Goal: Task Accomplishment & Management: Use online tool/utility

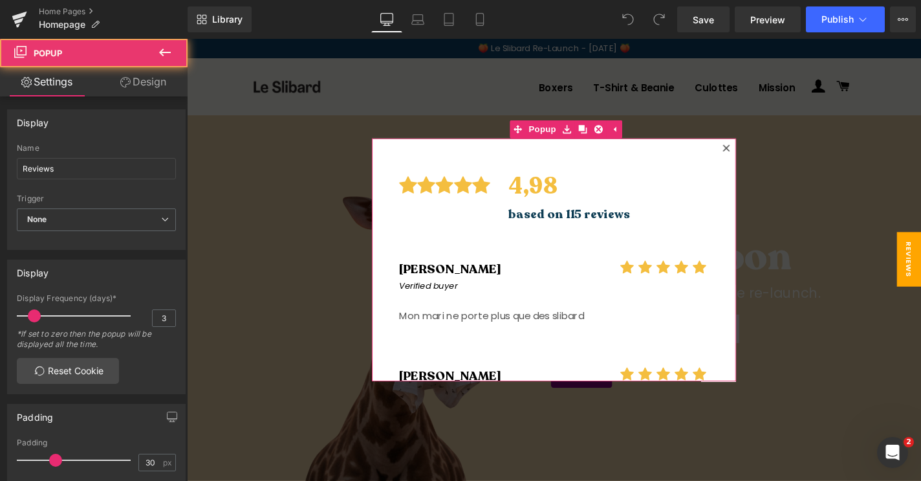
click at [764, 155] on icon at bounding box center [762, 155] width 8 height 8
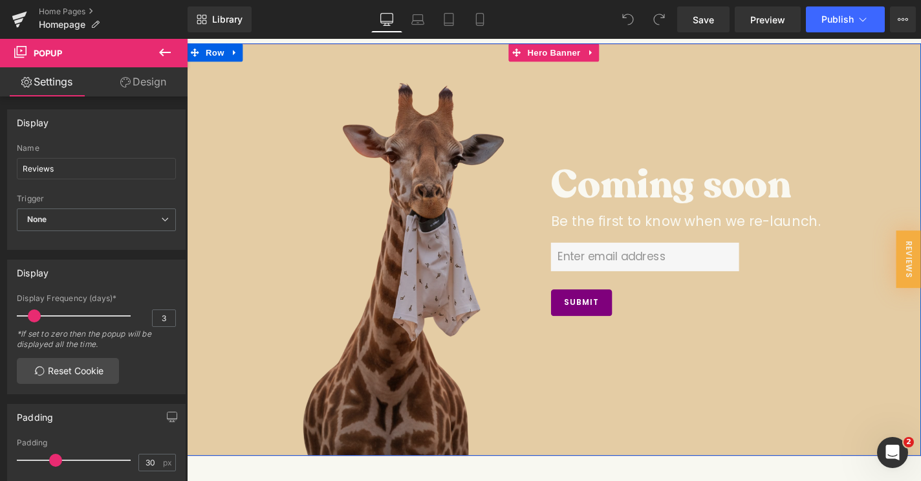
scroll to position [78, 0]
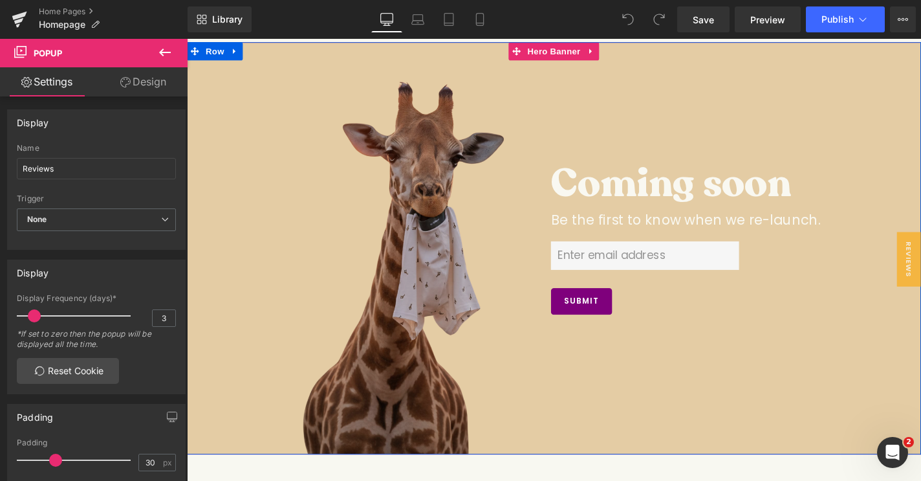
click at [646, 271] on div "Email Field" at bounding box center [675, 270] width 201 height 30
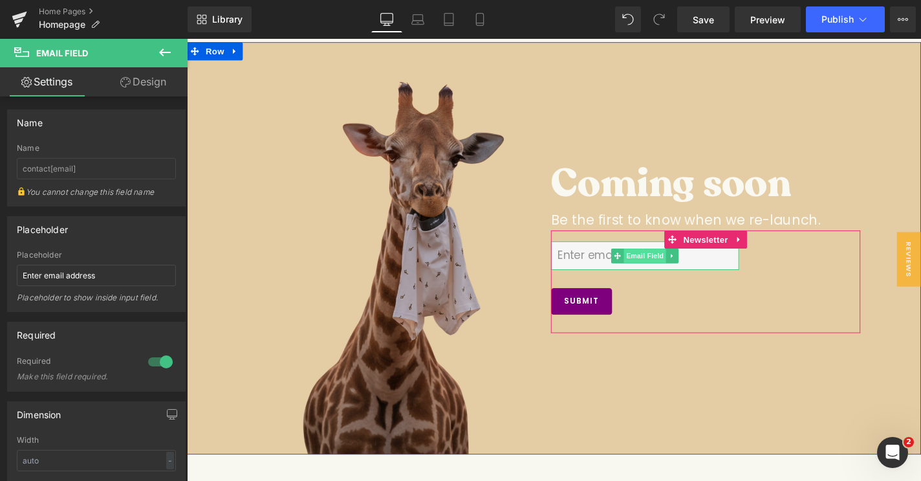
click at [673, 269] on span "Email Field" at bounding box center [675, 271] width 45 height 16
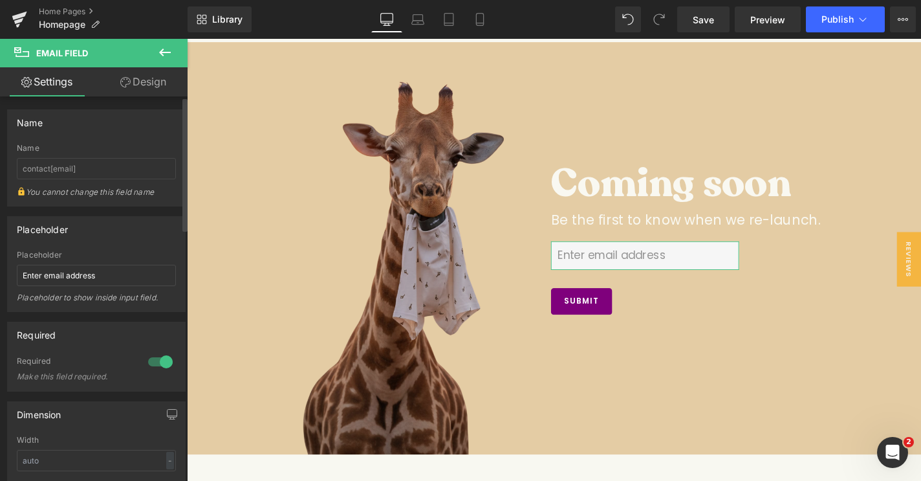
click at [144, 87] on link "Design" at bounding box center [143, 81] width 94 height 29
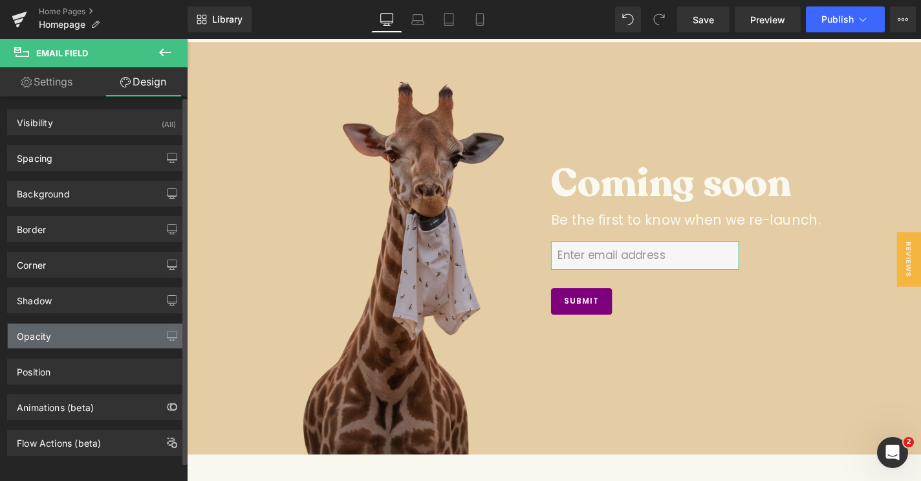
scroll to position [12, 0]
click at [81, 322] on div "Opacity" at bounding box center [96, 334] width 177 height 25
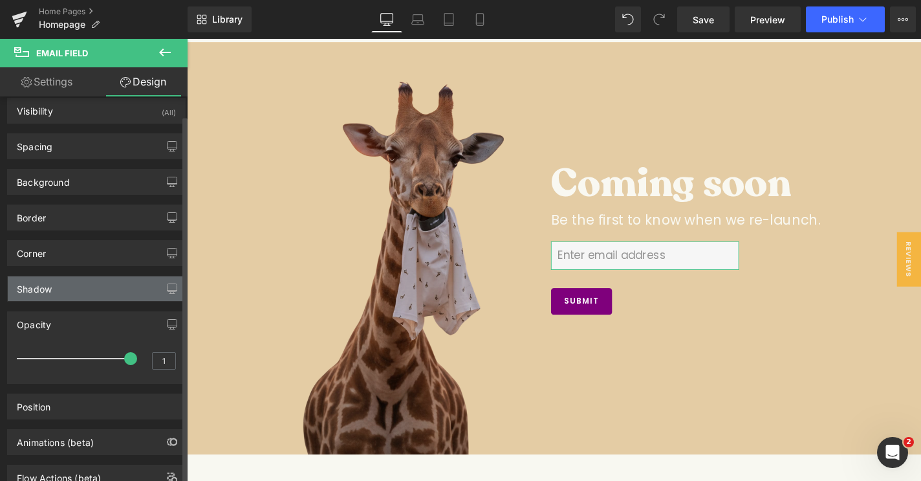
click at [80, 290] on div "Shadow" at bounding box center [96, 288] width 177 height 25
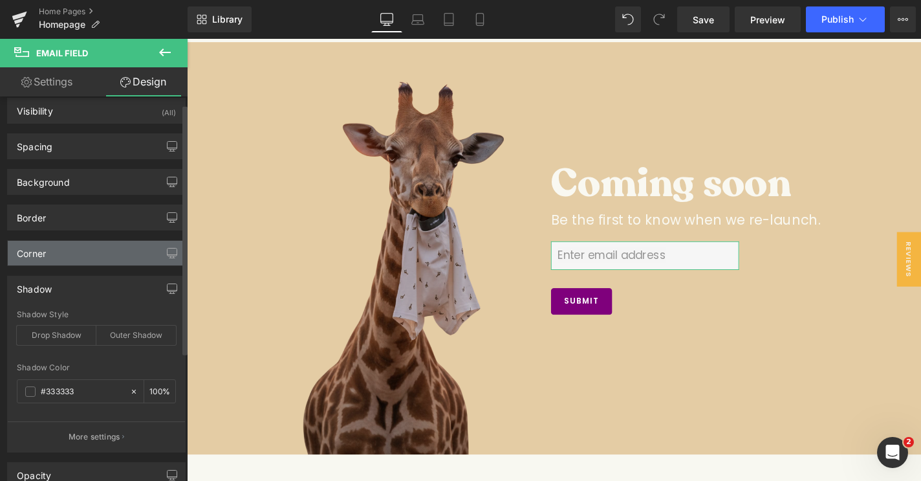
click at [80, 262] on div "Corner" at bounding box center [96, 253] width 177 height 25
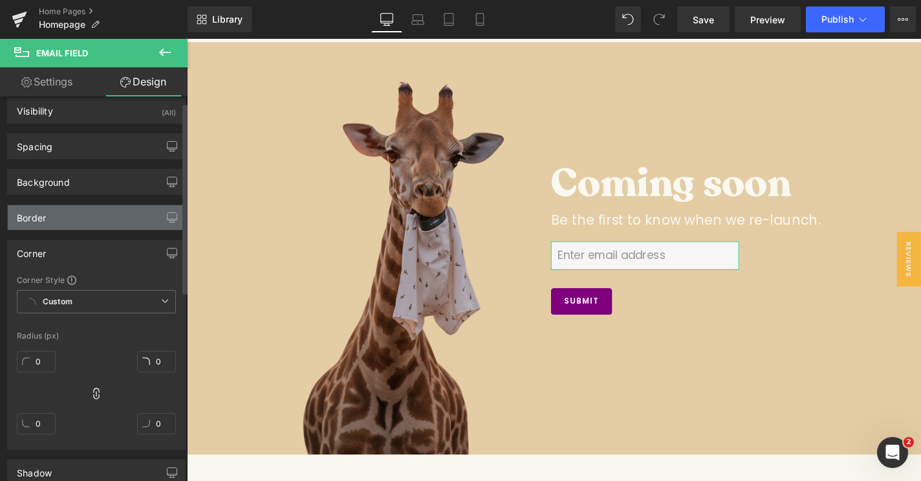
click at [82, 224] on div "Border" at bounding box center [96, 217] width 177 height 25
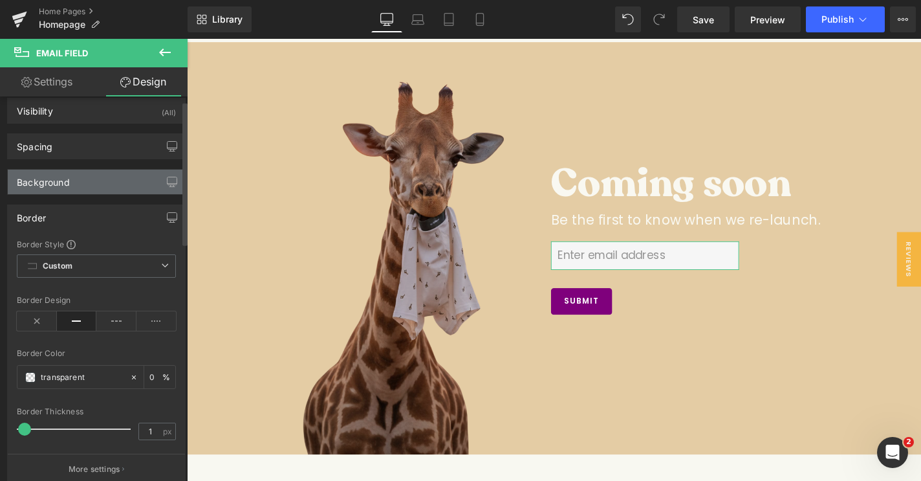
click at [85, 182] on div "Background" at bounding box center [96, 182] width 177 height 25
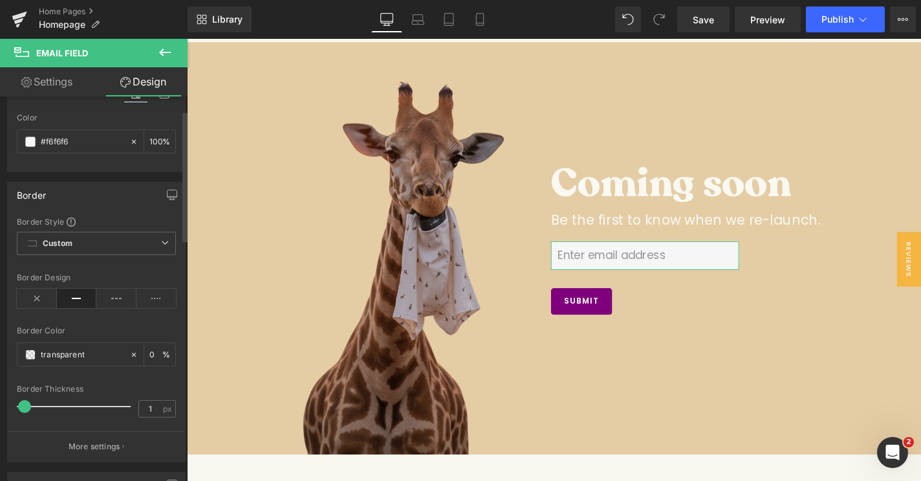
scroll to position [0, 0]
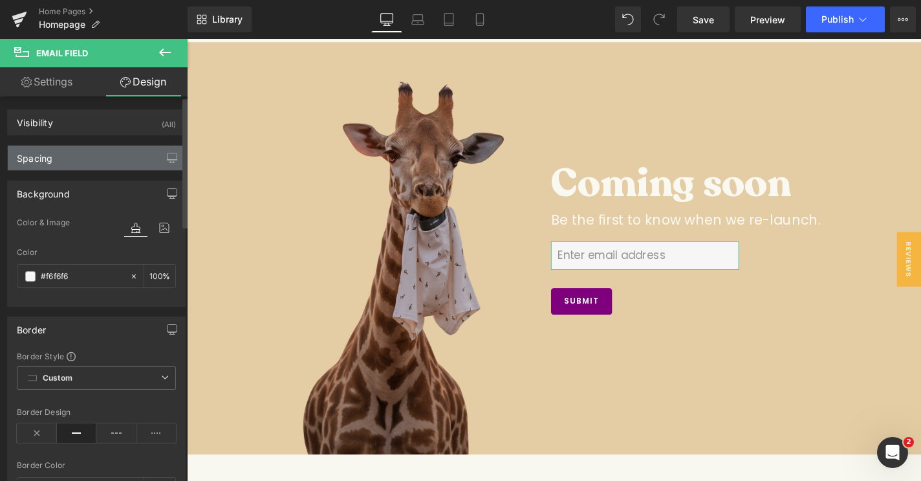
click at [78, 155] on div "Spacing" at bounding box center [96, 158] width 177 height 25
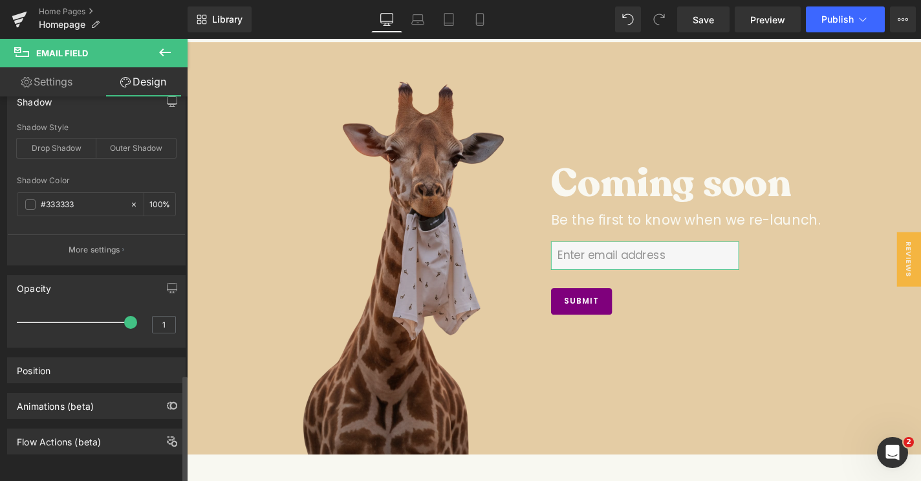
scroll to position [1016, 0]
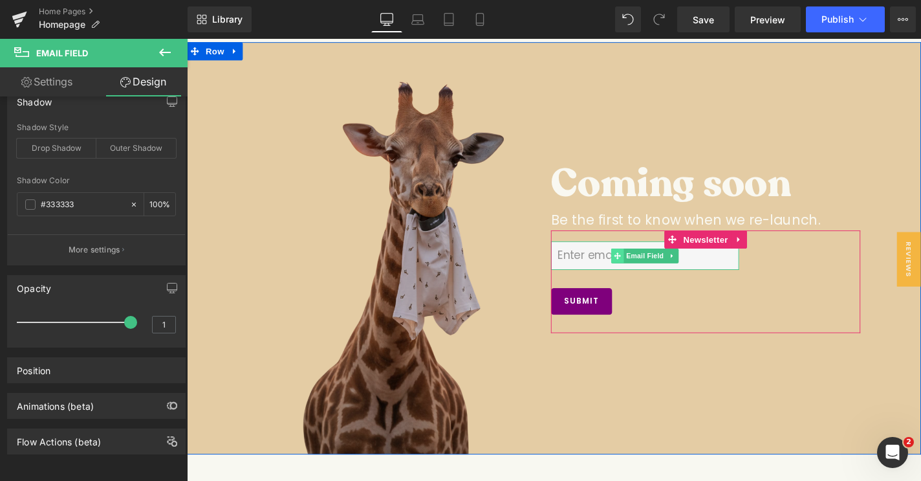
click at [647, 269] on icon at bounding box center [646, 271] width 7 height 8
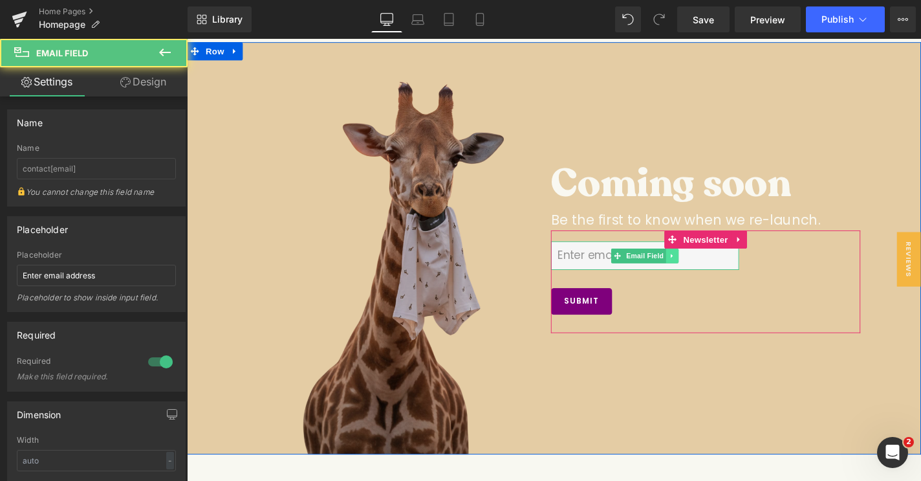
click at [707, 268] on icon at bounding box center [704, 271] width 7 height 8
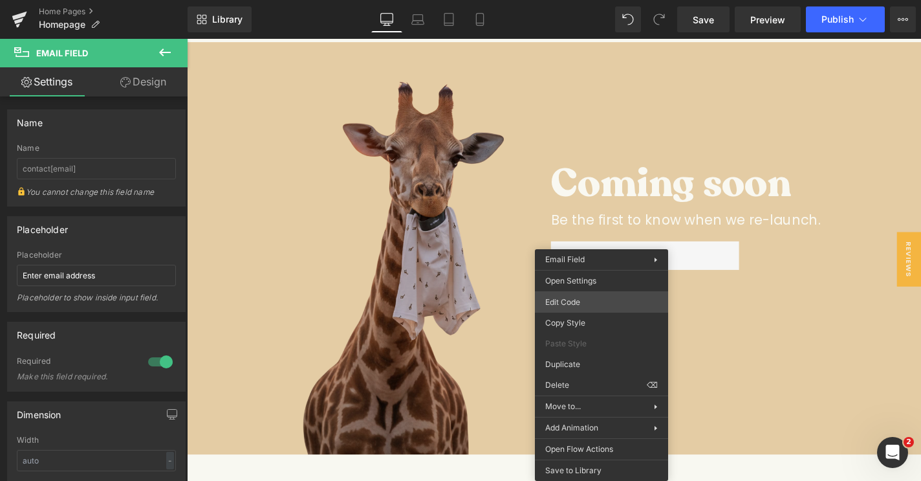
click at [601, 0] on div "Email Field You are previewing how the will restyle your page. You can not edit…" at bounding box center [460, 0] width 921 height 0
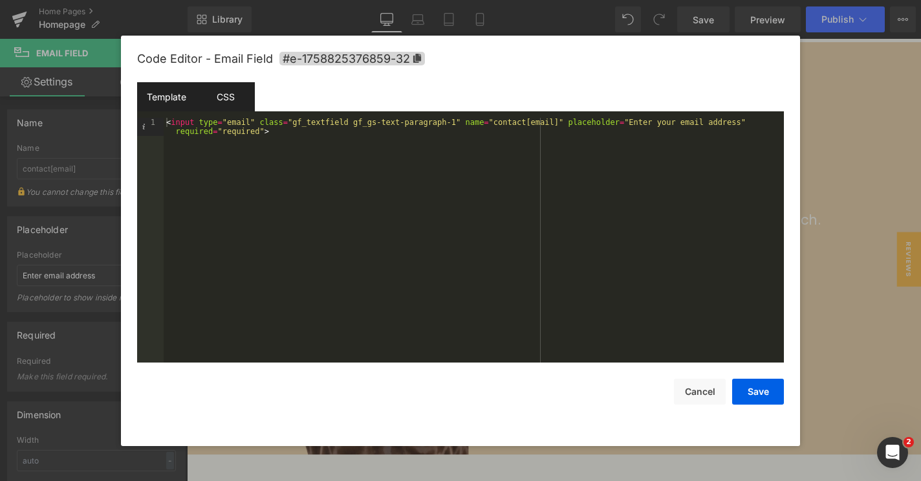
click at [241, 103] on div "CSS" at bounding box center [225, 96] width 59 height 29
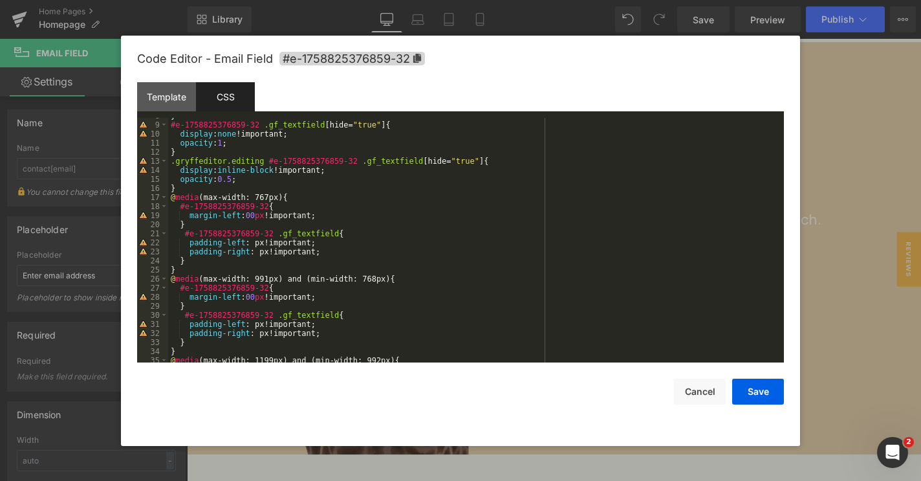
scroll to position [0, 0]
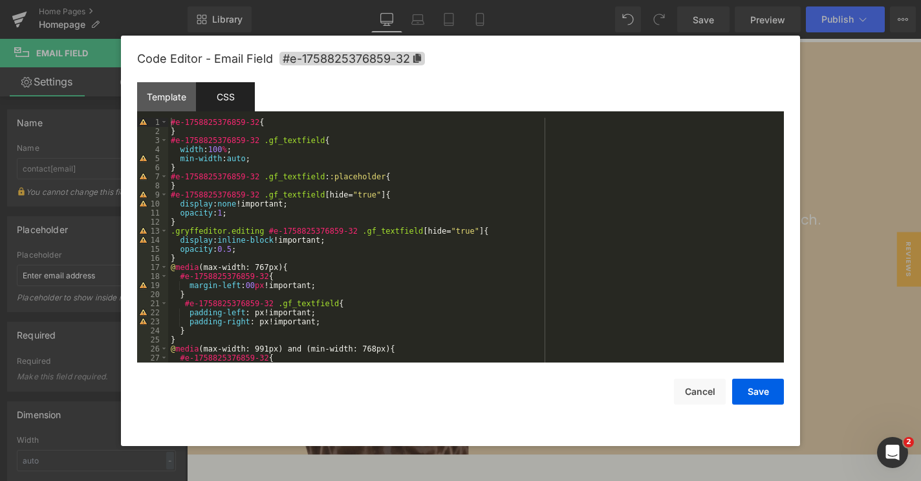
click at [265, 162] on div "#e-1758825376859-32 { } #e-1758825376859-32 .gf_textfield { width : 100 % ; min…" at bounding box center [473, 249] width 611 height 263
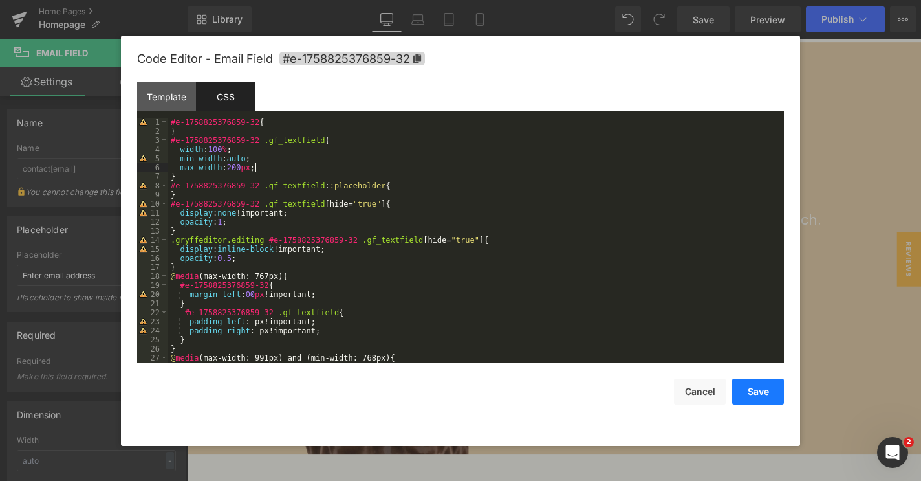
click at [751, 388] on button "Save" at bounding box center [759, 392] width 52 height 26
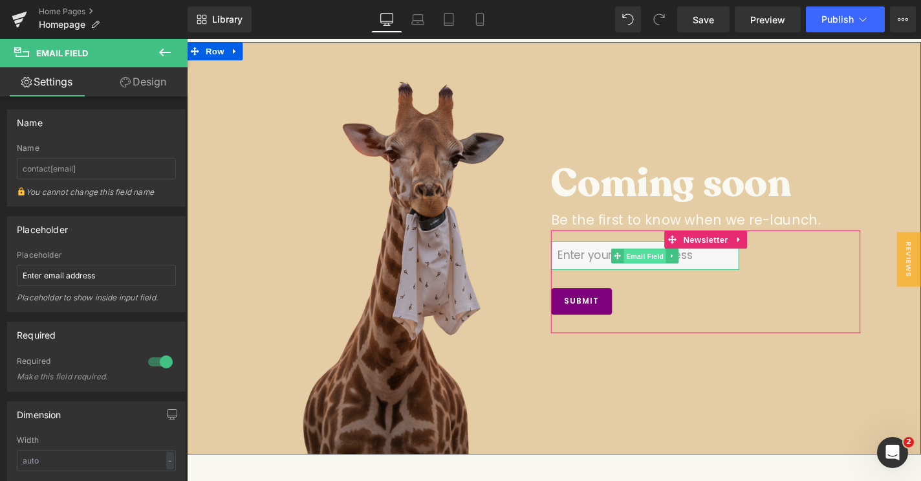
click at [651, 273] on link "Email Field" at bounding box center [668, 271] width 59 height 16
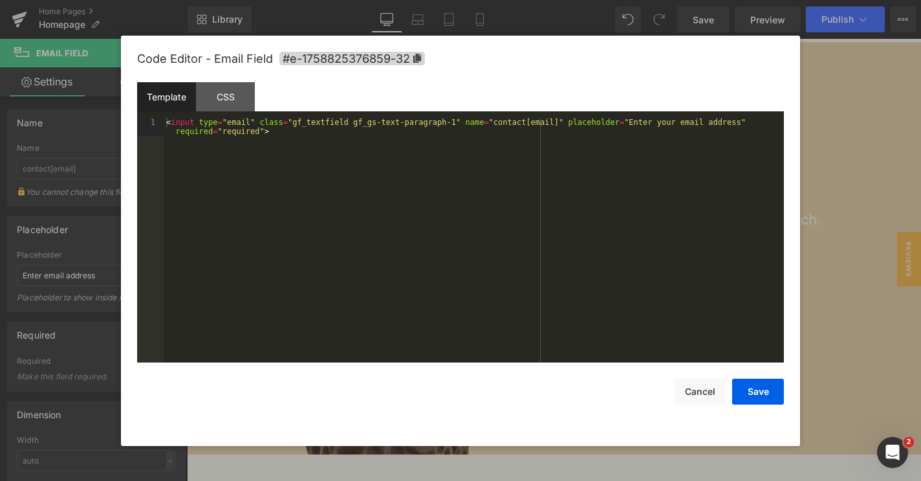
click at [615, 0] on div "Email Field You are previewing how the will restyle your page. You can not edit…" at bounding box center [460, 0] width 921 height 0
click at [231, 91] on div "CSS" at bounding box center [225, 96] width 59 height 29
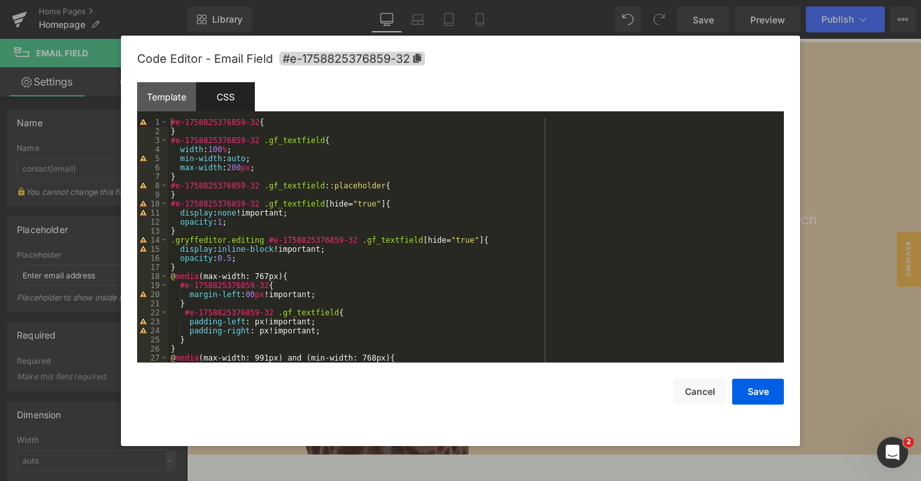
click at [260, 165] on div "#e-1758825376859-32 { } #e-1758825376859-32 .gf_textfield { width : 100 % ; min…" at bounding box center [473, 249] width 611 height 263
drag, startPoint x: 272, startPoint y: 168, endPoint x: 180, endPoint y: 168, distance: 92.5
click at [180, 168] on div "#e-1758825376859-32 { } #e-1758825376859-32 .gf_textfield { width : 100 % ; min…" at bounding box center [473, 249] width 611 height 263
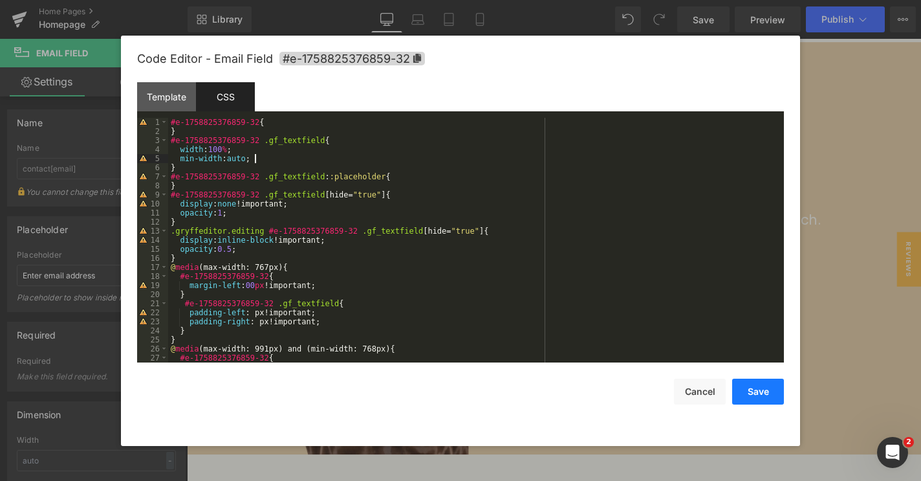
click at [746, 394] on button "Save" at bounding box center [759, 392] width 52 height 26
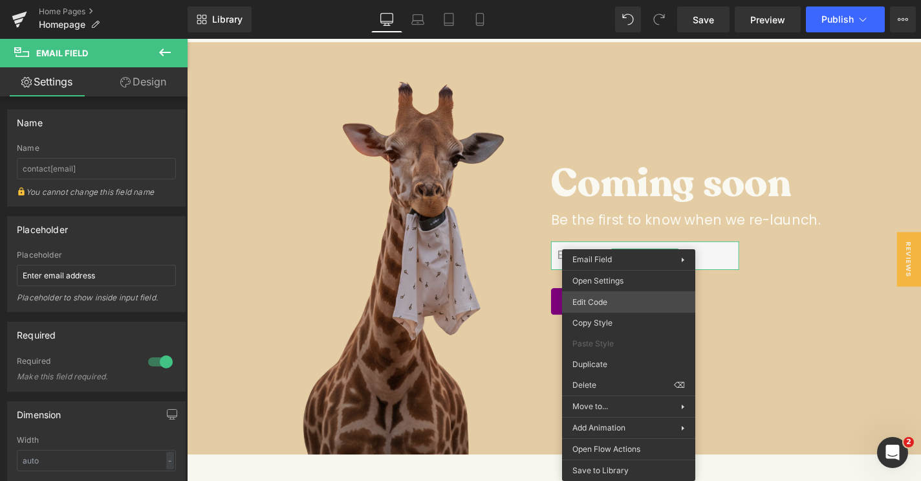
click at [603, 0] on div "Email Field You are previewing how the will restyle your page. You can not edit…" at bounding box center [460, 0] width 921 height 0
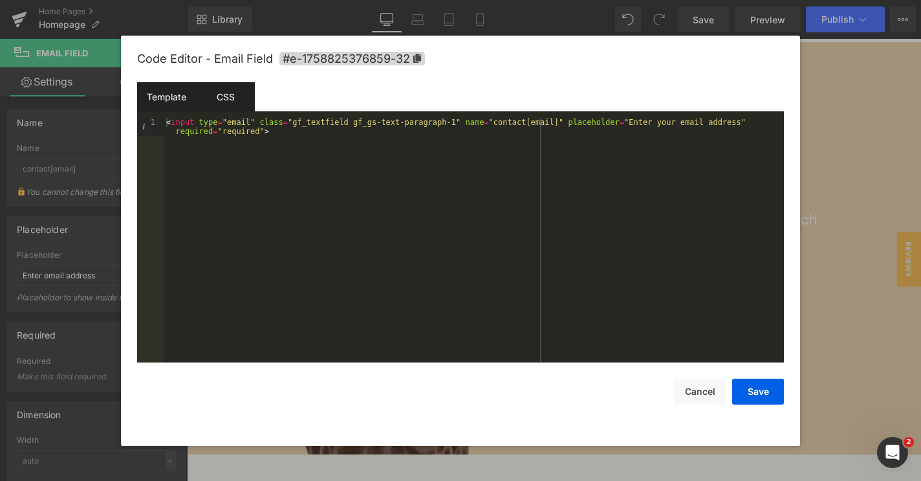
click at [231, 102] on div "CSS" at bounding box center [225, 96] width 59 height 29
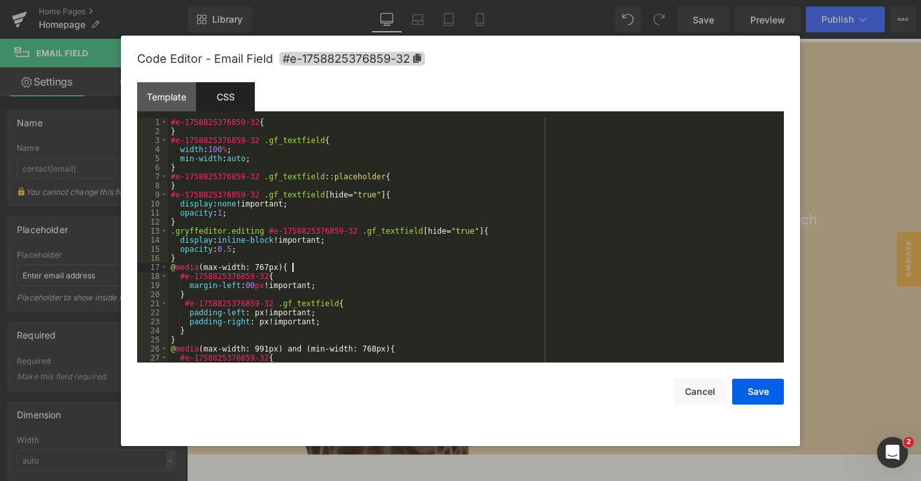
click at [305, 265] on div "#e-1758825376859-32 { } #e-1758825376859-32 .gf_textfield { width : 100 % ; min…" at bounding box center [473, 249] width 611 height 263
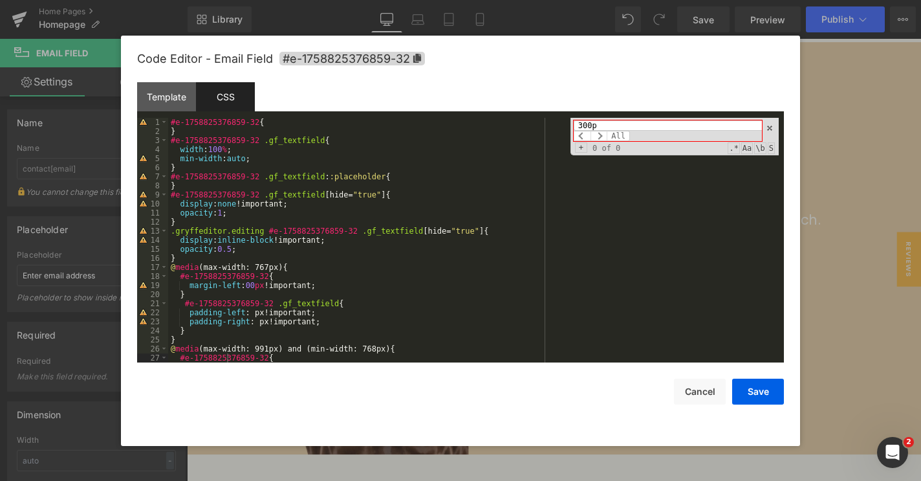
type input "300px"
click at [768, 130] on span at bounding box center [770, 128] width 9 height 9
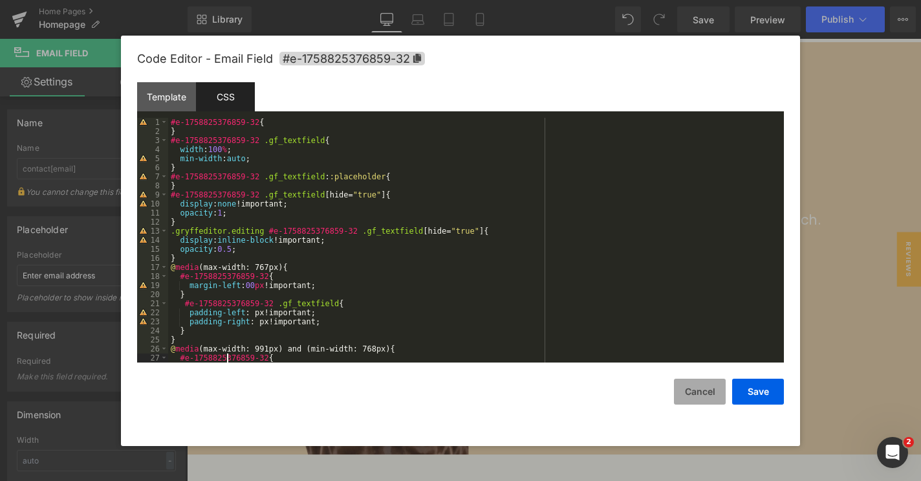
click at [702, 395] on button "Cancel" at bounding box center [700, 392] width 52 height 26
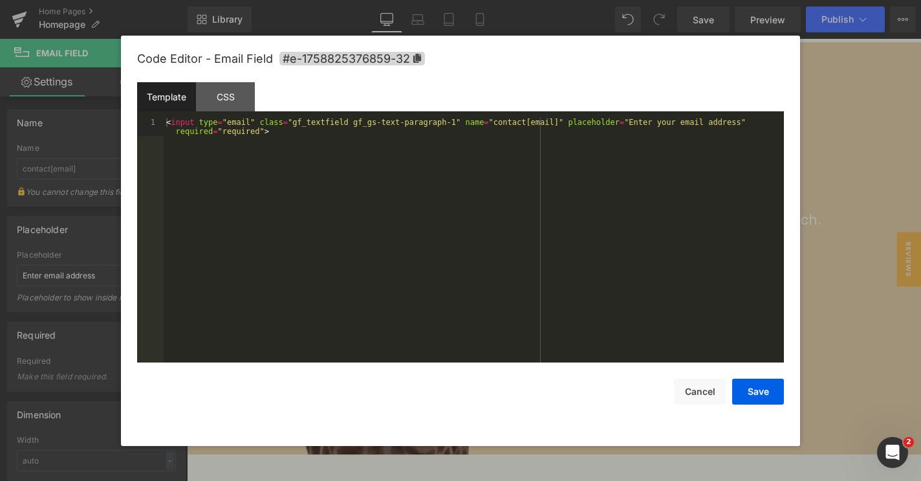
click at [610, 0] on div "Email Field You are previewing how the will restyle your page. You can not edit…" at bounding box center [460, 0] width 921 height 0
click at [232, 98] on div "CSS" at bounding box center [225, 96] width 59 height 29
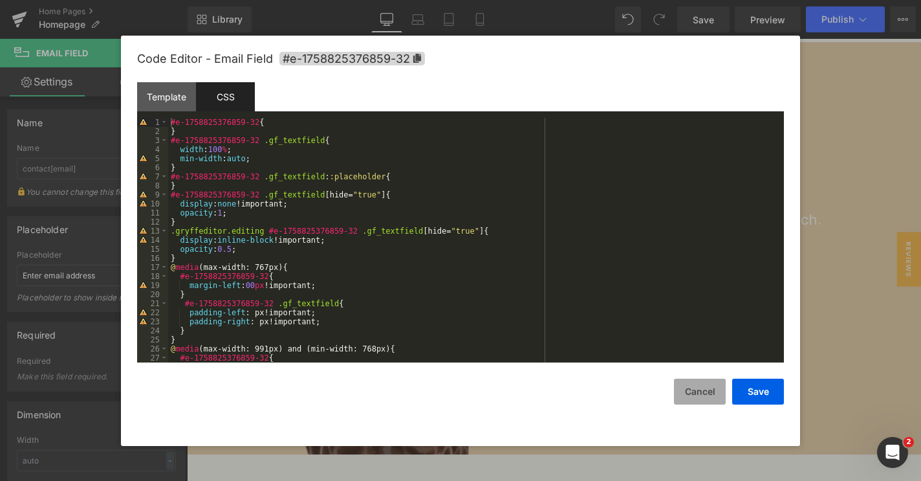
click at [716, 387] on button "Cancel" at bounding box center [700, 392] width 52 height 26
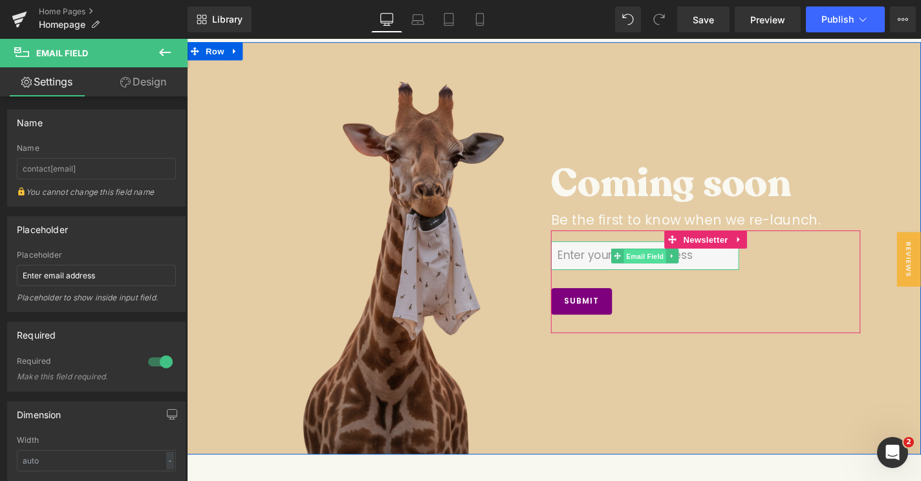
click at [676, 268] on span "Email Field" at bounding box center [675, 271] width 45 height 16
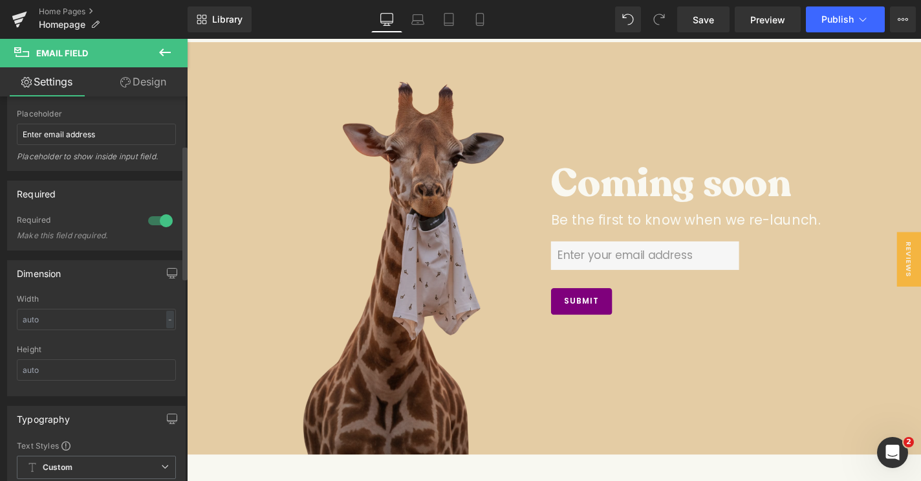
scroll to position [148, 0]
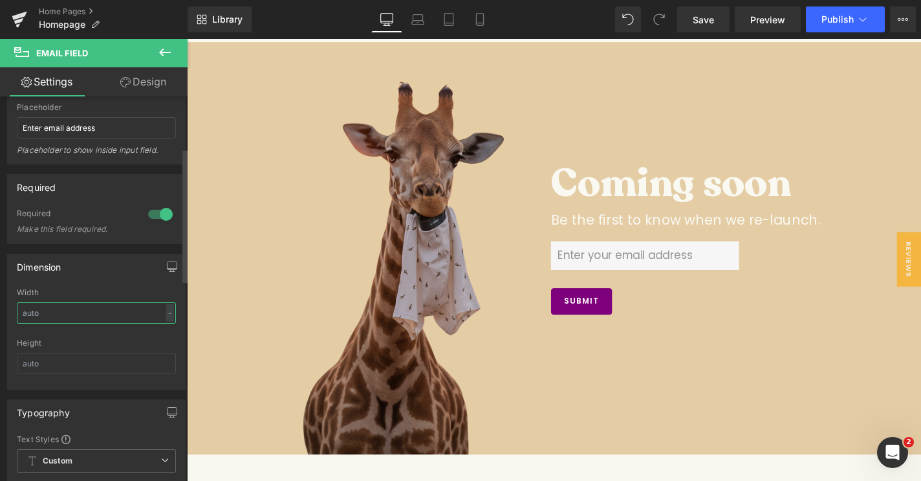
click at [58, 314] on input "text" at bounding box center [96, 312] width 159 height 21
click at [171, 266] on icon "button" at bounding box center [172, 266] width 10 height 10
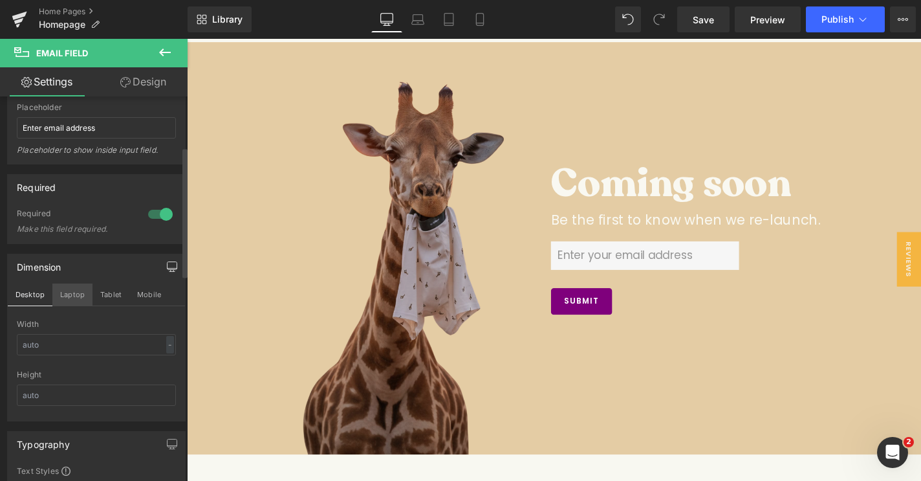
click at [55, 297] on button "Laptop" at bounding box center [72, 294] width 40 height 22
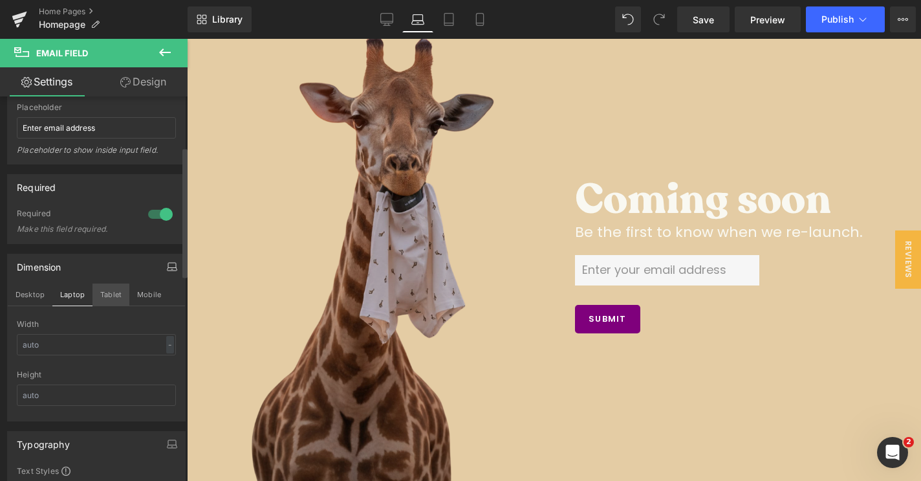
click at [111, 295] on button "Tablet" at bounding box center [111, 294] width 37 height 22
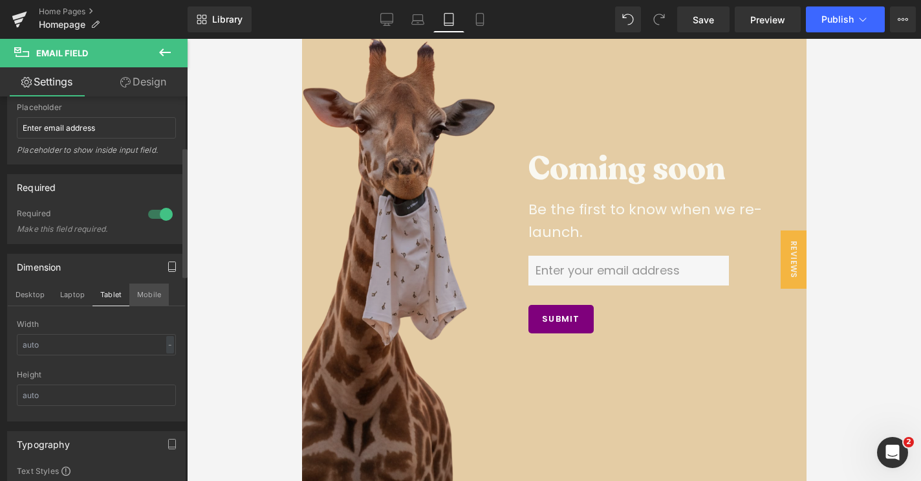
click at [138, 295] on button "Mobile" at bounding box center [148, 294] width 39 height 22
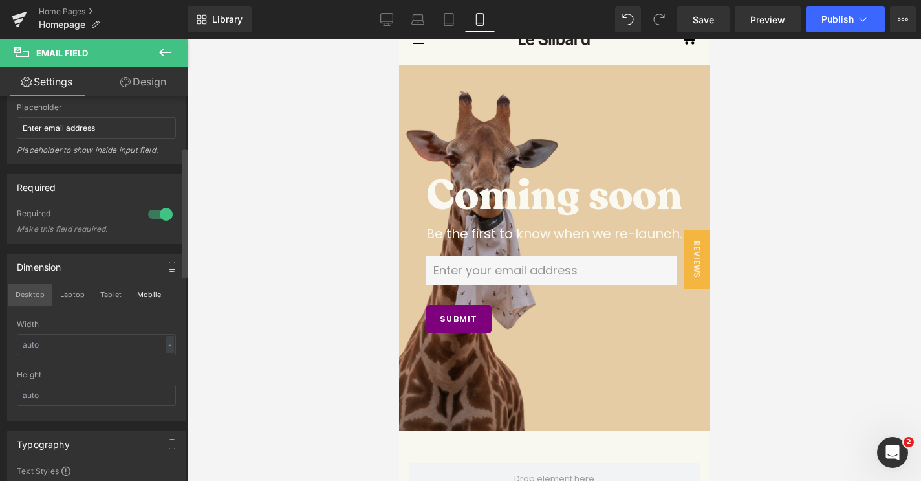
click at [29, 294] on button "Desktop" at bounding box center [30, 294] width 45 height 22
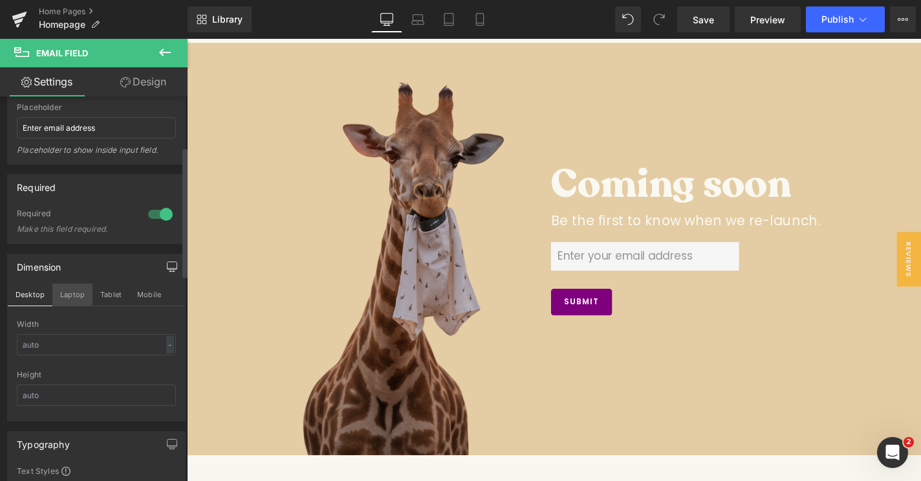
click at [69, 299] on button "Laptop" at bounding box center [72, 294] width 40 height 22
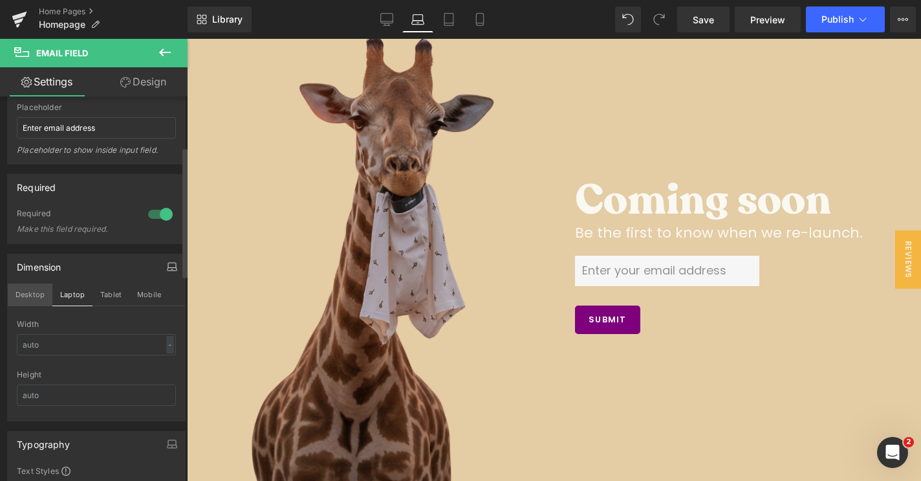
click at [35, 299] on button "Desktop" at bounding box center [30, 294] width 45 height 22
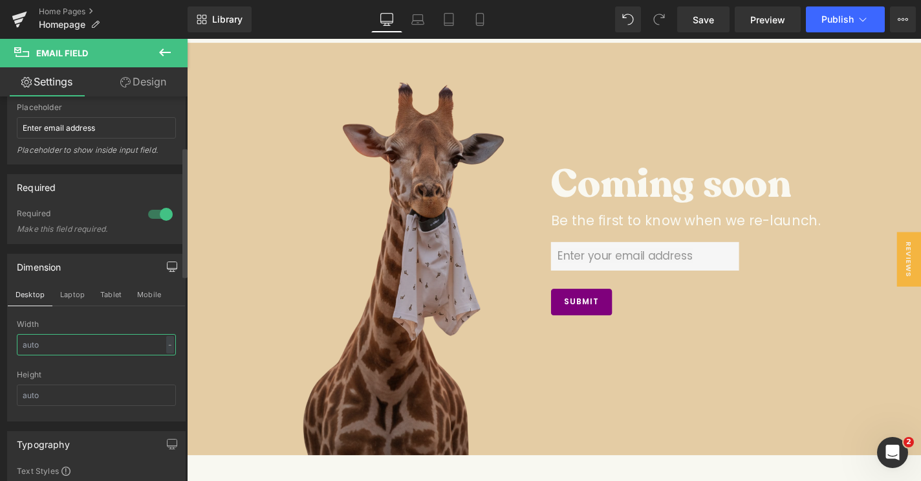
click at [42, 344] on input "text" at bounding box center [96, 344] width 159 height 21
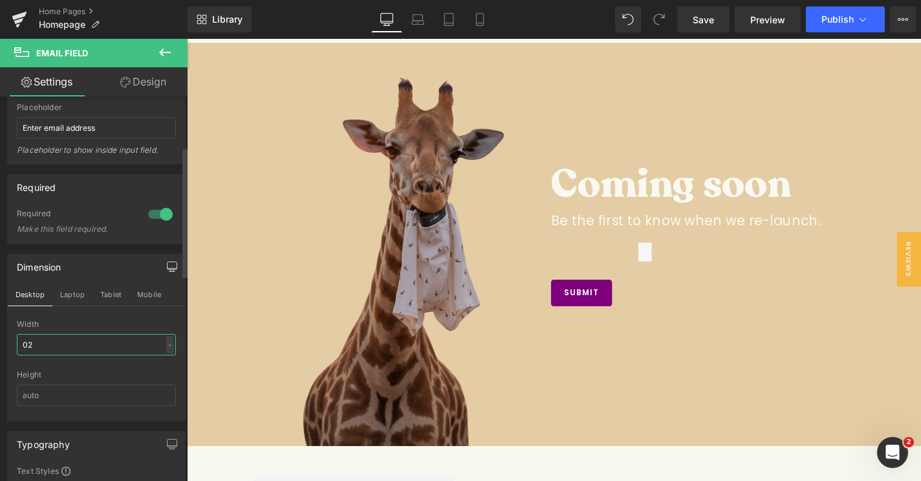
type input "2"
type input "4"
click at [54, 322] on div "Width" at bounding box center [96, 324] width 159 height 9
click at [62, 342] on input "text" at bounding box center [96, 344] width 159 height 21
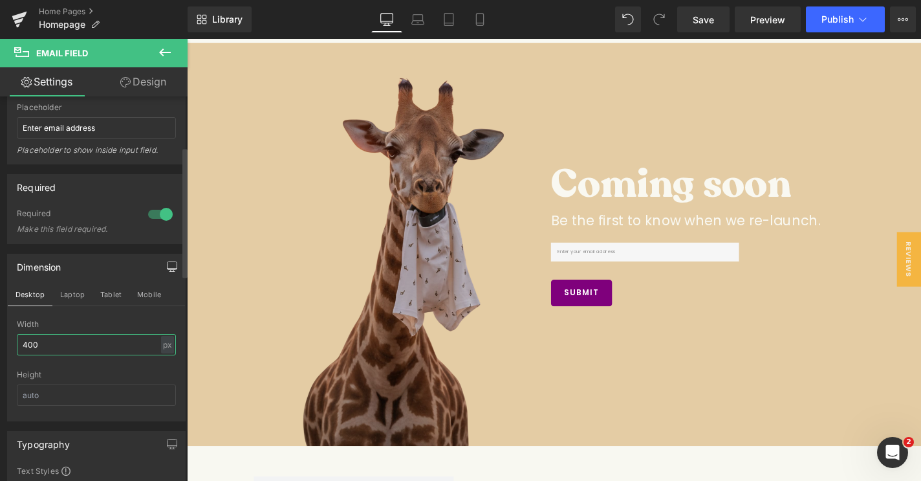
type input "400"
click at [81, 322] on div "Width" at bounding box center [96, 324] width 159 height 9
click at [718, 27] on link "Save" at bounding box center [704, 19] width 52 height 26
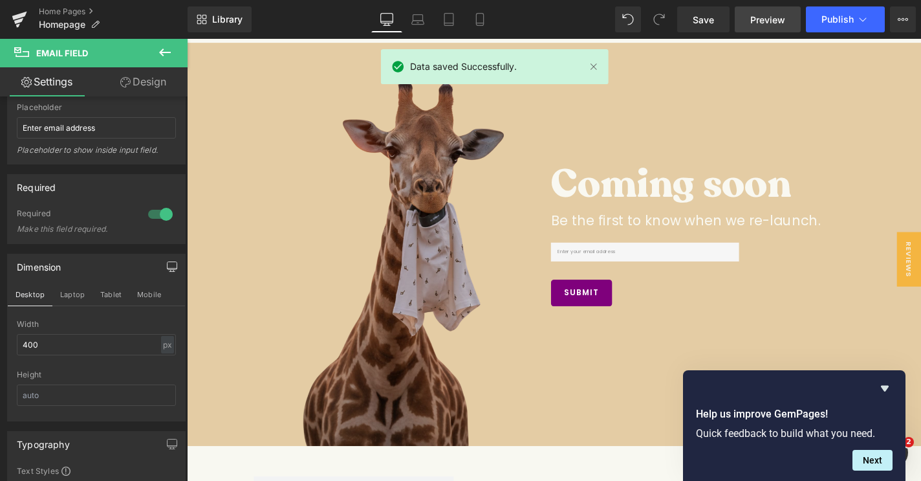
click at [767, 20] on span "Preview" at bounding box center [768, 20] width 35 height 14
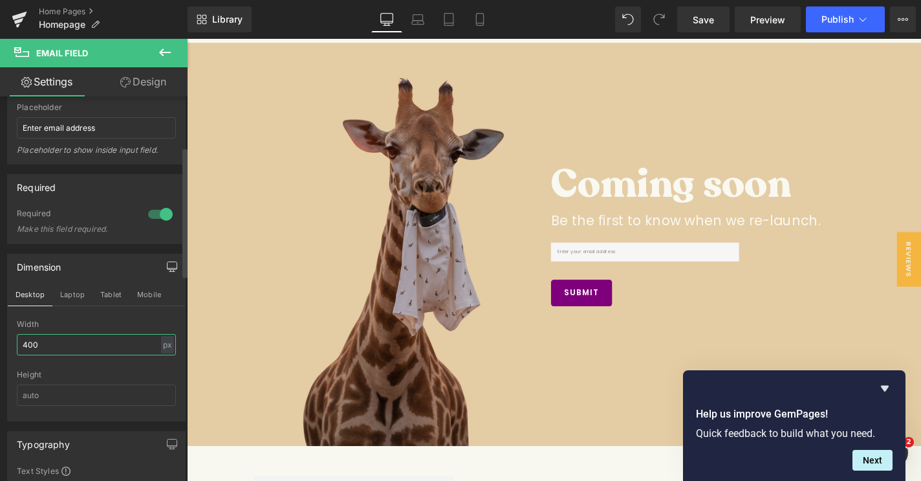
click at [61, 341] on input "400" at bounding box center [96, 344] width 159 height 21
click at [313, 18] on div "Library Desktop Desktop Laptop Tablet Mobile Save Preview Publish Scheduled Vie…" at bounding box center [555, 19] width 734 height 26
click at [702, 14] on span "Save" at bounding box center [703, 20] width 21 height 14
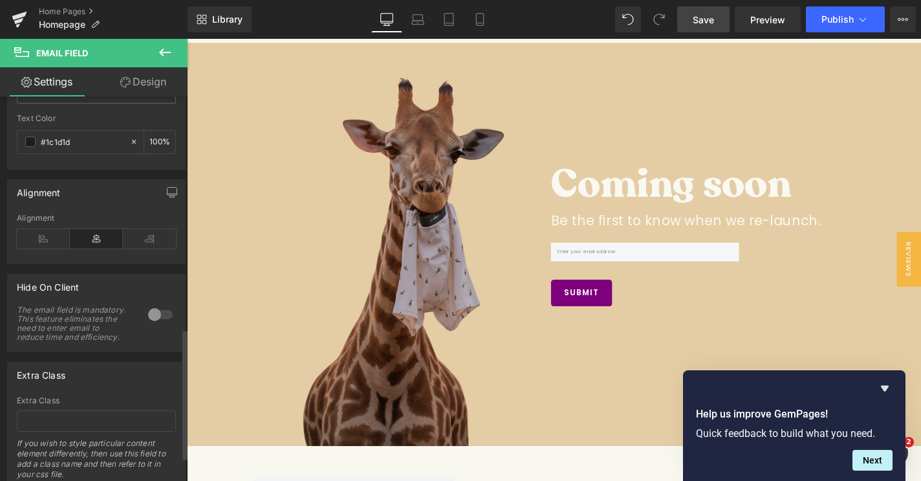
scroll to position [755, 0]
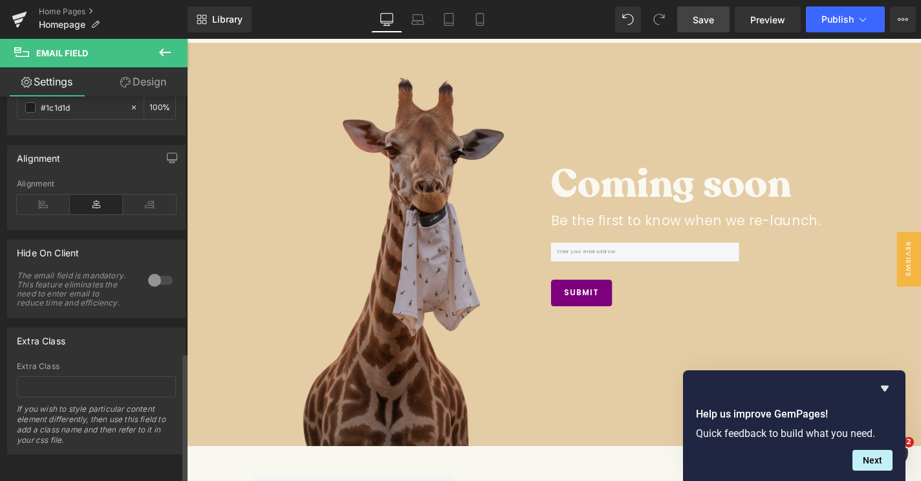
click at [54, 387] on div "Extra Class If you wish to style particular content element differently, then u…" at bounding box center [96, 408] width 159 height 92
click at [54, 383] on input "text" at bounding box center [96, 386] width 159 height 21
paste input ":"
click at [710, 23] on span "Save" at bounding box center [703, 20] width 21 height 14
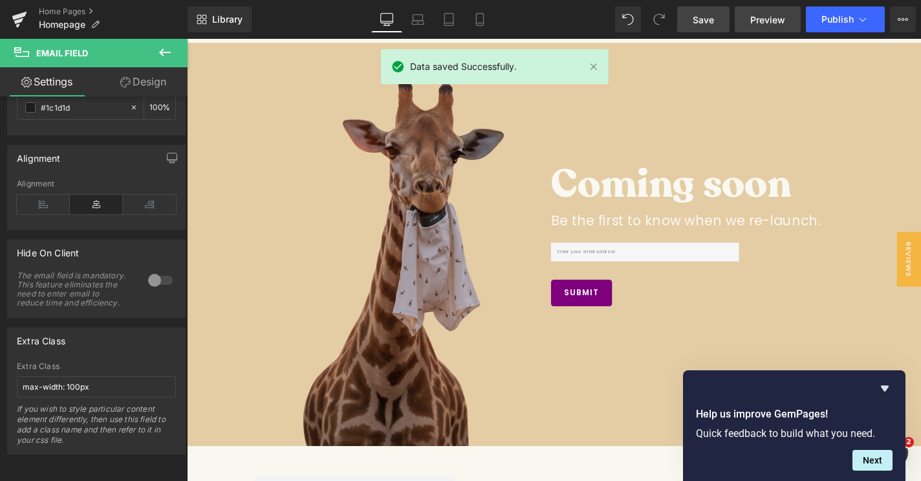
click at [758, 24] on span "Preview" at bounding box center [768, 20] width 35 height 14
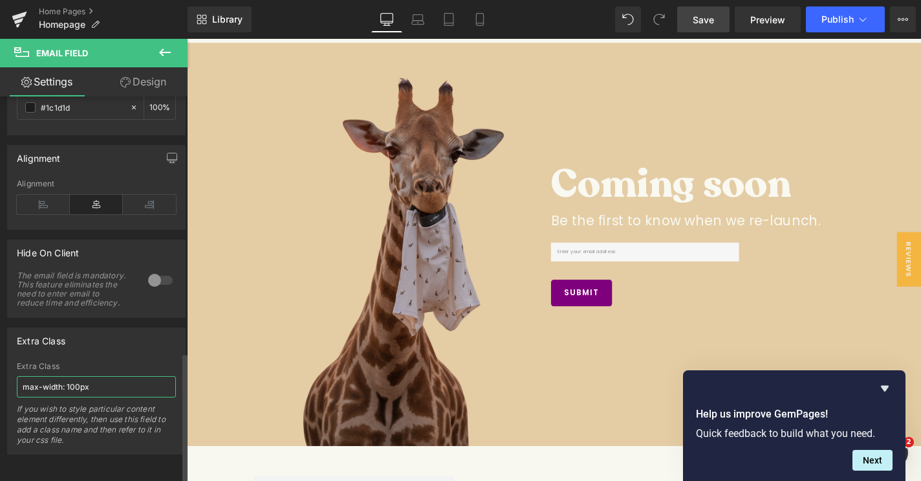
click at [96, 382] on input "max-width: 100px" at bounding box center [96, 386] width 159 height 21
click at [112, 376] on input "max-width: 100px" at bounding box center [96, 386] width 159 height 21
type input "max-width: 100px;"
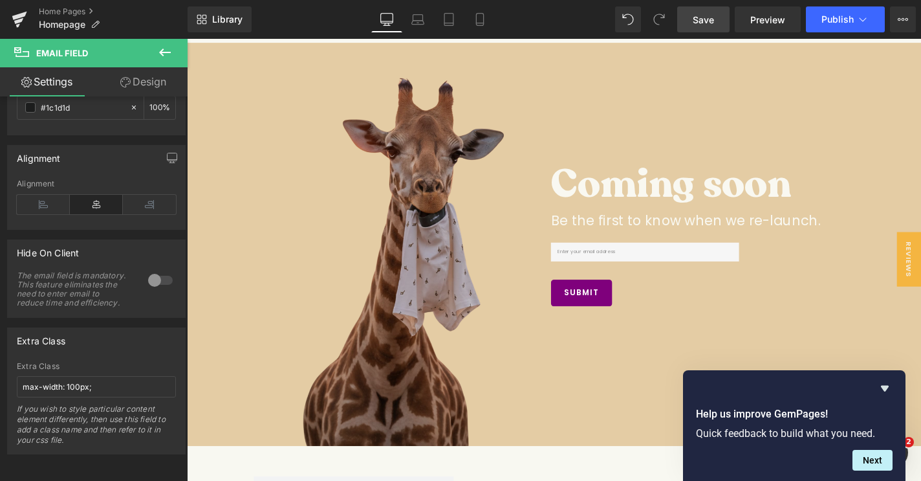
click at [683, 30] on link "Save" at bounding box center [704, 19] width 52 height 26
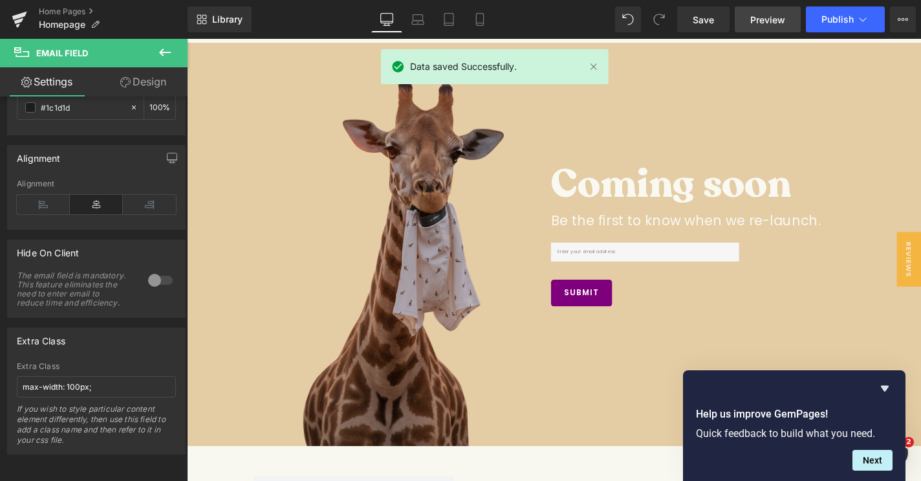
click at [754, 24] on span "Preview" at bounding box center [768, 20] width 35 height 14
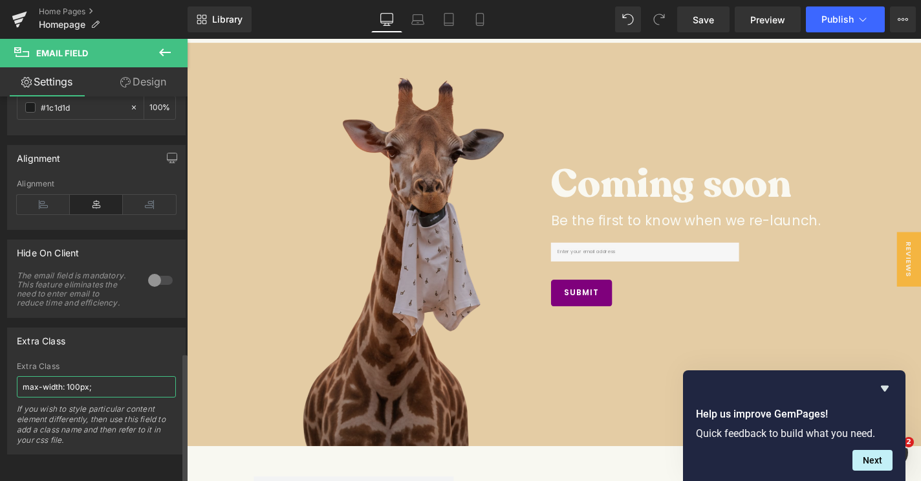
drag, startPoint x: 94, startPoint y: 373, endPoint x: 0, endPoint y: 368, distance: 94.0
click at [0, 369] on div "Extra Class Extra Class max-width: 100px; If you wish to style particular conte…" at bounding box center [96, 386] width 193 height 137
click at [96, 328] on div "Extra Class" at bounding box center [96, 340] width 177 height 25
click at [696, 25] on span "Save" at bounding box center [703, 20] width 21 height 14
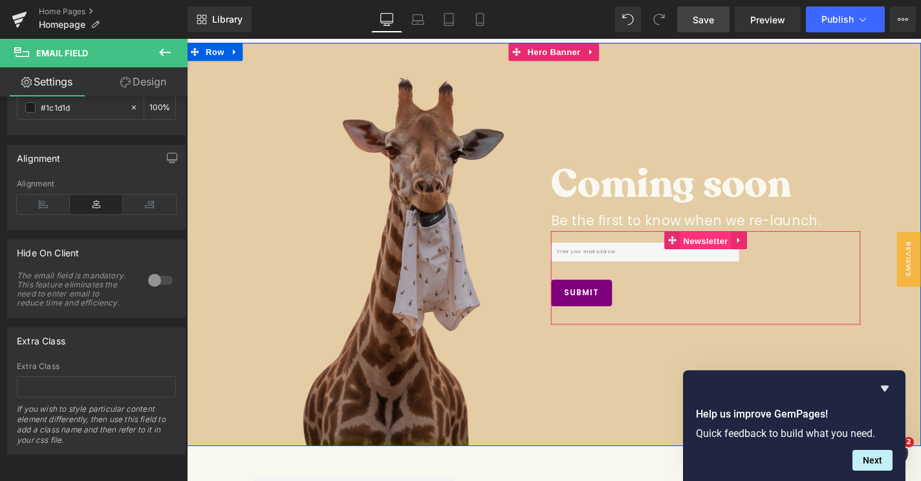
click at [720, 254] on span "Newsletter" at bounding box center [740, 254] width 54 height 19
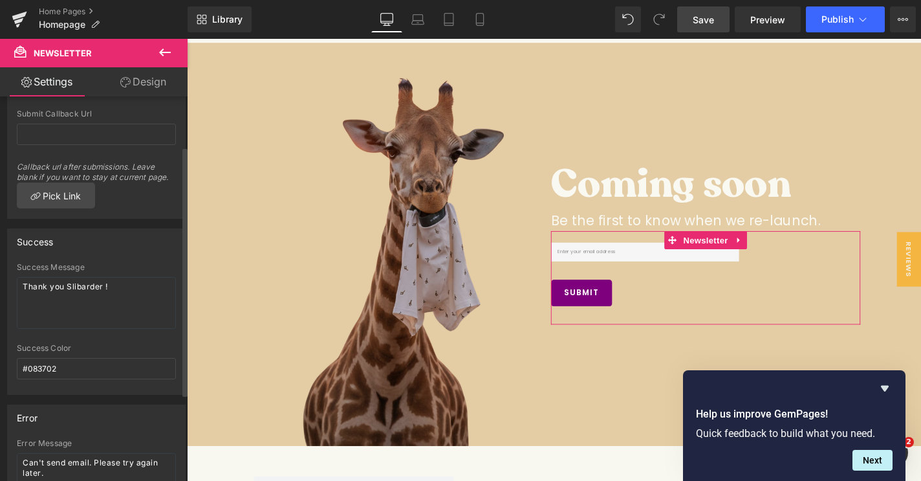
scroll to position [39, 0]
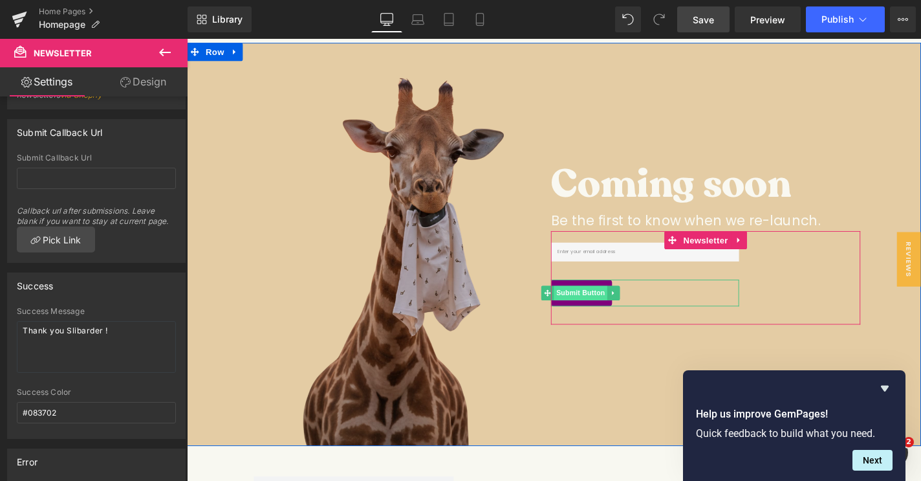
click at [606, 307] on span "Submit Button" at bounding box center [607, 310] width 57 height 16
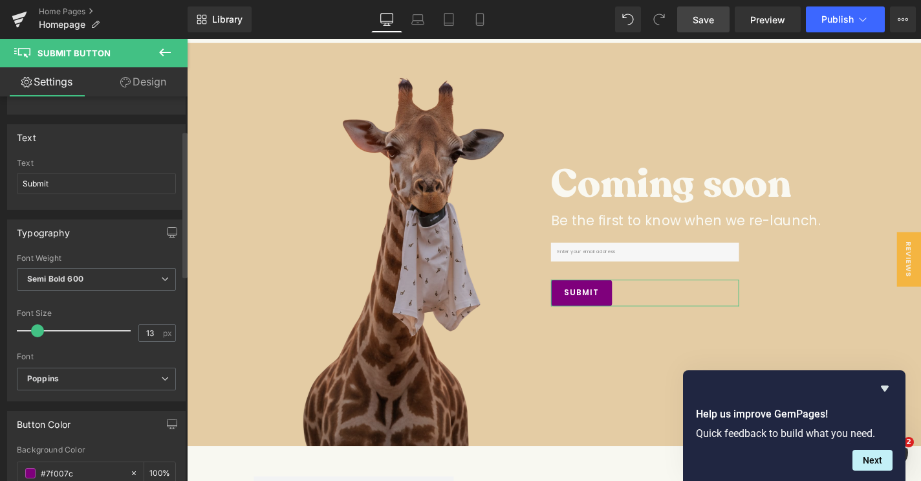
scroll to position [91, 0]
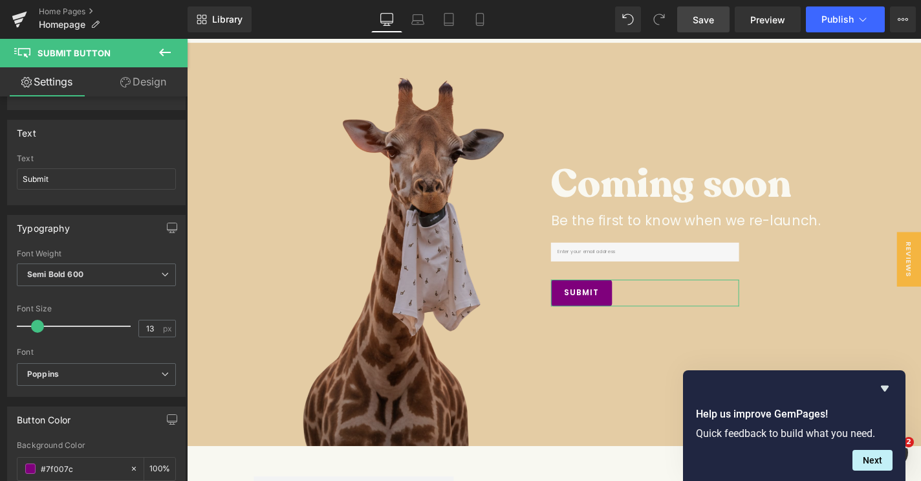
click at [133, 93] on link "Design" at bounding box center [143, 81] width 94 height 29
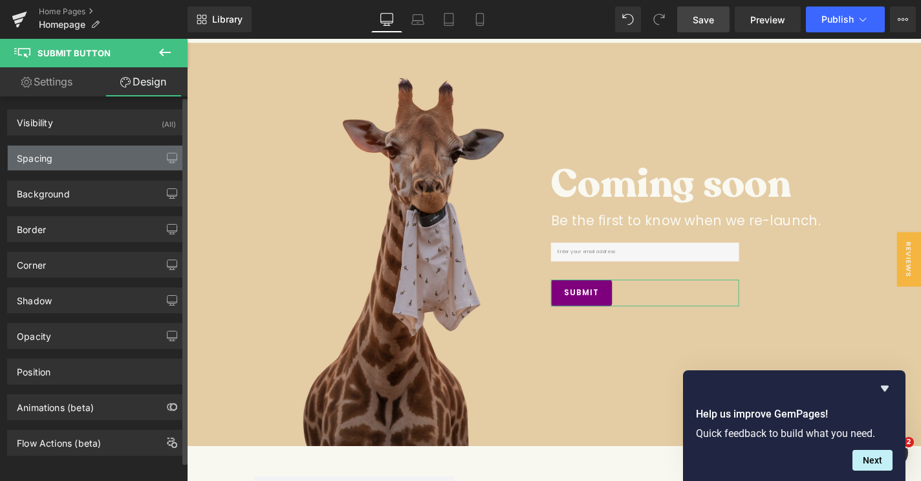
click at [89, 160] on div "Spacing" at bounding box center [96, 158] width 177 height 25
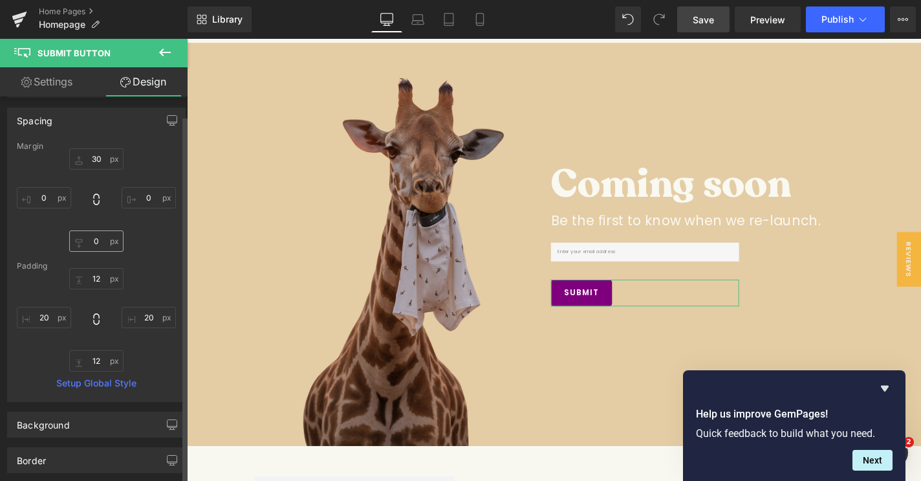
scroll to position [6, 0]
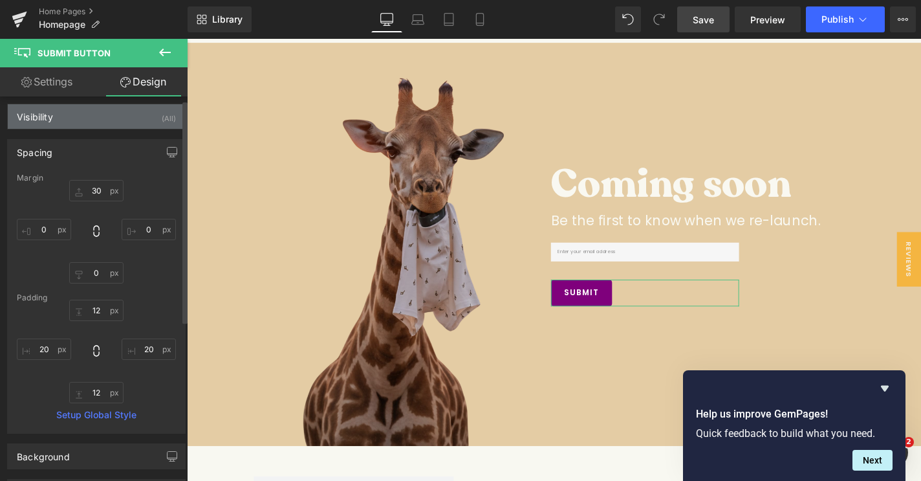
click at [78, 123] on div "Visibility (All)" at bounding box center [96, 116] width 177 height 25
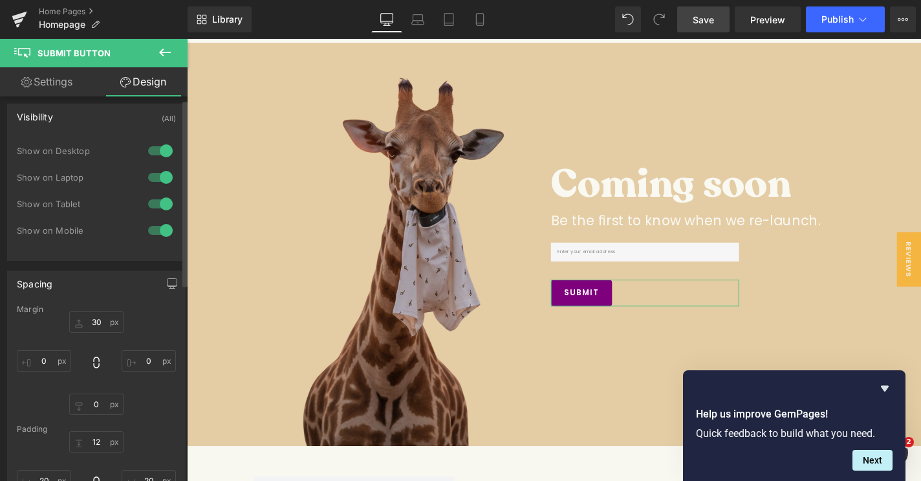
click at [74, 117] on div "Visibility (All)" at bounding box center [96, 116] width 177 height 25
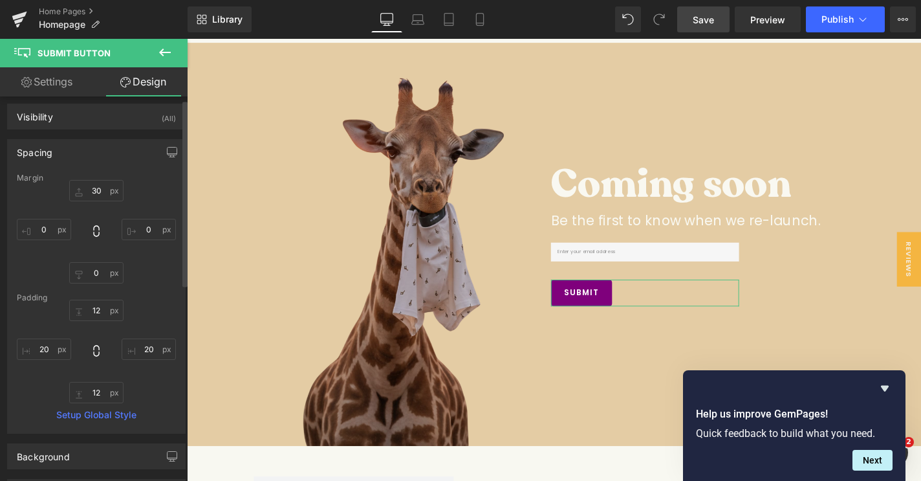
click at [66, 148] on div "Spacing" at bounding box center [96, 152] width 177 height 25
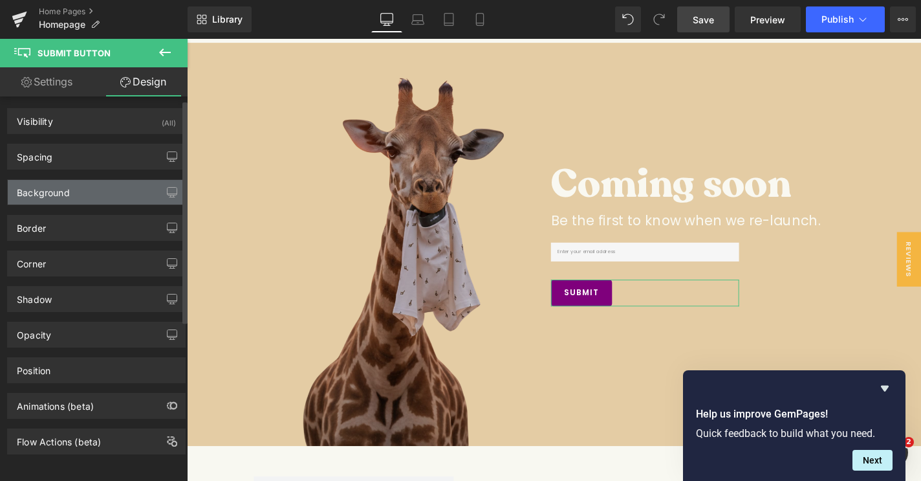
click at [65, 197] on div "Background" at bounding box center [96, 192] width 177 height 25
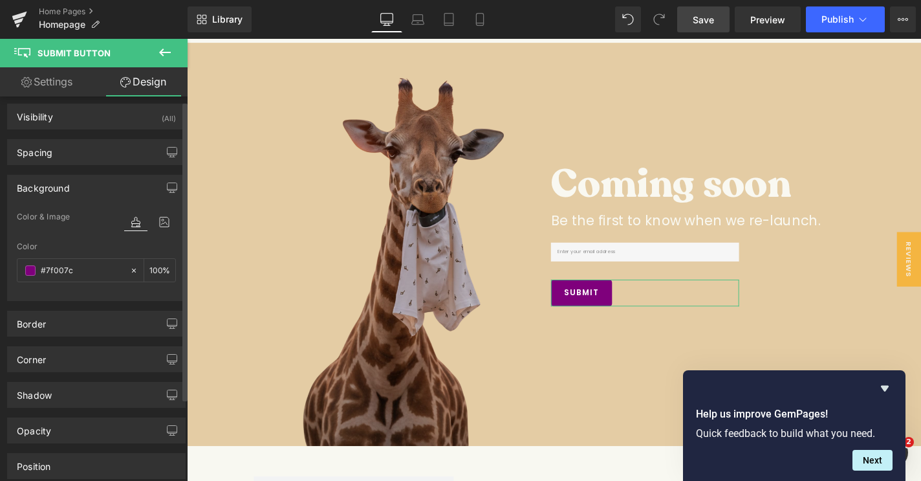
click at [65, 197] on div "Background" at bounding box center [96, 187] width 177 height 25
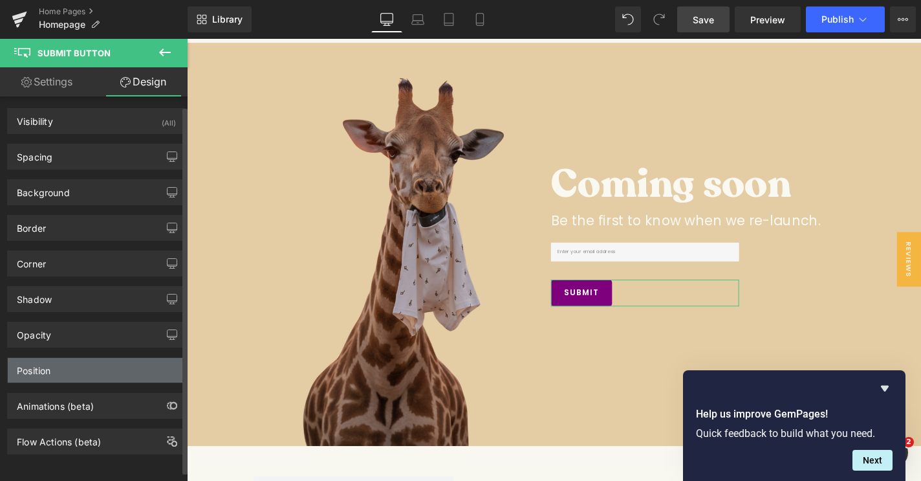
click at [73, 358] on div "Position" at bounding box center [96, 370] width 177 height 25
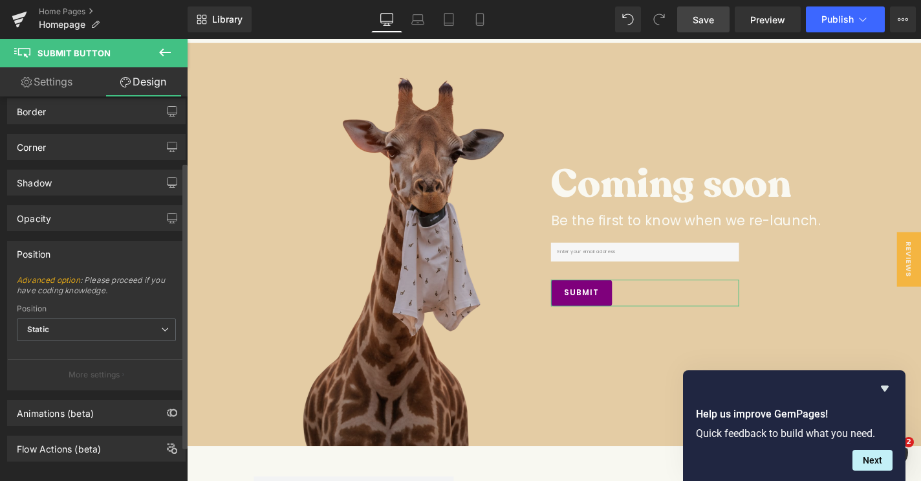
scroll to position [135, 0]
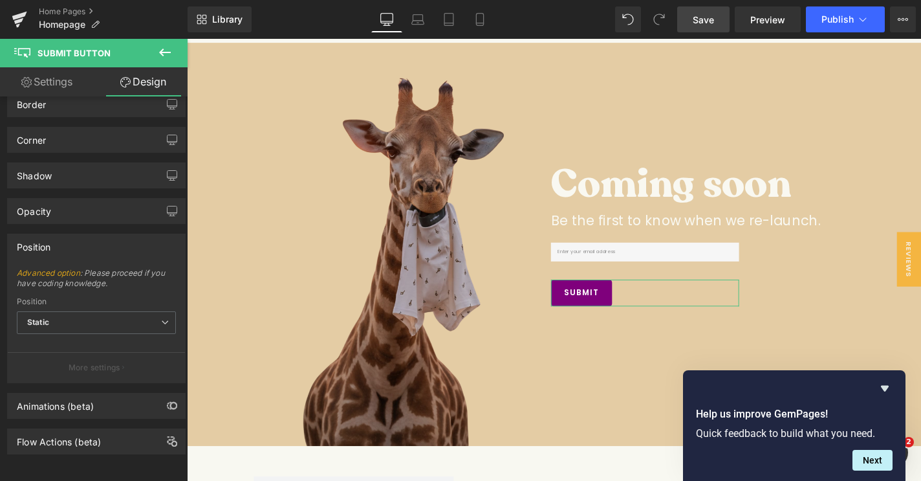
click at [60, 80] on link "Settings" at bounding box center [47, 81] width 94 height 29
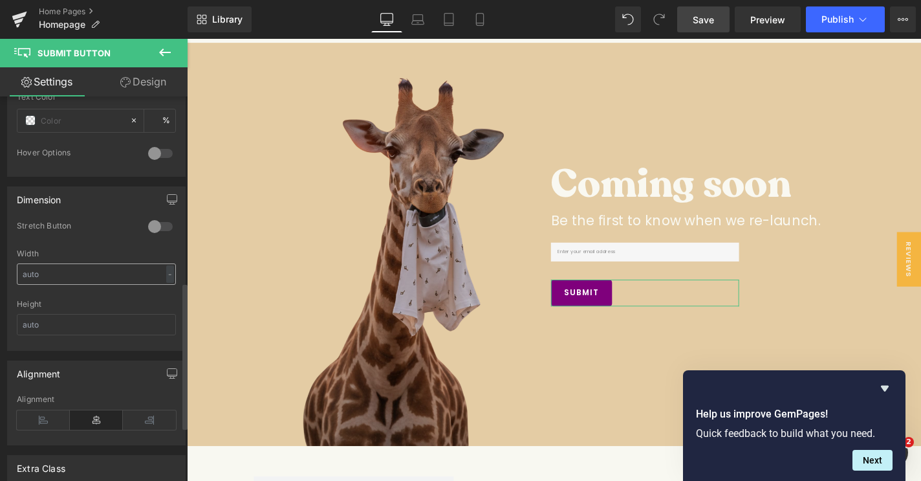
scroll to position [465, 0]
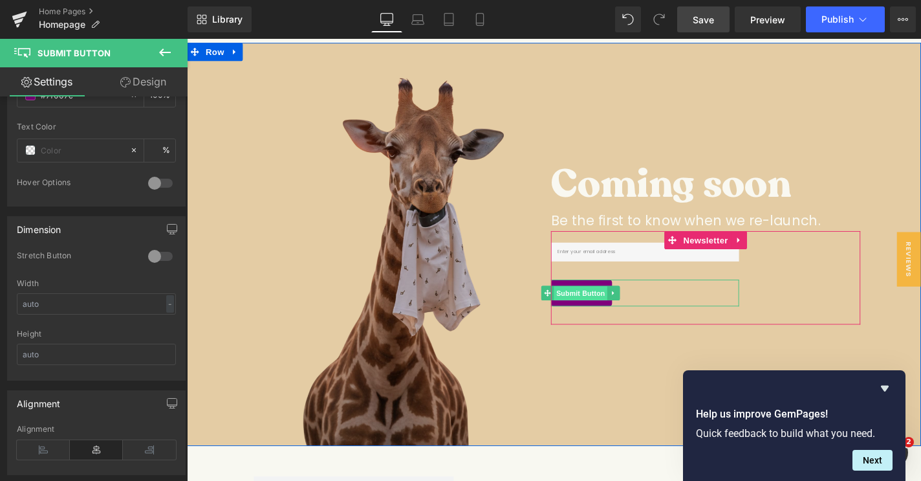
click at [613, 307] on span "Submit Button" at bounding box center [607, 311] width 57 height 16
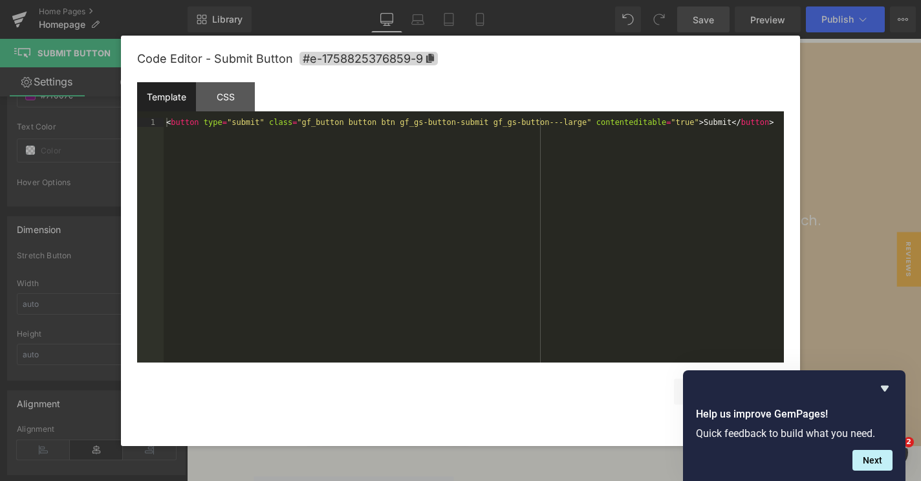
click at [573, 0] on div "Submit Button You are previewing how the will restyle your page. You can not ed…" at bounding box center [460, 0] width 921 height 0
click at [242, 106] on div "CSS" at bounding box center [225, 96] width 59 height 29
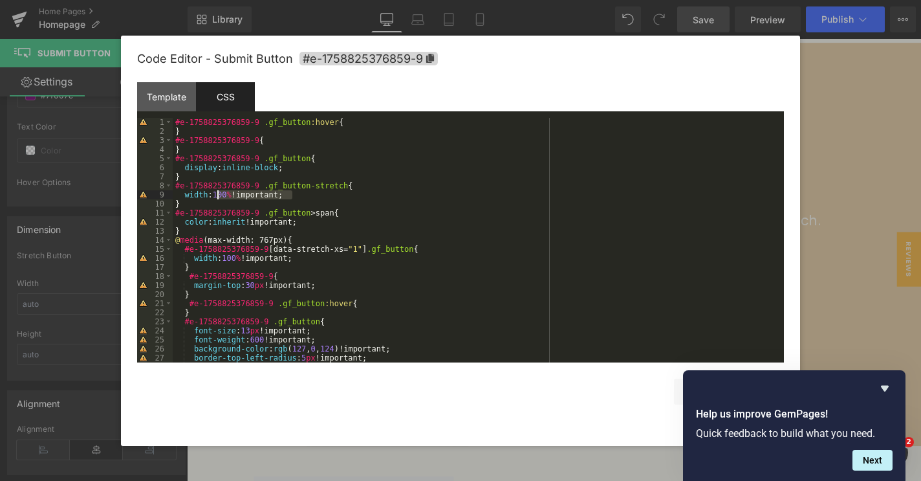
drag, startPoint x: 299, startPoint y: 198, endPoint x: 215, endPoint y: 192, distance: 83.7
click at [215, 192] on div "#e-1758825376859-9 .gf_button :hover { } #e-1758825376859-9 { } #e-175882537685…" at bounding box center [476, 249] width 606 height 263
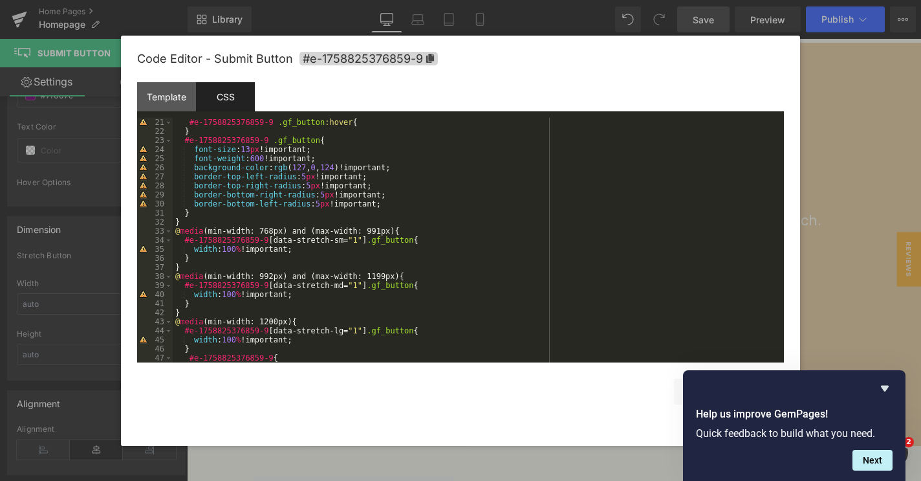
scroll to position [0, 0]
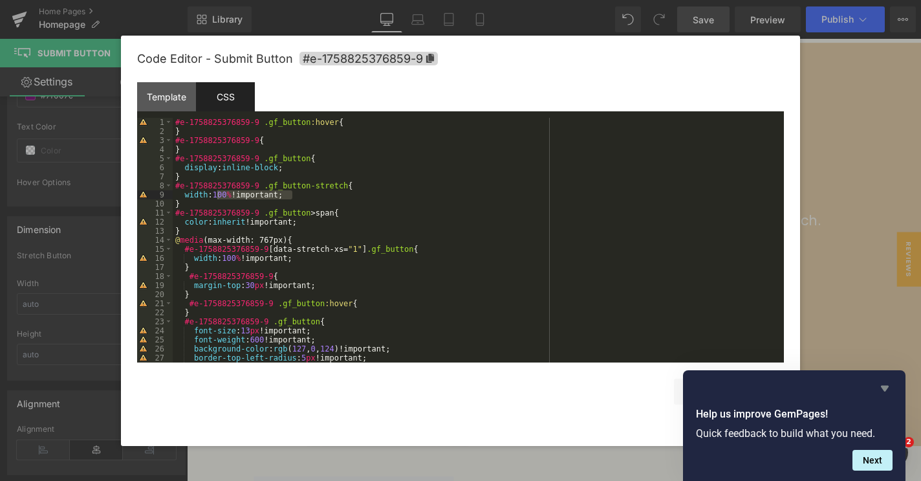
click at [888, 390] on icon "Hide survey" at bounding box center [885, 388] width 16 height 16
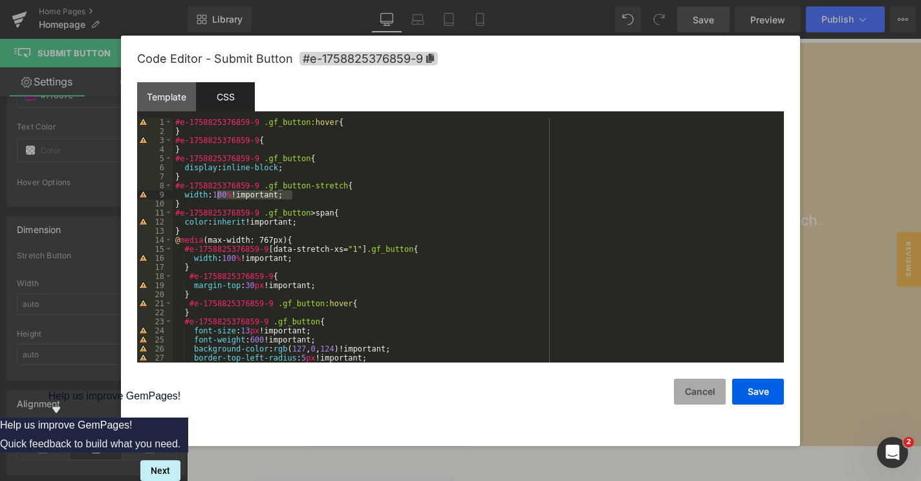
click at [705, 383] on button "Cancel" at bounding box center [700, 392] width 52 height 26
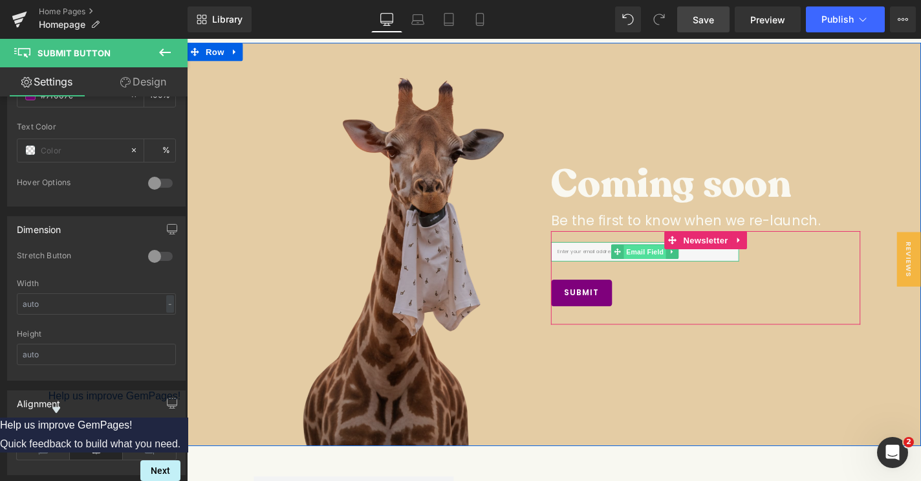
click at [678, 270] on span "Email Field" at bounding box center [675, 267] width 45 height 16
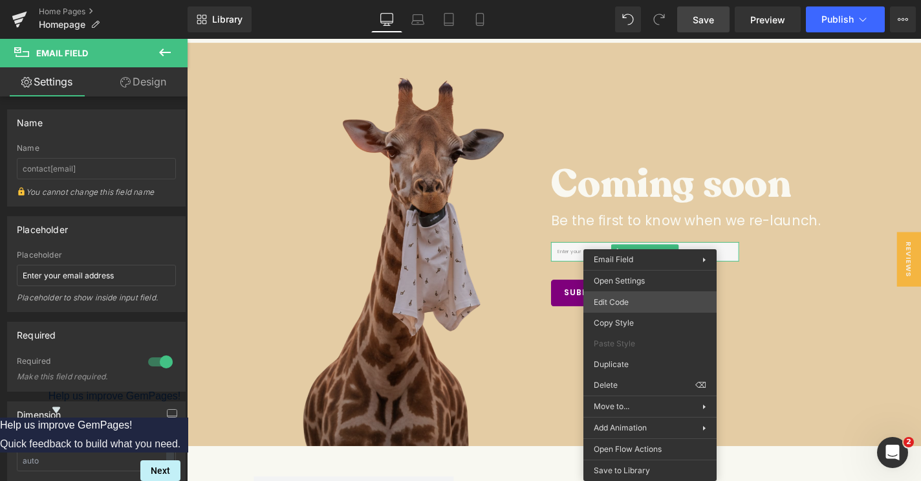
click at [638, 0] on div "Email Field You are previewing how the will restyle your page. You can not edit…" at bounding box center [460, 0] width 921 height 0
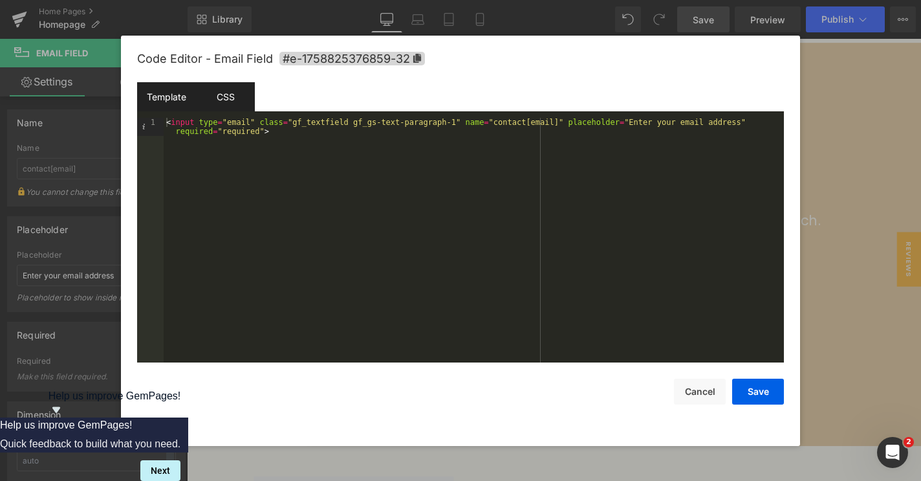
click at [237, 110] on div "CSS" at bounding box center [225, 96] width 59 height 29
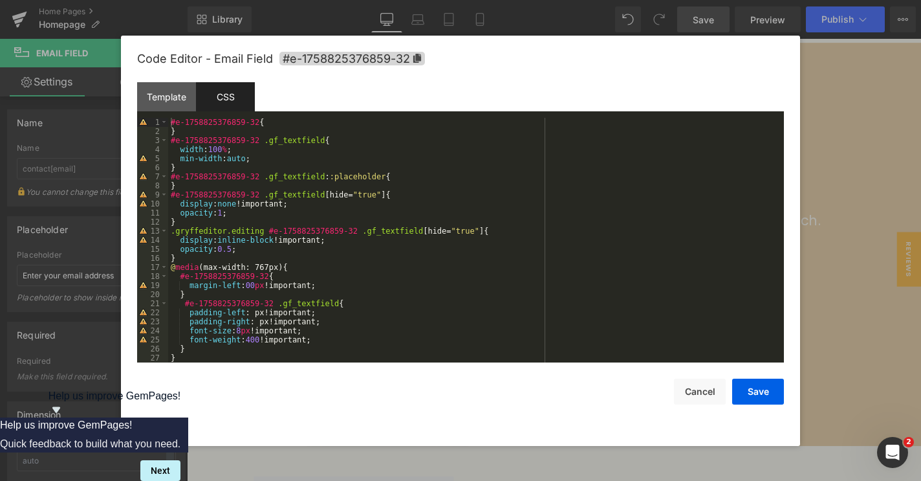
click at [268, 160] on div "#e-1758825376859-32 { } #e-1758825376859-32 .gf_textfield { width : 100 % ; min…" at bounding box center [473, 249] width 611 height 263
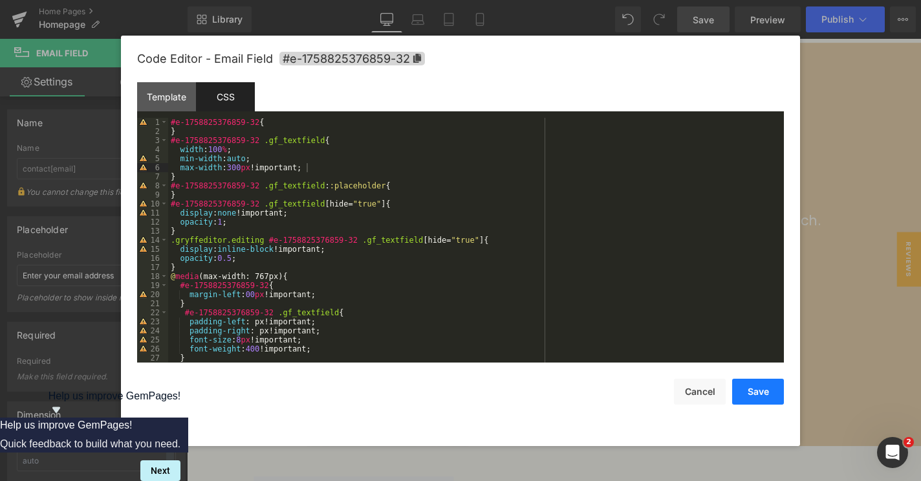
click at [756, 392] on button "Save" at bounding box center [759, 392] width 52 height 26
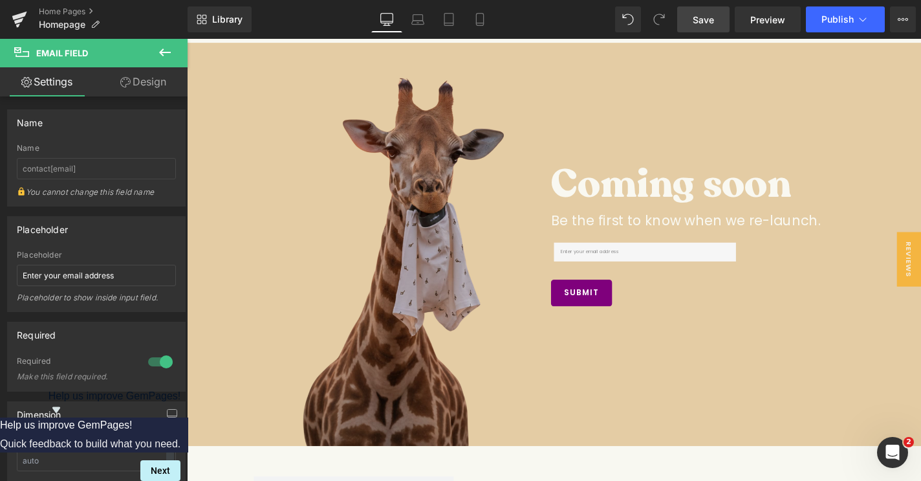
click at [709, 17] on span "Save" at bounding box center [703, 20] width 21 height 14
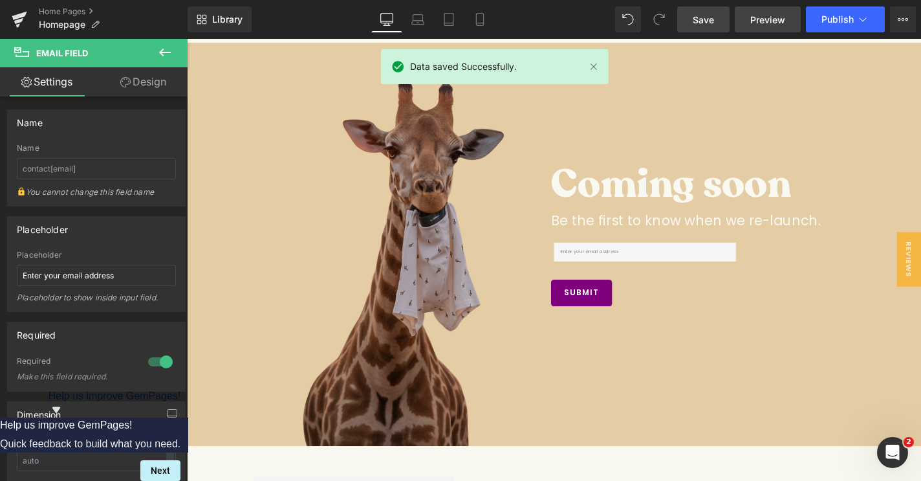
click at [762, 16] on span "Preview" at bounding box center [768, 20] width 35 height 14
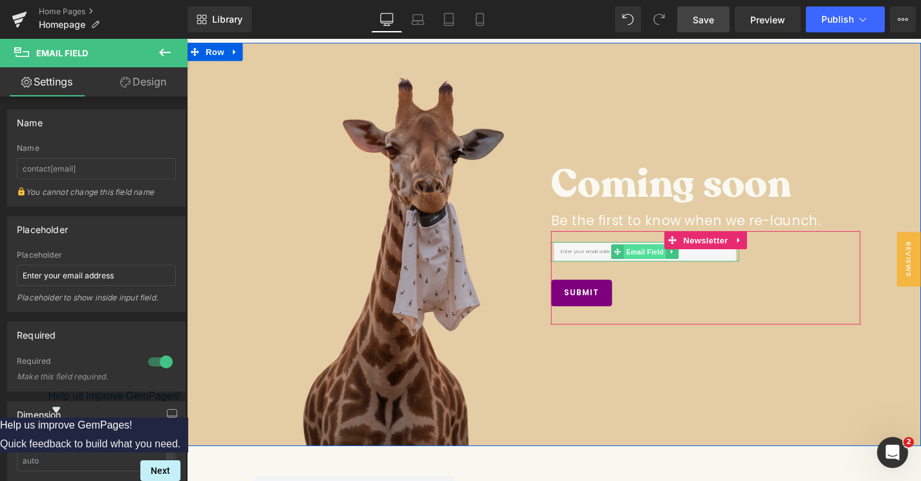
click at [673, 265] on span "Email Field" at bounding box center [675, 266] width 45 height 16
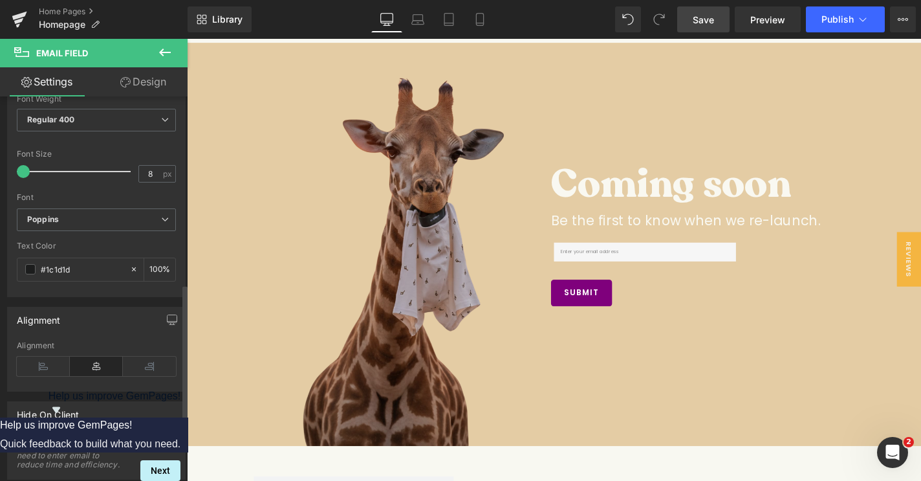
scroll to position [547, 0]
click at [34, 357] on icon at bounding box center [43, 362] width 53 height 19
drag, startPoint x: 704, startPoint y: 25, endPoint x: 588, endPoint y: 73, distance: 125.3
click at [704, 25] on span "Save" at bounding box center [703, 20] width 21 height 14
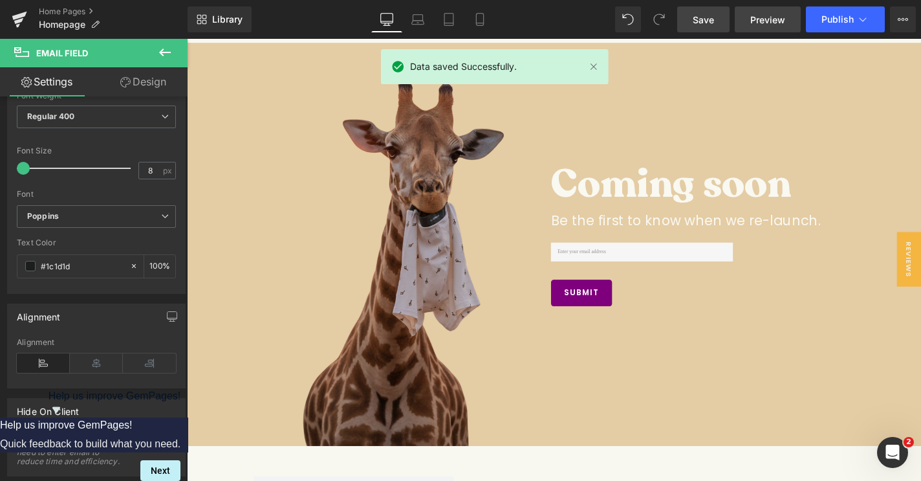
click at [771, 25] on span "Preview" at bounding box center [768, 20] width 35 height 14
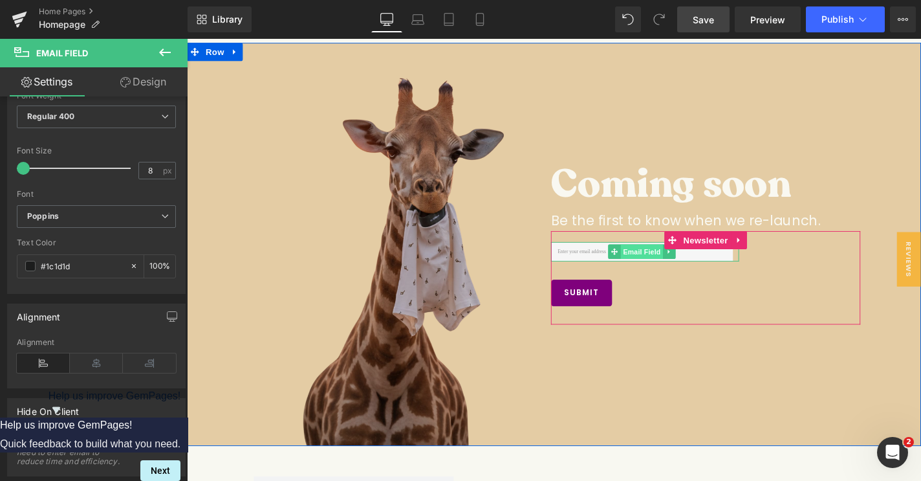
click at [656, 261] on span "Email Field" at bounding box center [672, 266] width 45 height 16
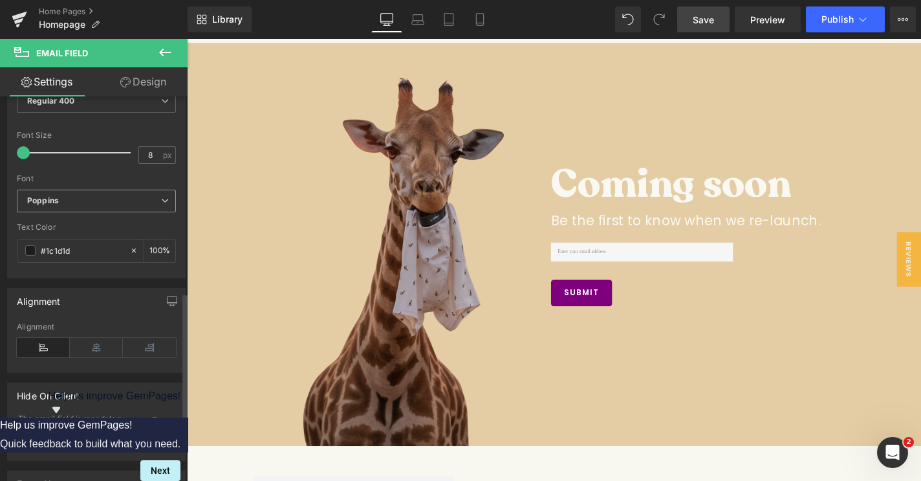
scroll to position [550, 0]
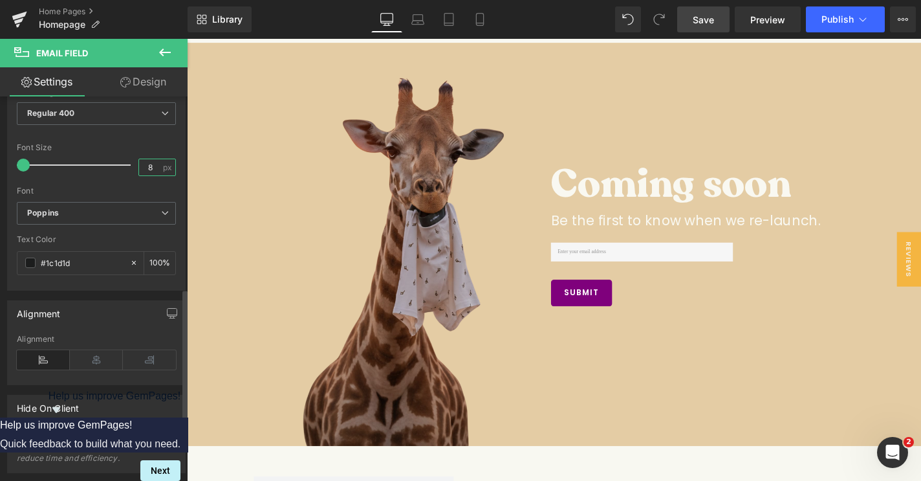
click at [142, 164] on input "8" at bounding box center [150, 167] width 23 height 16
drag, startPoint x: 153, startPoint y: 160, endPoint x: 134, endPoint y: 160, distance: 18.8
click at [139, 160] on input "8" at bounding box center [150, 167] width 23 height 16
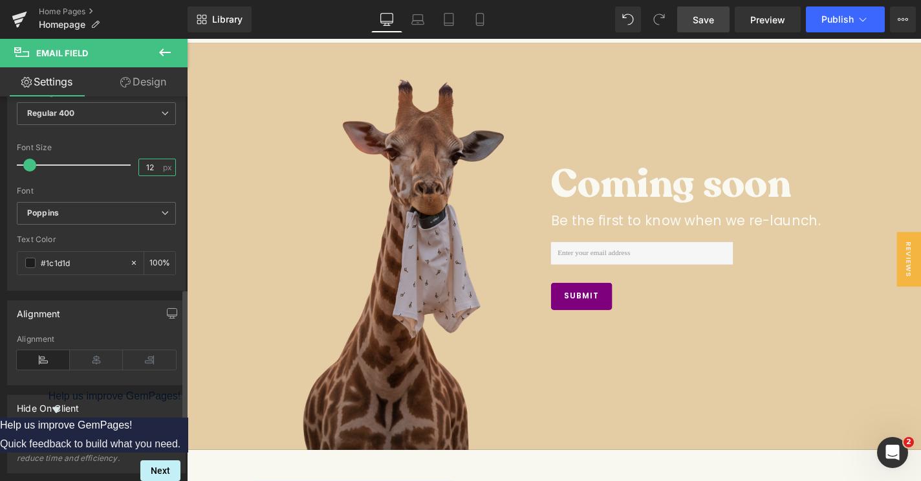
type input "12"
click at [149, 143] on div "Font Size" at bounding box center [96, 147] width 159 height 9
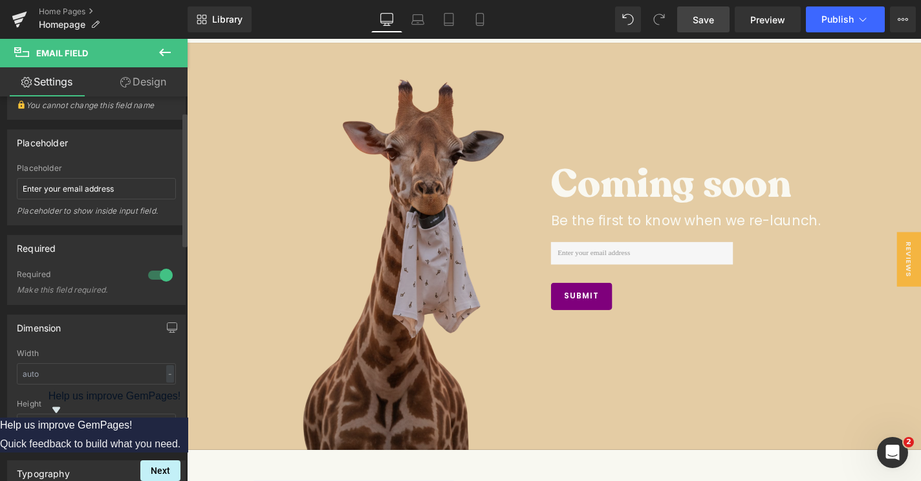
scroll to position [0, 0]
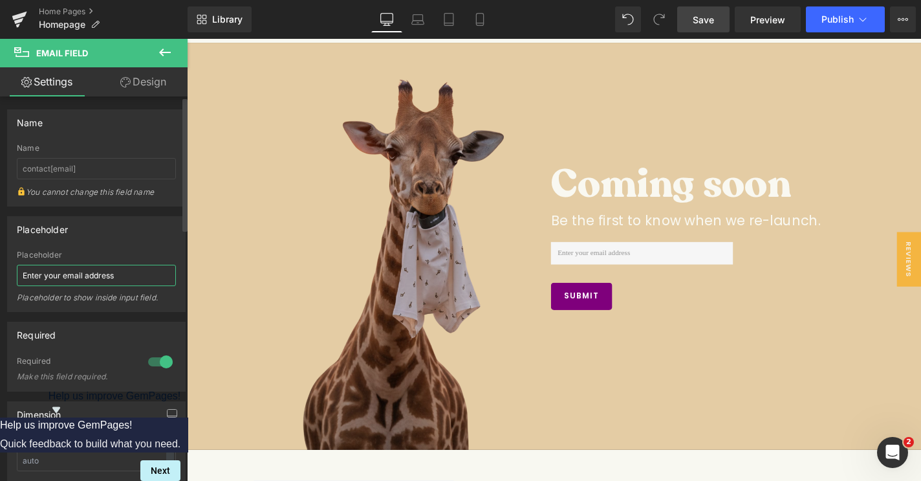
click at [83, 274] on input "Enter your email address" at bounding box center [96, 275] width 159 height 21
click at [69, 278] on input "Enter your email address" at bounding box center [96, 275] width 159 height 21
type input "Enter your 007 email address"
click at [151, 225] on div "Placeholder" at bounding box center [96, 229] width 177 height 25
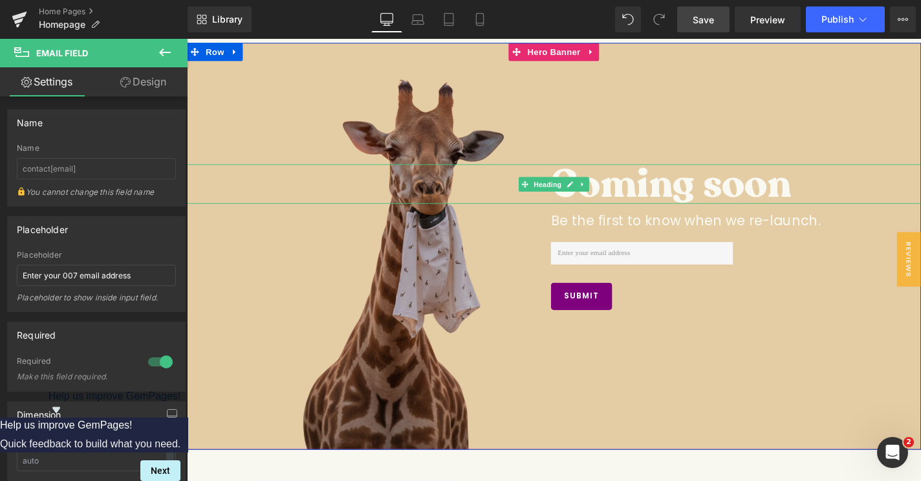
click at [319, 201] on div "Coming soon" at bounding box center [578, 194] width 783 height 42
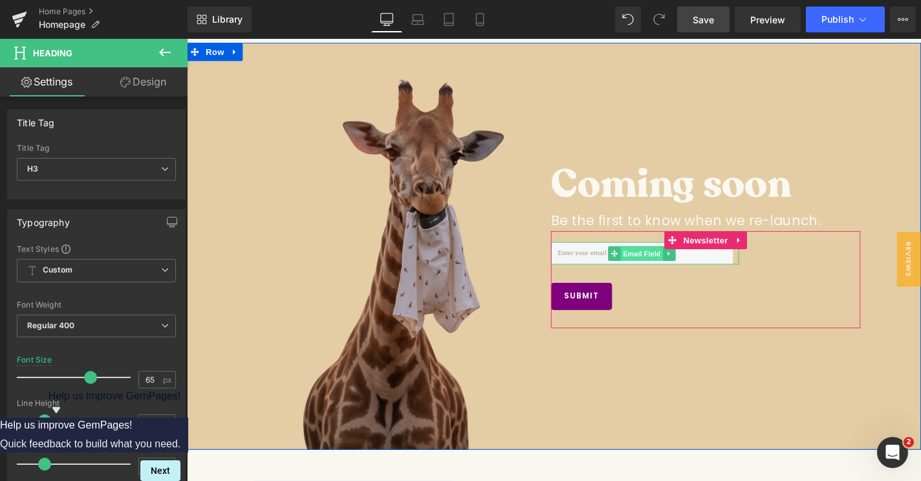
click at [665, 265] on span "Email Field" at bounding box center [672, 269] width 45 height 16
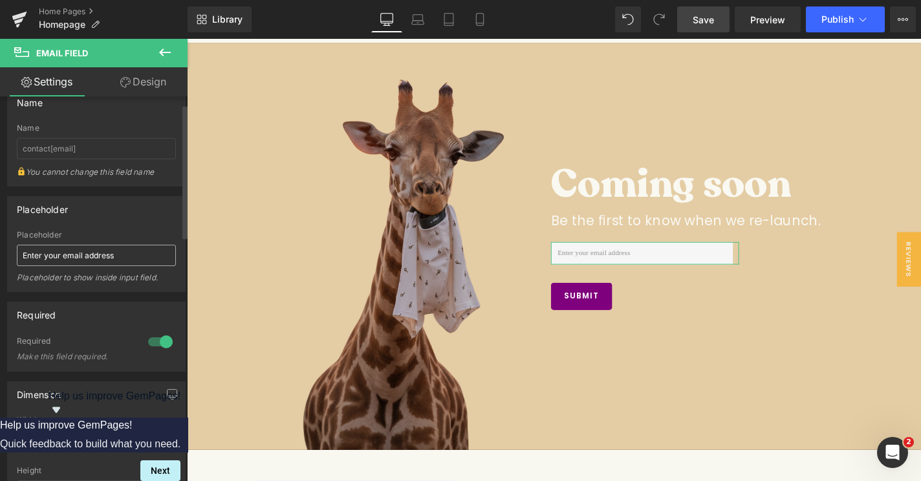
scroll to position [23, 0]
click at [63, 252] on input "Enter your email address" at bounding box center [96, 251] width 159 height 21
type input "Enter your 007 email address"
click at [73, 309] on div "Required" at bounding box center [96, 311] width 177 height 25
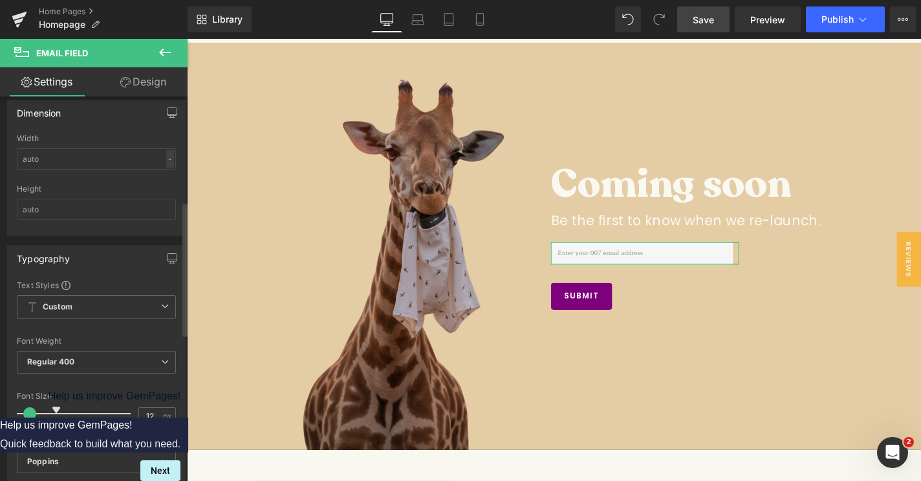
scroll to position [301, 0]
click at [100, 304] on span "Custom Setup Global Style" at bounding box center [96, 307] width 159 height 23
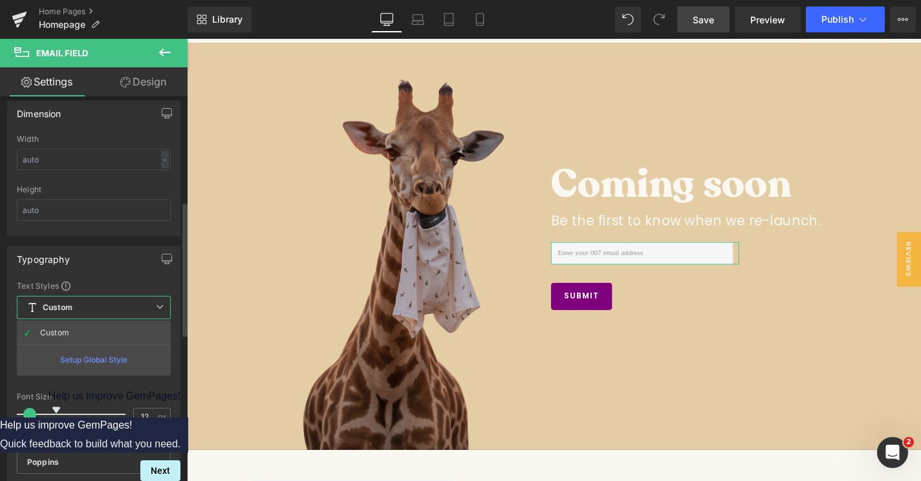
click at [100, 304] on span "Custom Setup Global Style" at bounding box center [94, 307] width 154 height 23
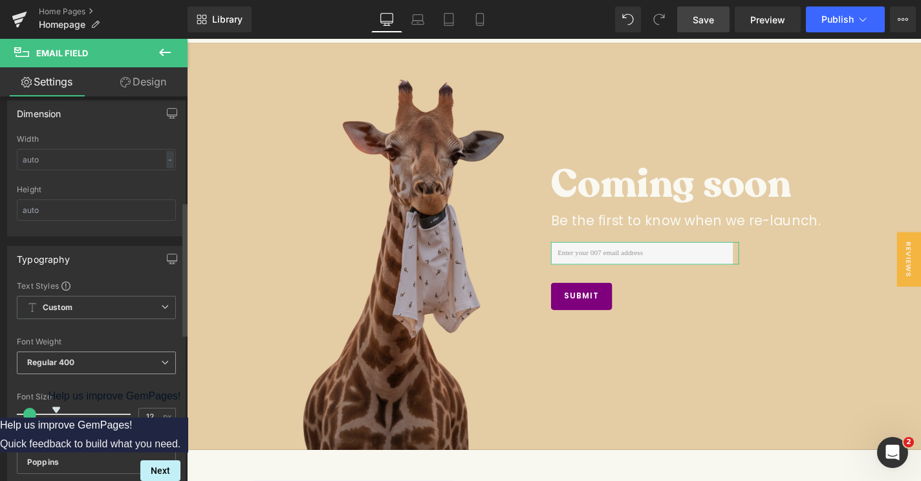
click at [90, 360] on span "Regular 400" at bounding box center [96, 362] width 159 height 23
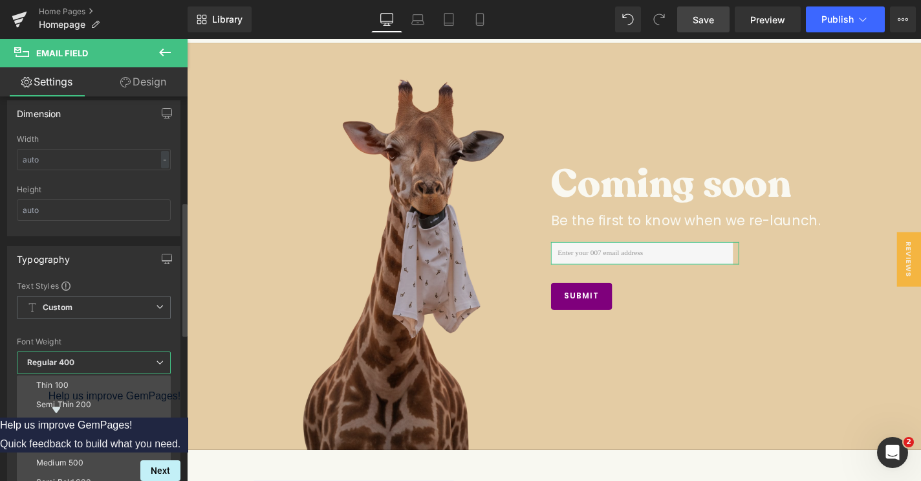
click at [96, 272] on div "Typography Text Styles Custom Custom Setup Global Style Custom Setup Global Sty…" at bounding box center [93, 393] width 173 height 294
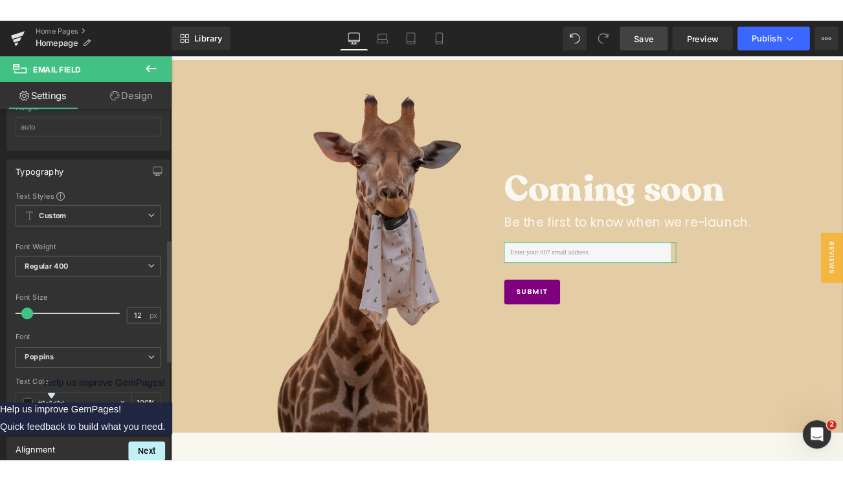
scroll to position [407, 0]
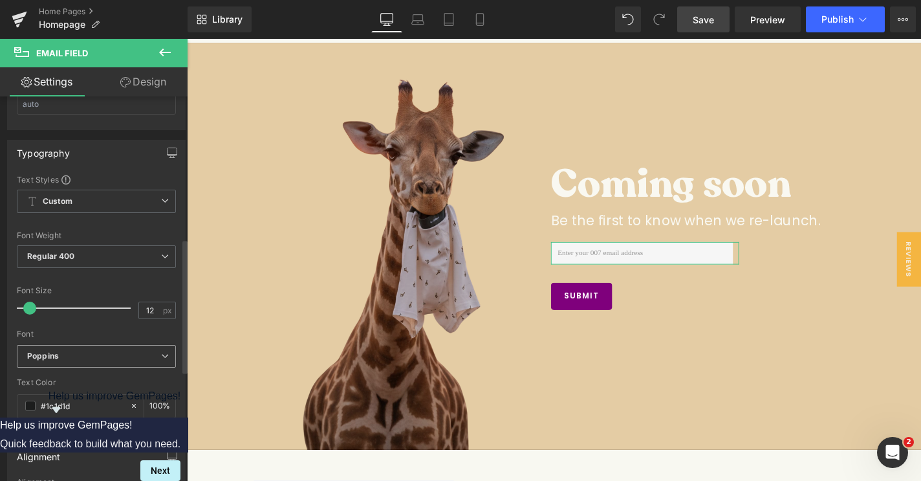
click at [83, 351] on b "Poppins" at bounding box center [94, 356] width 134 height 11
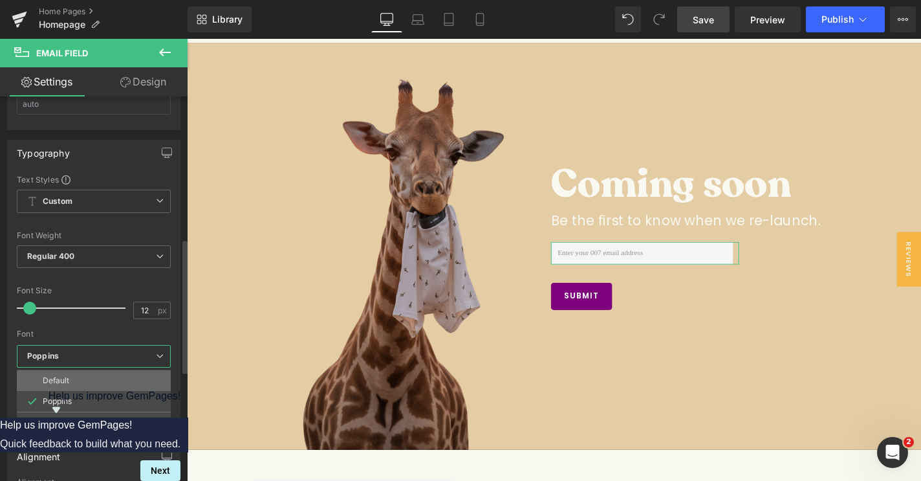
click at [81, 379] on li "Default" at bounding box center [94, 380] width 154 height 21
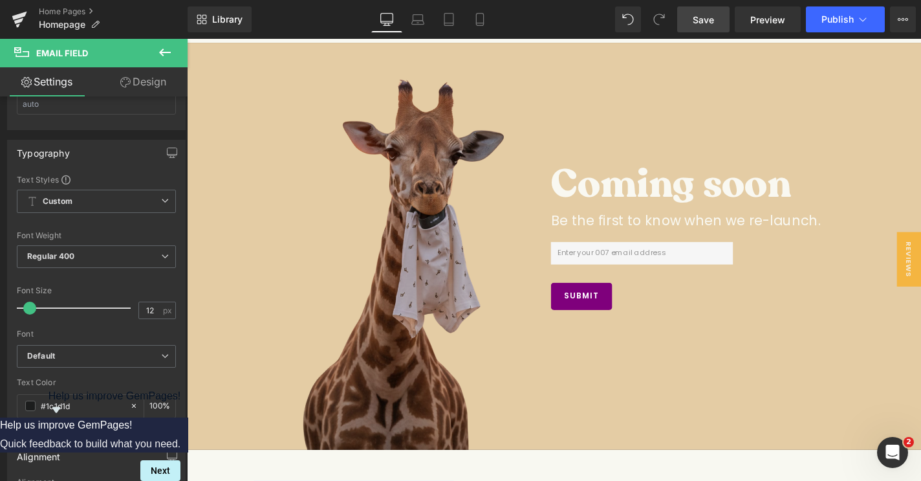
drag, startPoint x: 709, startPoint y: 17, endPoint x: 616, endPoint y: 11, distance: 93.4
click at [709, 17] on span "Save" at bounding box center [703, 20] width 21 height 14
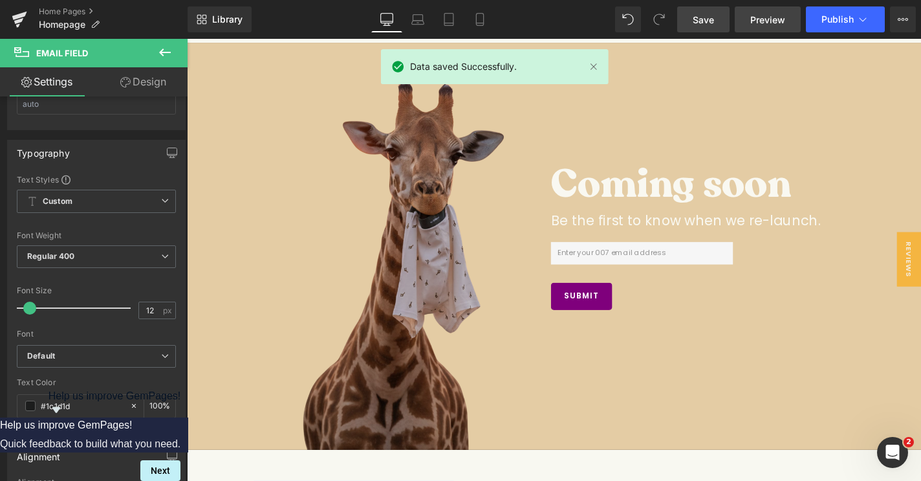
click at [786, 23] on link "Preview" at bounding box center [768, 19] width 66 height 26
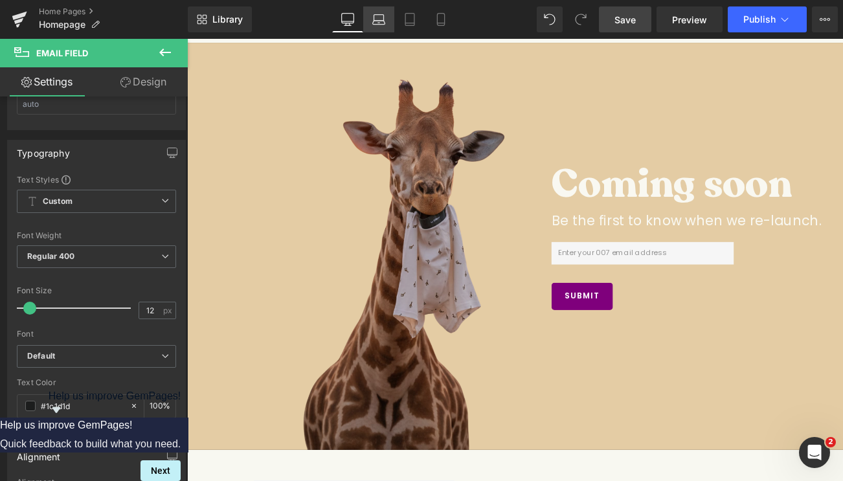
click at [376, 19] on icon at bounding box center [378, 19] width 13 height 13
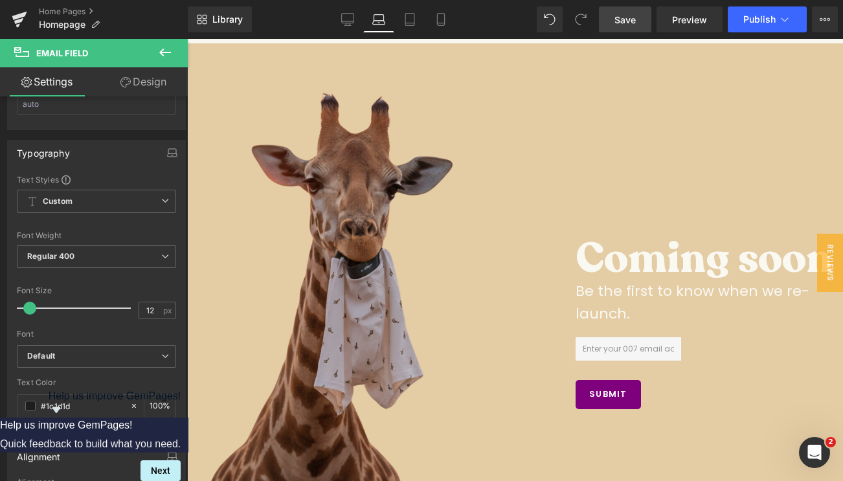
scroll to position [158, 0]
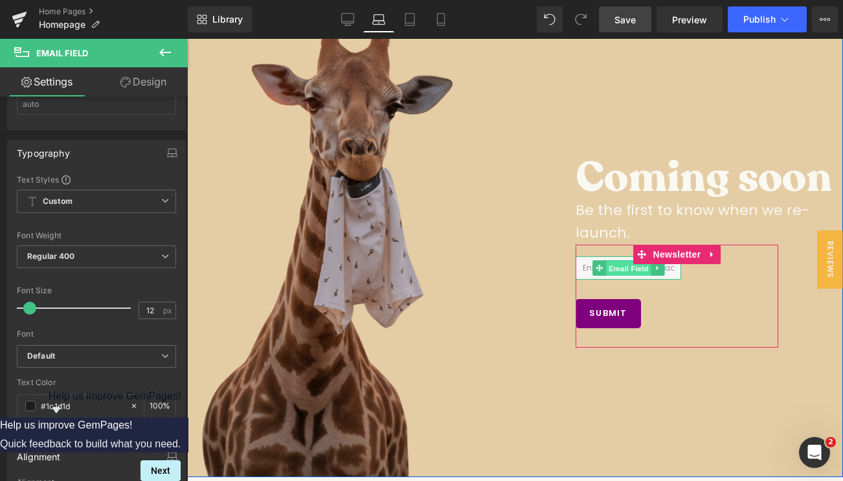
click at [635, 269] on span "Email Field" at bounding box center [628, 269] width 45 height 16
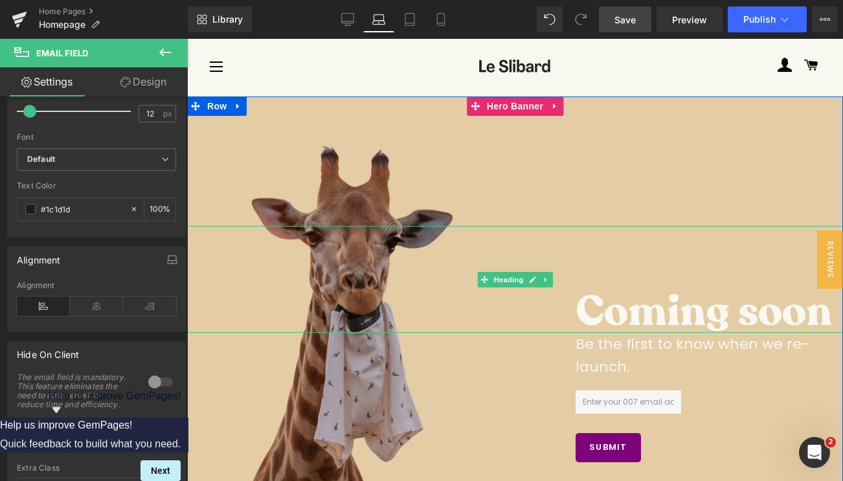
scroll to position [26, 0]
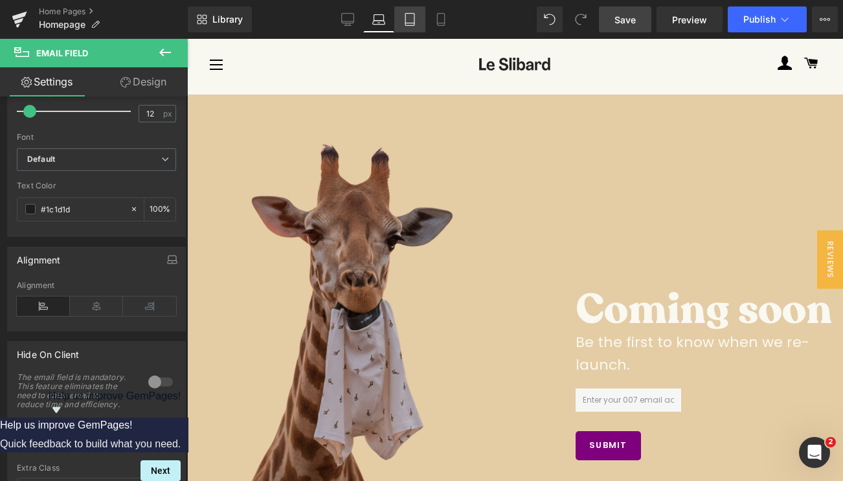
click at [409, 27] on link "Tablet" at bounding box center [409, 19] width 31 height 26
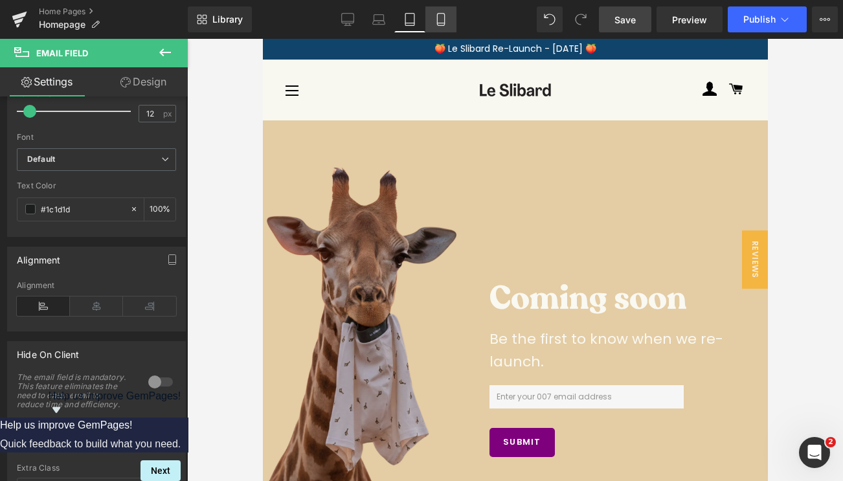
click at [437, 27] on link "Mobile" at bounding box center [440, 19] width 31 height 26
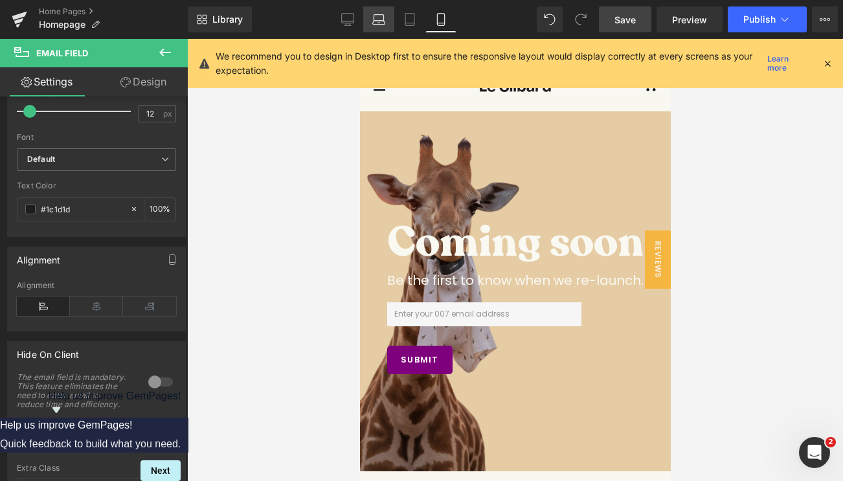
click at [380, 25] on icon at bounding box center [378, 19] width 13 height 13
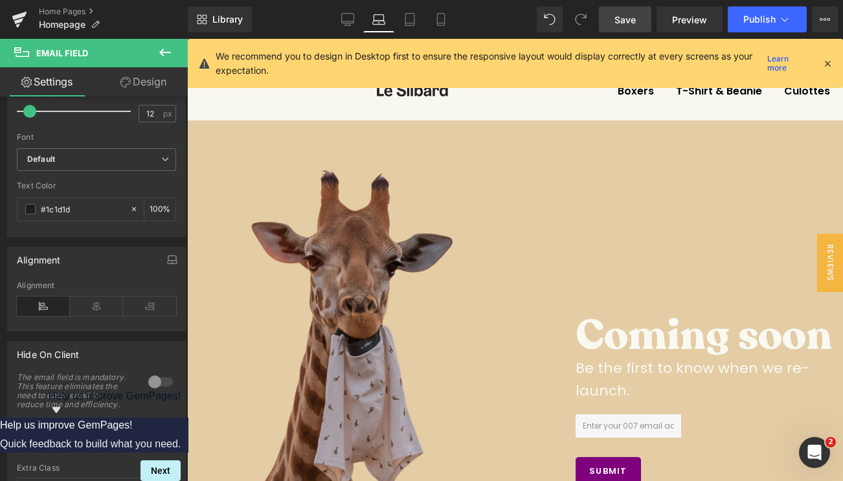
scroll to position [112, 0]
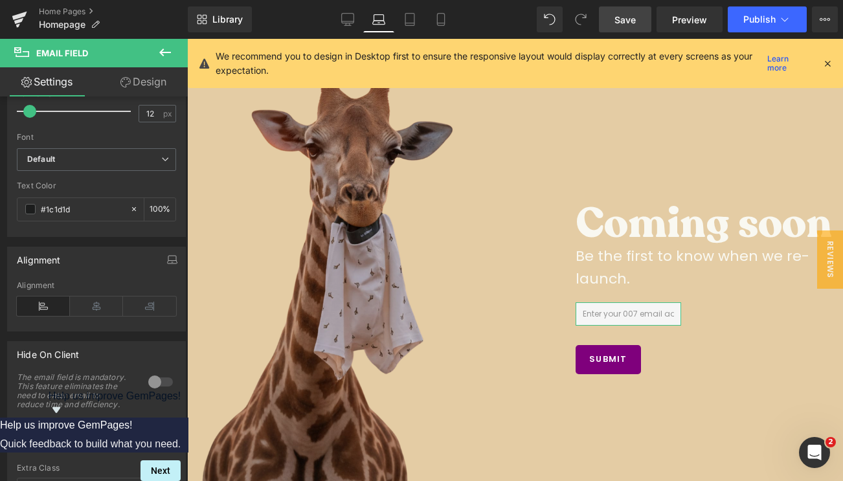
click at [137, 86] on link "Design" at bounding box center [143, 81] width 94 height 29
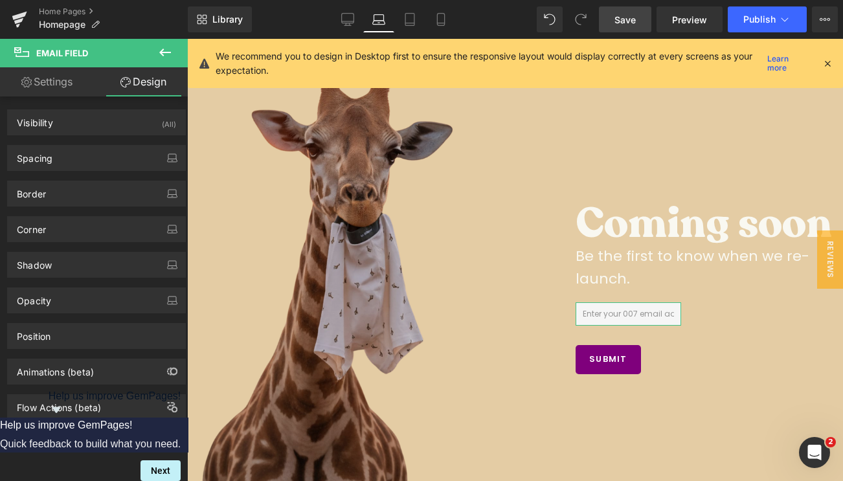
click at [65, 85] on link "Settings" at bounding box center [47, 81] width 94 height 29
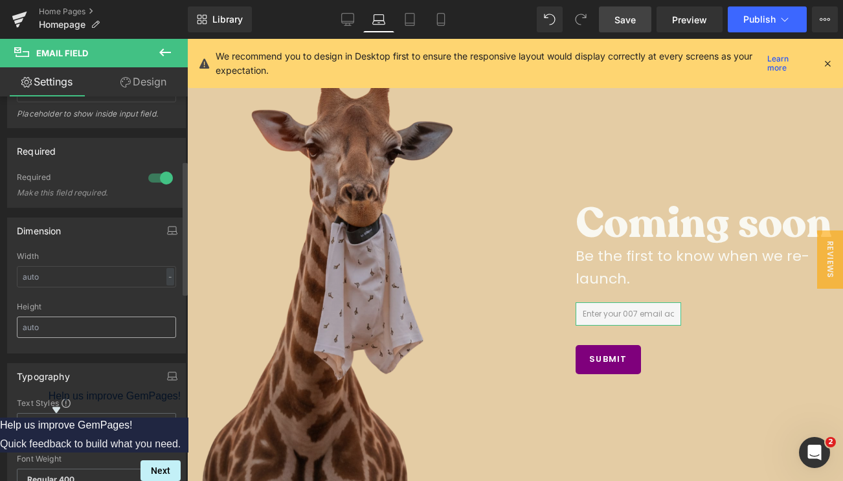
scroll to position [183, 0]
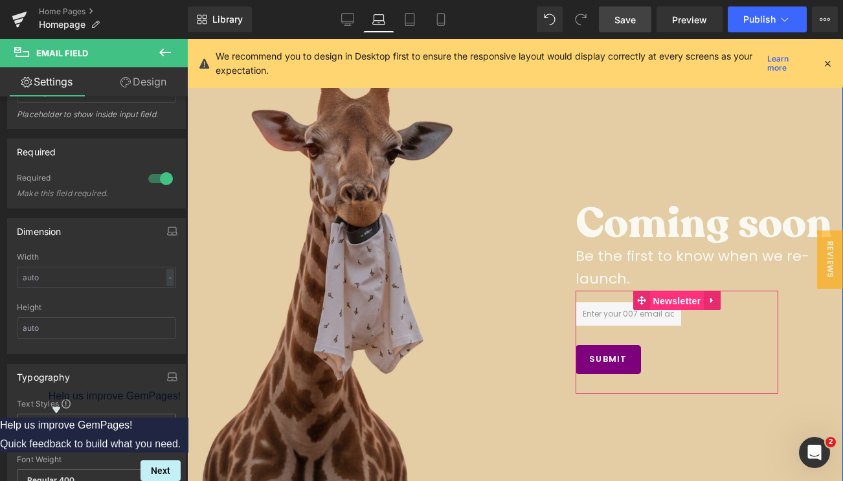
click at [679, 305] on span "Newsletter" at bounding box center [677, 300] width 54 height 19
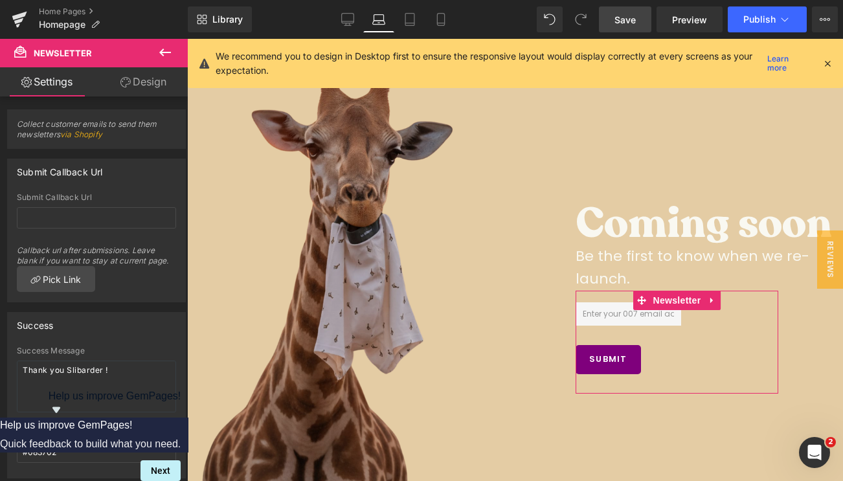
click at [135, 88] on link "Design" at bounding box center [143, 81] width 94 height 29
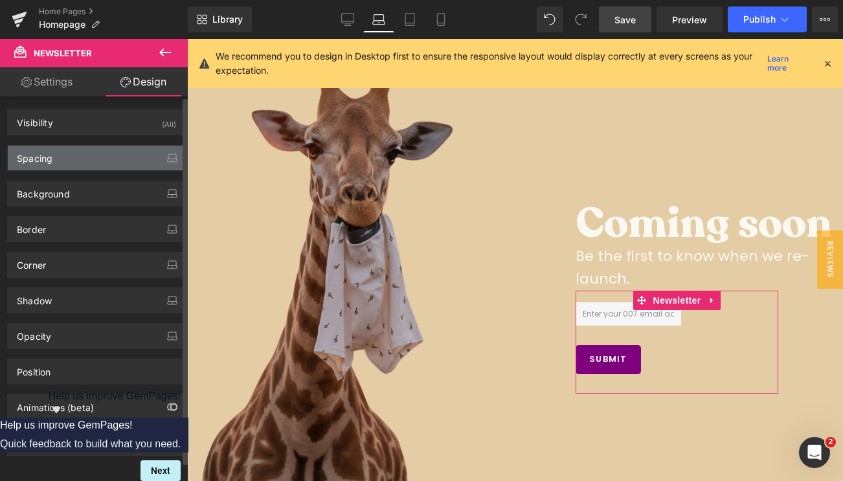
click at [107, 166] on div "Spacing" at bounding box center [96, 158] width 177 height 25
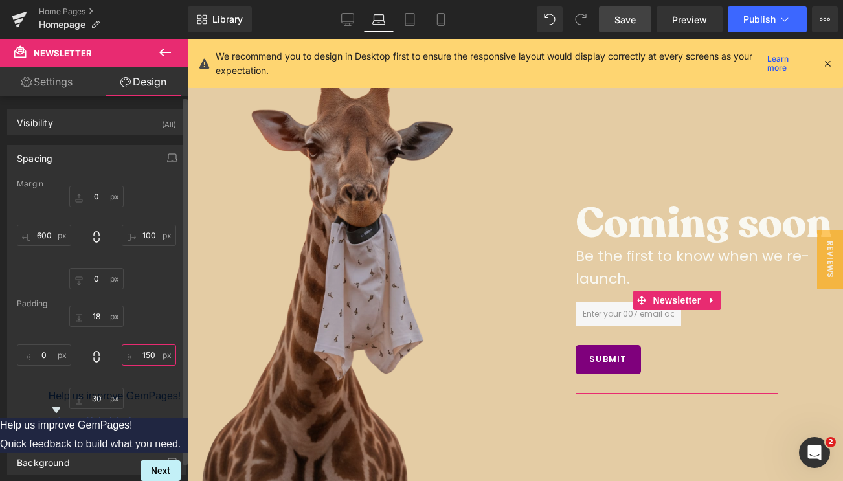
click at [145, 351] on input "150" at bounding box center [149, 354] width 54 height 21
click at [153, 283] on div "0 100 0 600" at bounding box center [96, 238] width 159 height 104
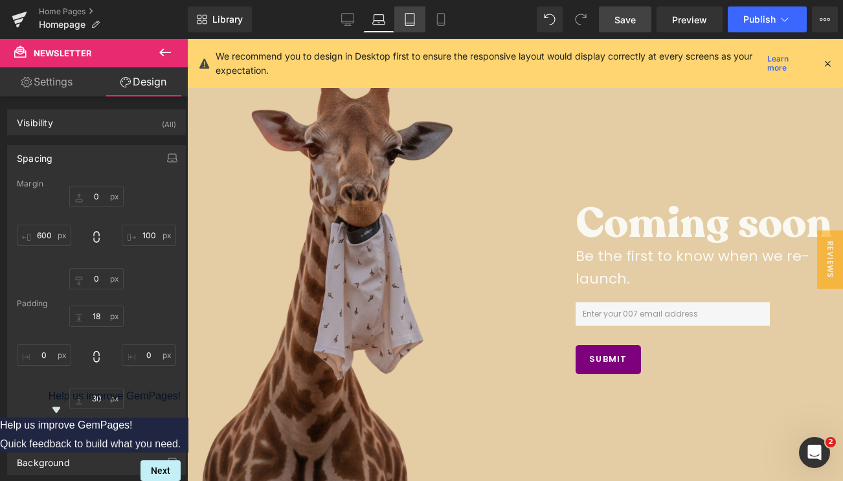
click at [413, 10] on link "Tablet" at bounding box center [409, 19] width 31 height 26
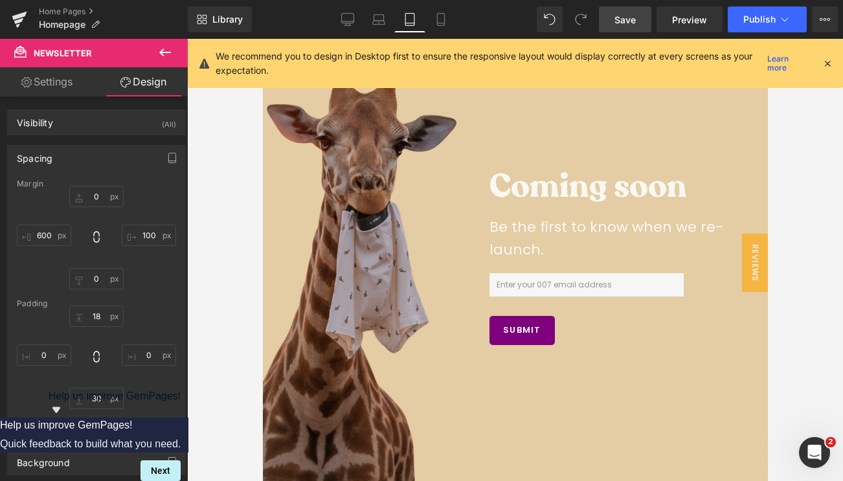
scroll to position [83, 0]
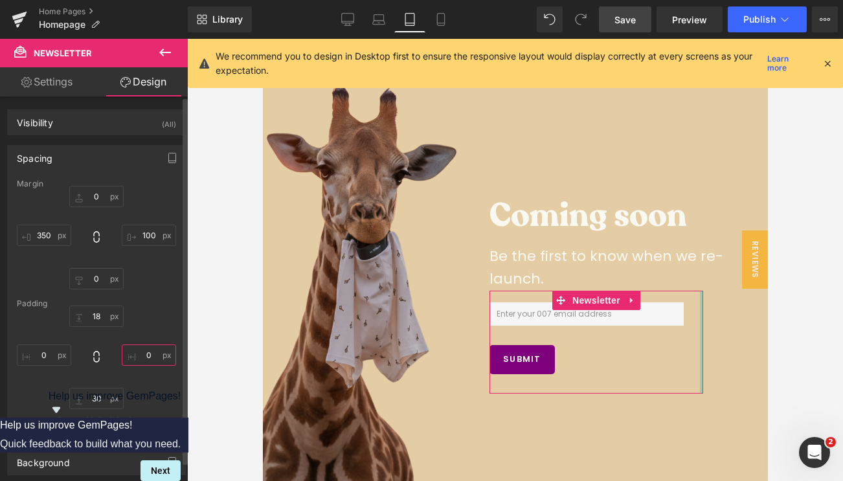
click at [145, 357] on input "0" at bounding box center [149, 354] width 54 height 21
type input "20"
click at [165, 309] on div "18 30 0" at bounding box center [96, 357] width 159 height 104
click at [147, 289] on div "0 100 0 600" at bounding box center [96, 238] width 159 height 104
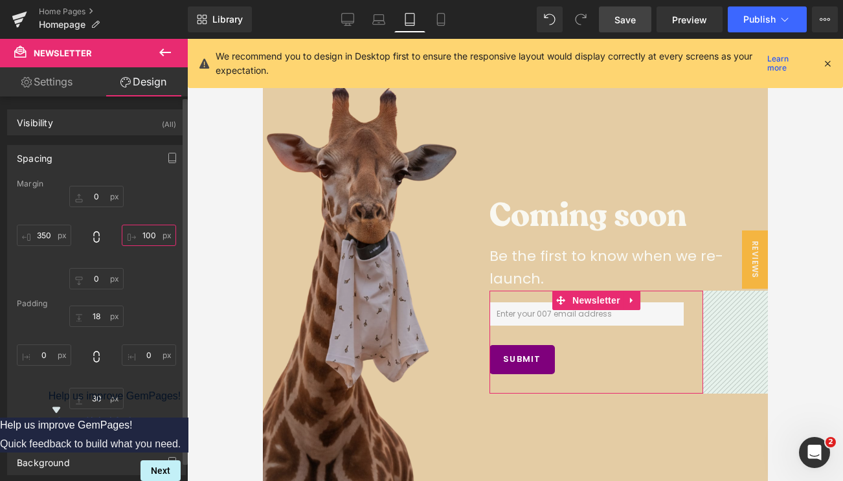
click at [144, 226] on input "100" at bounding box center [149, 235] width 54 height 21
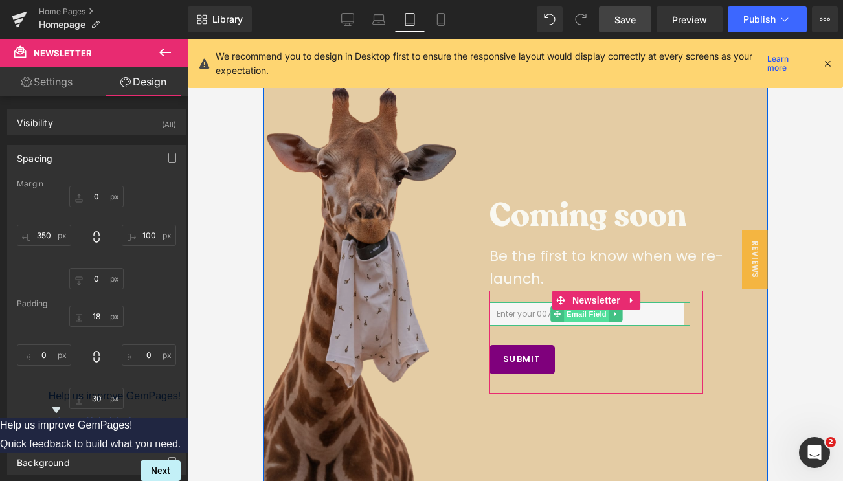
click at [573, 313] on span "Email Field" at bounding box center [585, 314] width 45 height 16
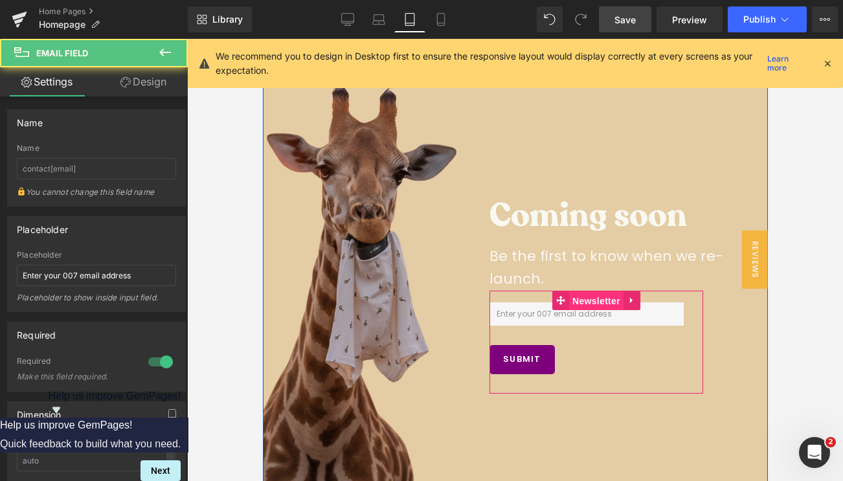
click at [587, 295] on span "Newsletter" at bounding box center [595, 300] width 54 height 19
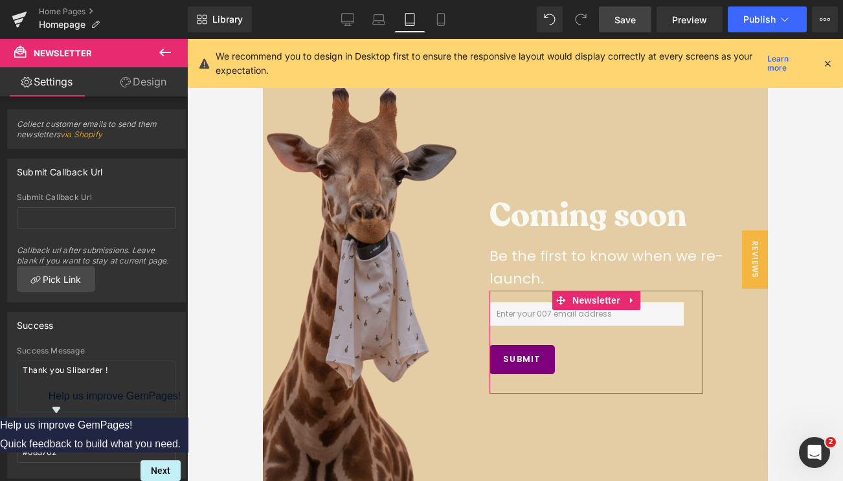
click at [151, 89] on link "Design" at bounding box center [143, 81] width 94 height 29
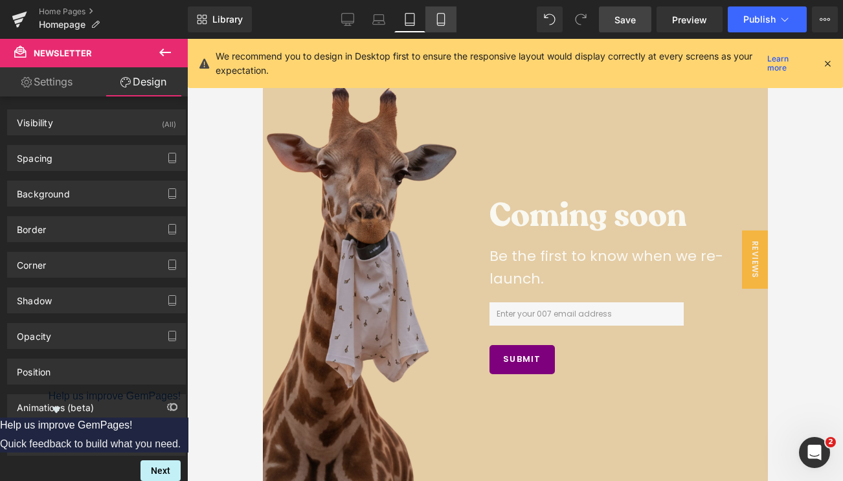
click at [447, 17] on icon at bounding box center [440, 19] width 13 height 13
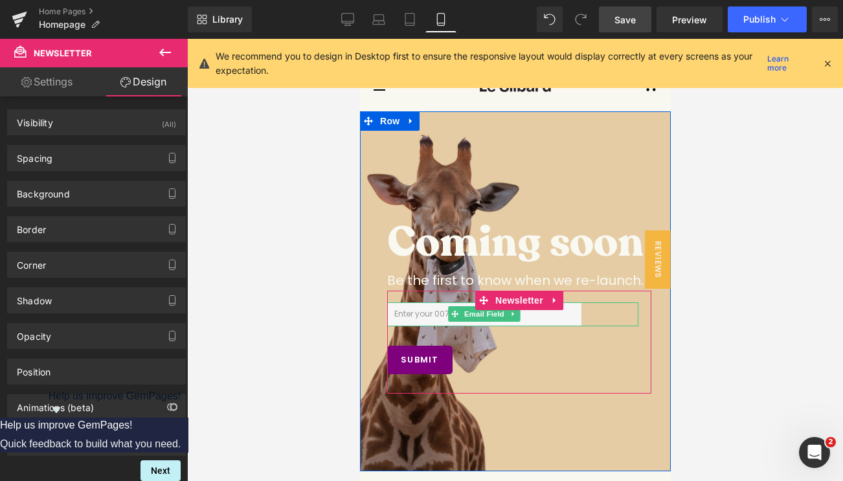
click at [587, 316] on div at bounding box center [511, 314] width 251 height 24
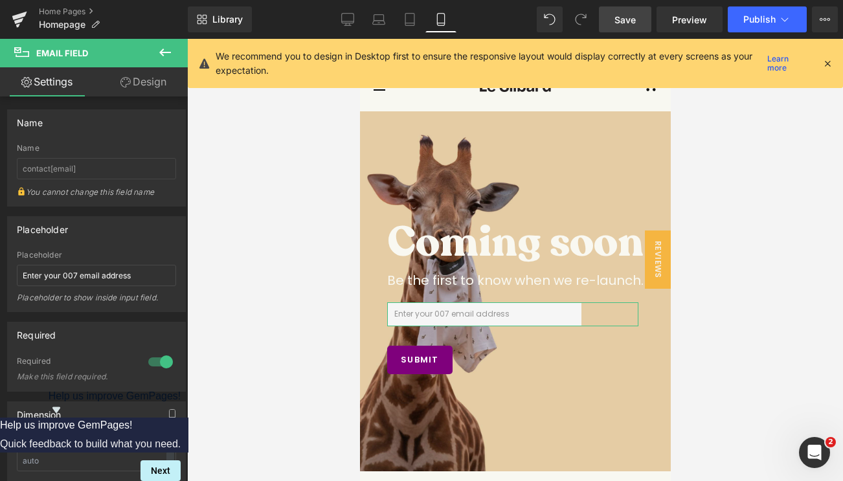
click at [154, 90] on link "Design" at bounding box center [143, 81] width 94 height 29
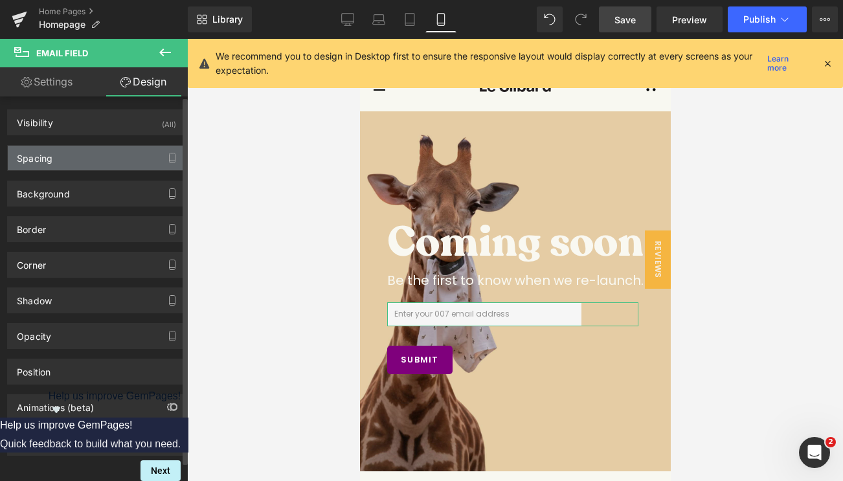
click at [93, 157] on div "Spacing" at bounding box center [96, 158] width 177 height 25
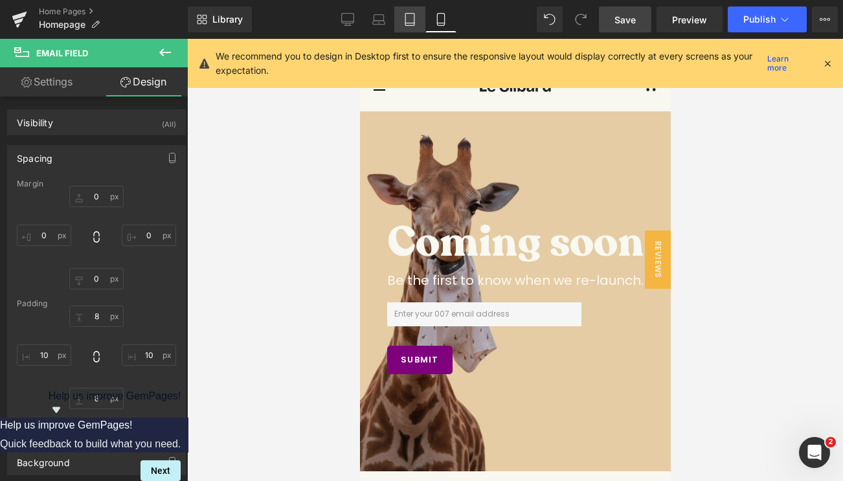
click at [416, 27] on link "Tablet" at bounding box center [409, 19] width 31 height 26
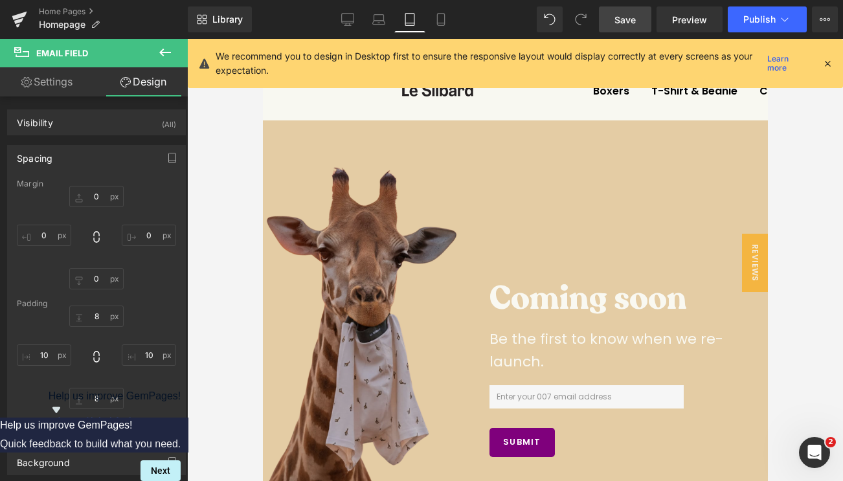
scroll to position [83, 0]
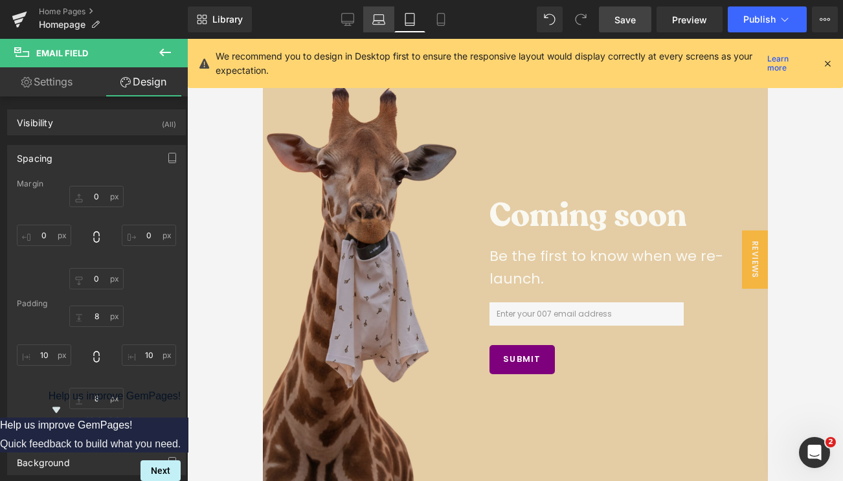
click at [371, 28] on link "Laptop" at bounding box center [378, 19] width 31 height 26
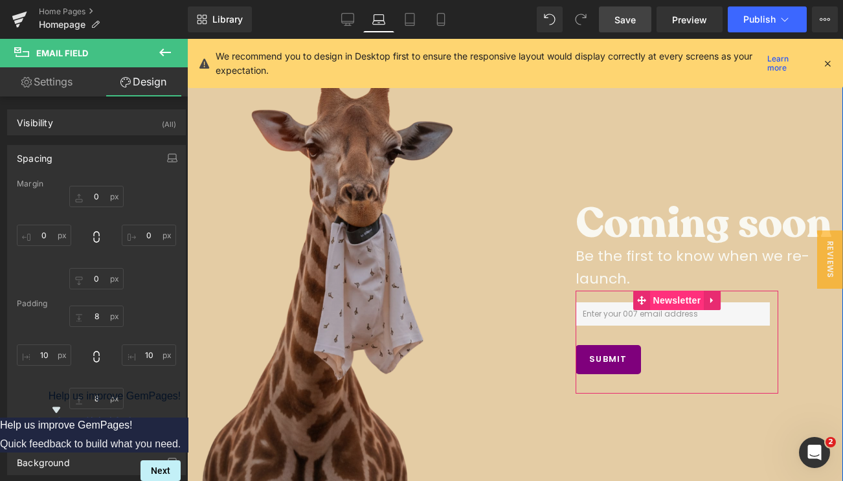
click at [664, 302] on span "Newsletter" at bounding box center [677, 300] width 54 height 19
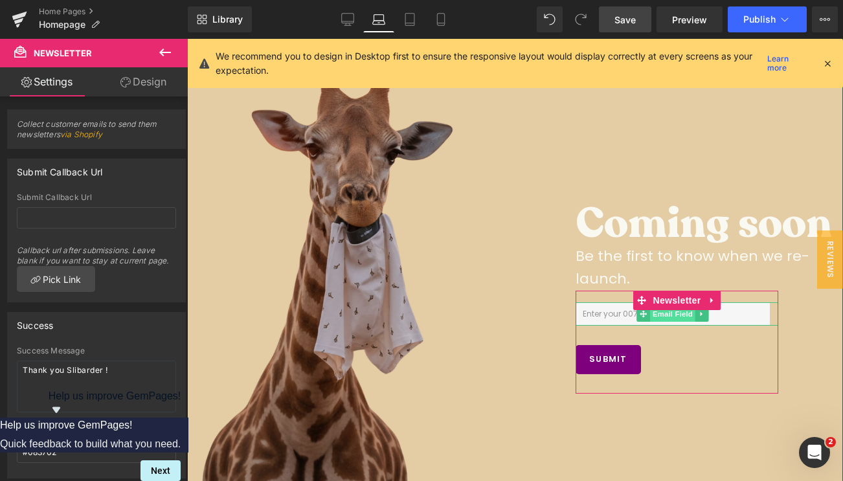
click at [688, 316] on span "Email Field" at bounding box center [672, 314] width 45 height 16
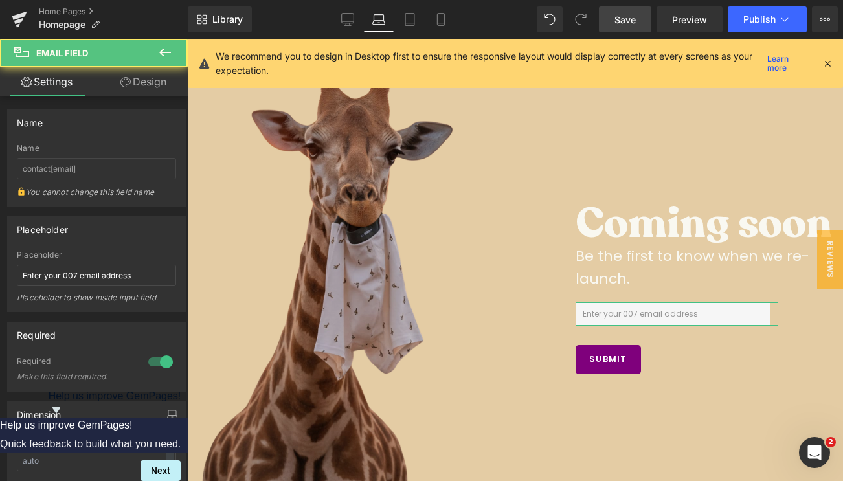
click at [127, 88] on link "Design" at bounding box center [143, 81] width 94 height 29
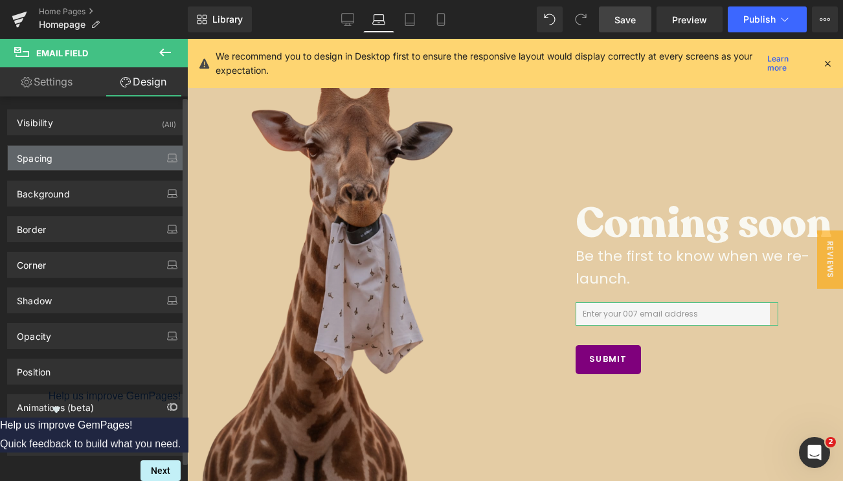
click at [68, 157] on div "Spacing" at bounding box center [96, 158] width 177 height 25
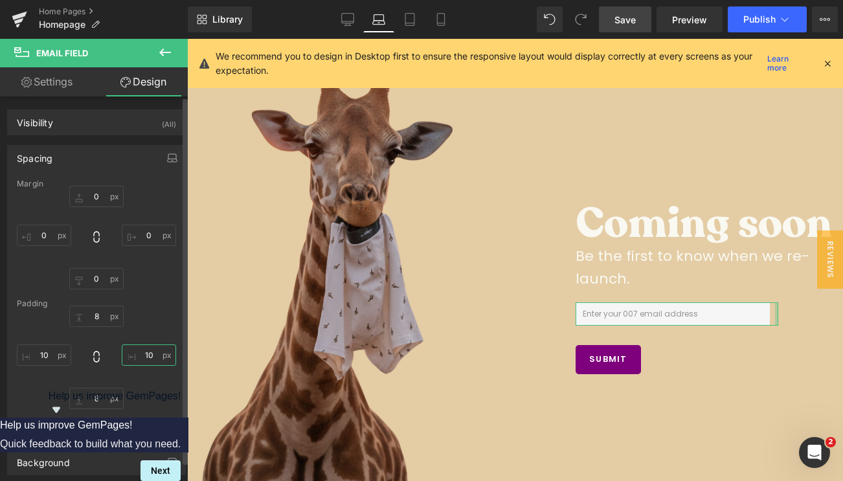
click at [152, 357] on input "text" at bounding box center [149, 354] width 54 height 21
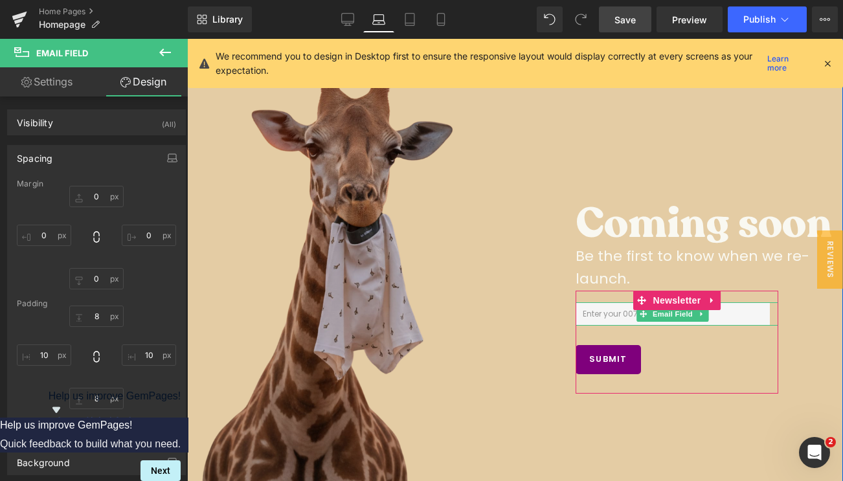
click at [771, 318] on div at bounding box center [676, 314] width 203 height 24
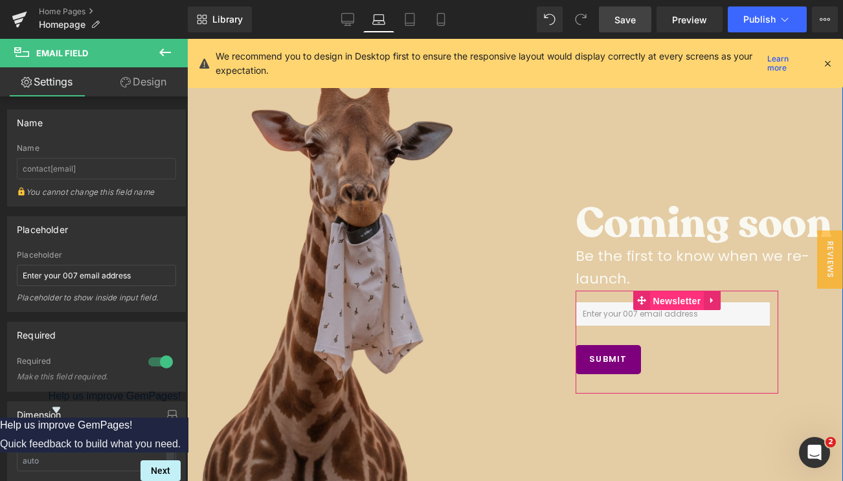
click at [681, 300] on span "Newsletter" at bounding box center [677, 300] width 54 height 19
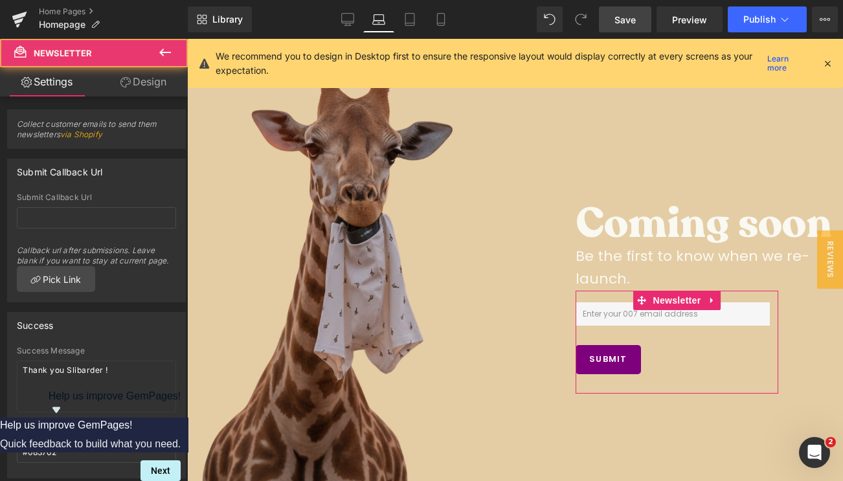
click at [151, 85] on link "Design" at bounding box center [143, 81] width 94 height 29
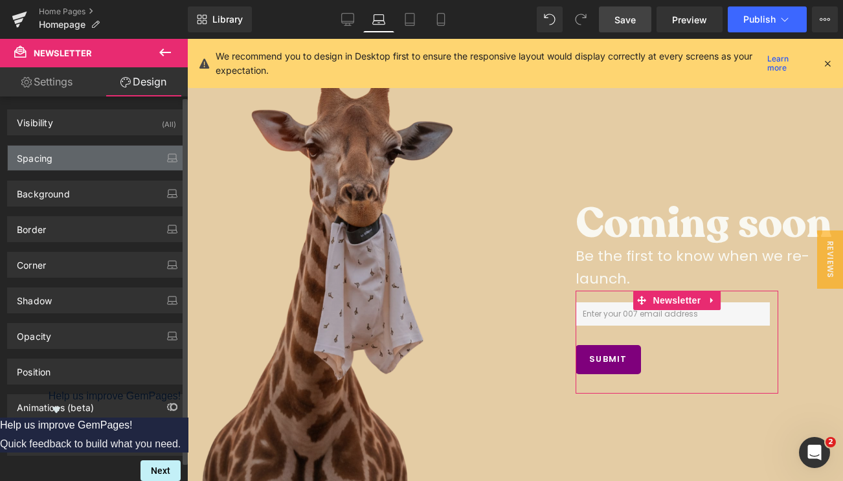
click at [88, 155] on div "Spacing" at bounding box center [96, 158] width 177 height 25
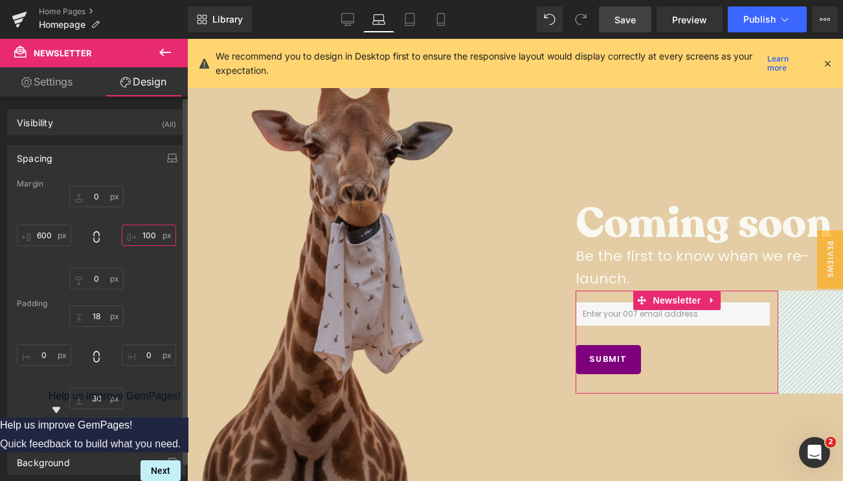
click at [142, 236] on input "100" at bounding box center [149, 235] width 54 height 21
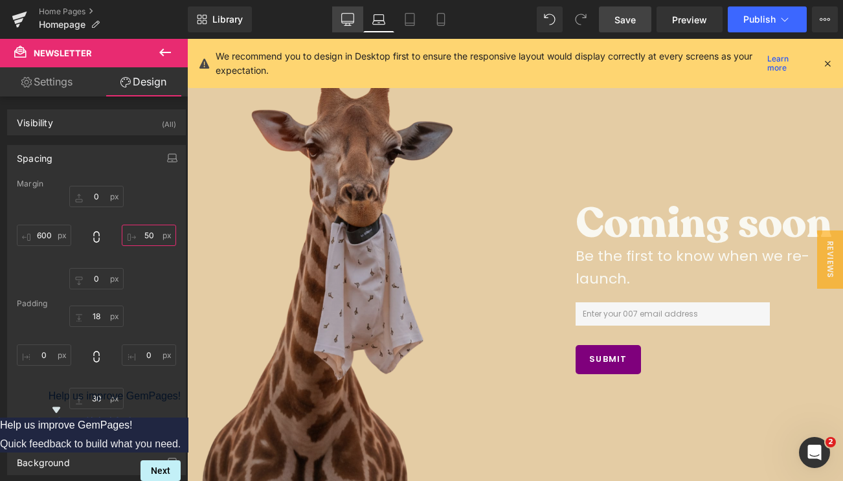
type input "50"
click at [357, 16] on link "Desktop" at bounding box center [347, 19] width 31 height 26
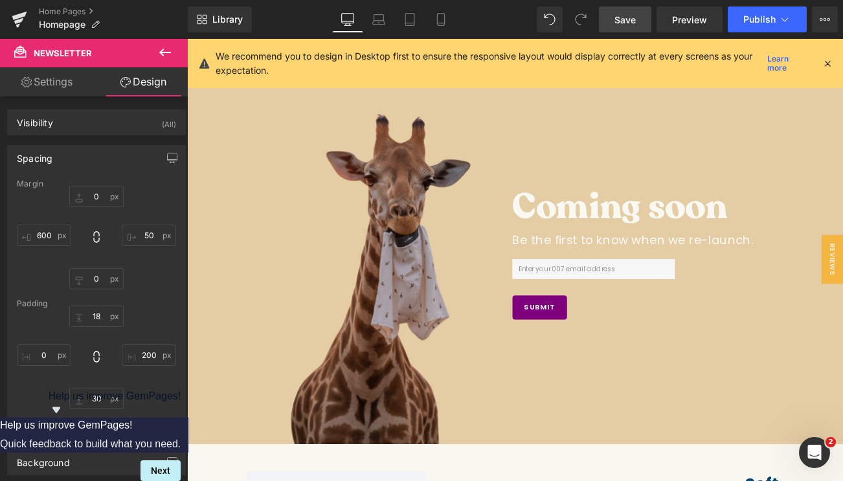
click at [635, 23] on span "Save" at bounding box center [624, 20] width 21 height 14
click at [769, 21] on span "Publish" at bounding box center [759, 19] width 32 height 10
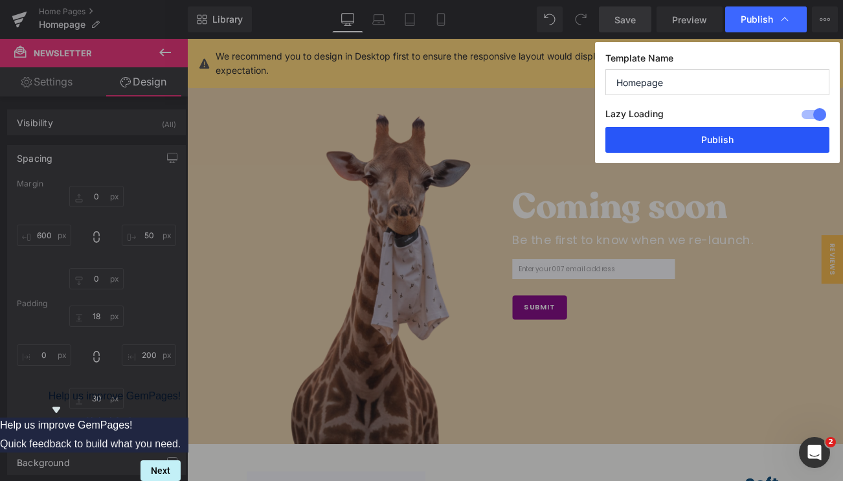
click at [709, 138] on button "Publish" at bounding box center [717, 140] width 224 height 26
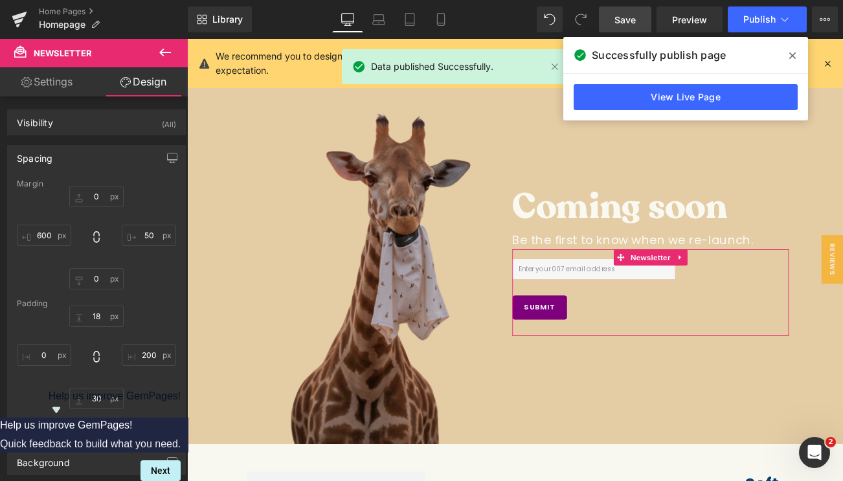
click at [54, 84] on link "Settings" at bounding box center [47, 81] width 94 height 29
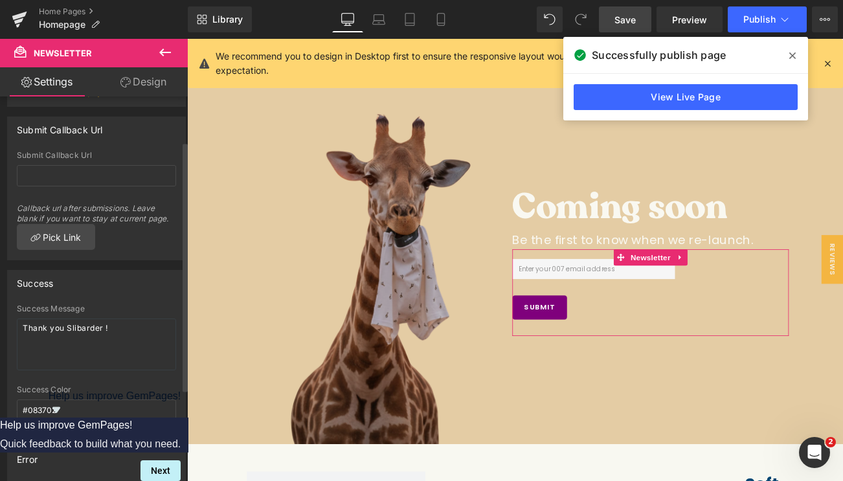
scroll to position [0, 0]
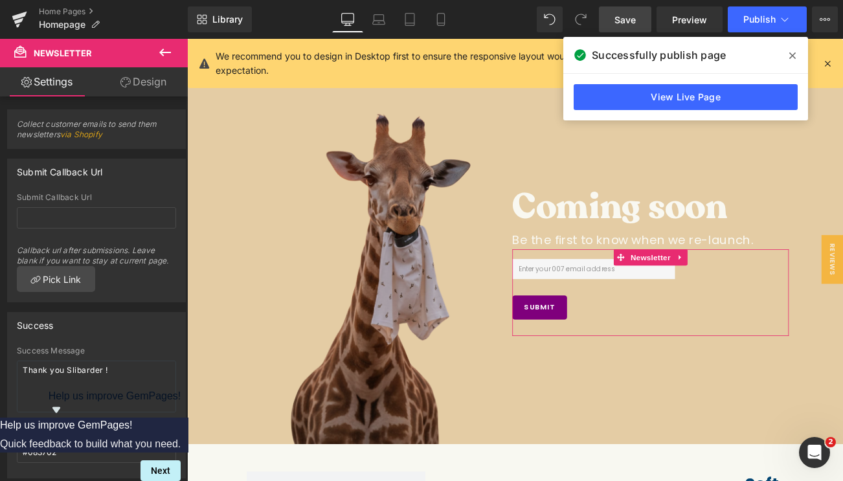
click at [126, 90] on link "Design" at bounding box center [143, 81] width 94 height 29
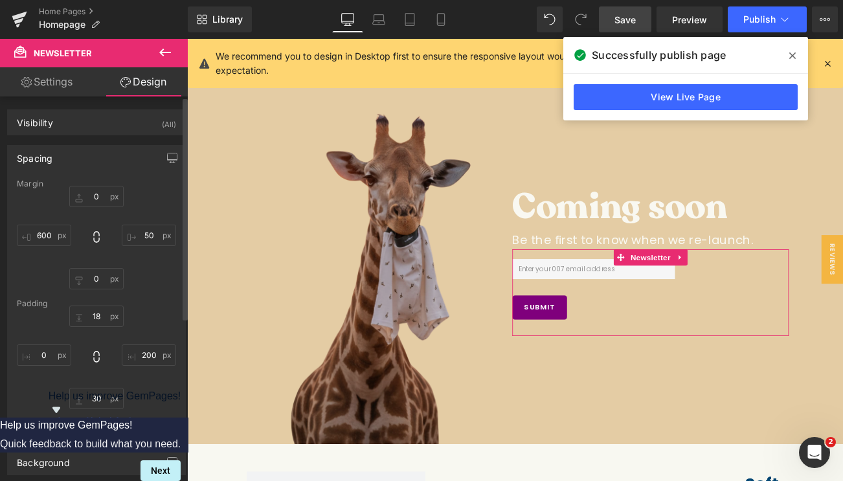
click at [54, 155] on div "Spacing" at bounding box center [96, 158] width 177 height 25
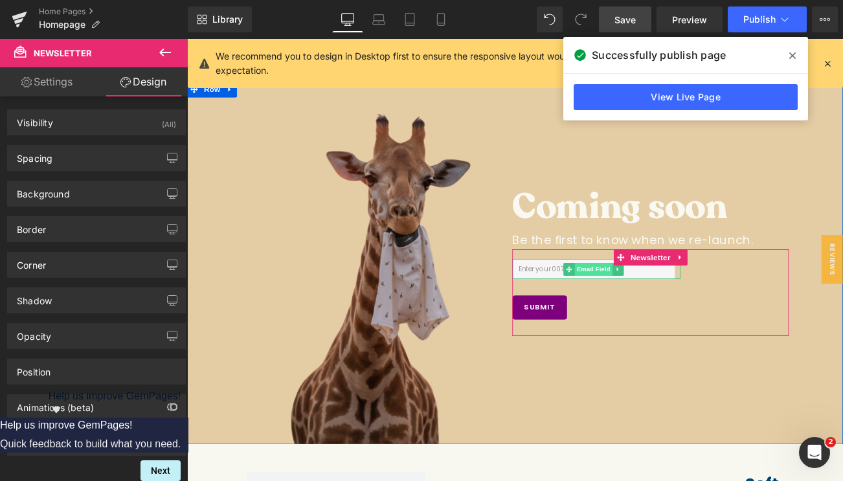
click at [659, 313] on span "Email Field" at bounding box center [672, 314] width 45 height 16
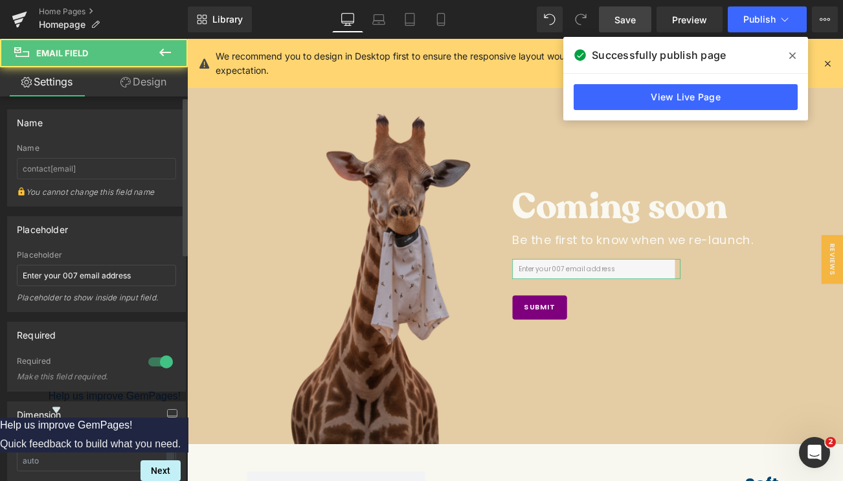
click at [131, 100] on div "Name contact[email] Name contact[email] You cannot change this field name" at bounding box center [96, 153] width 193 height 107
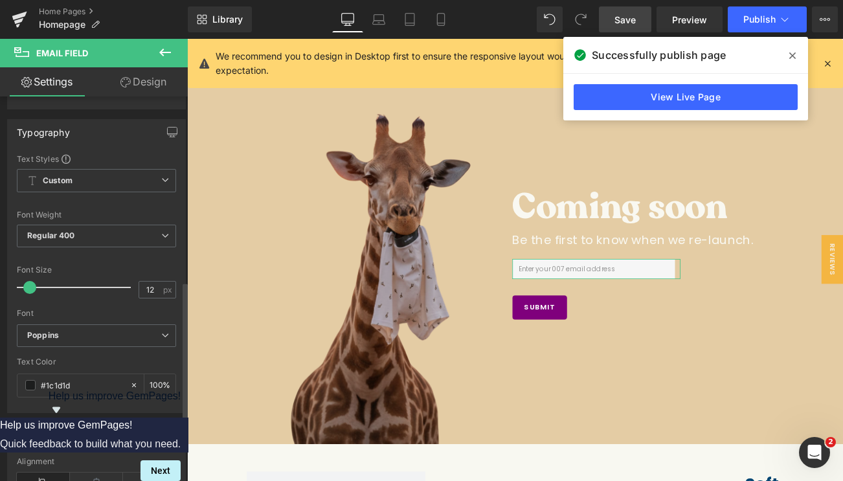
scroll to position [446, 0]
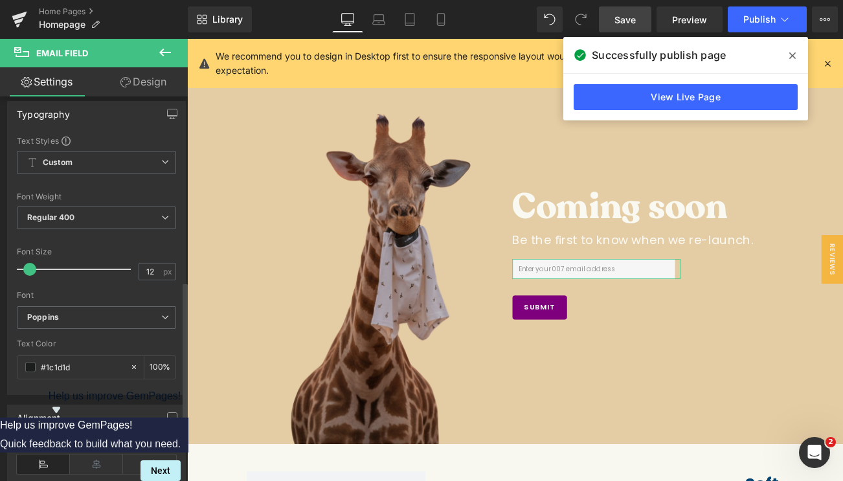
click at [150, 259] on div "Font Size 12 px" at bounding box center [96, 268] width 159 height 43
click at [148, 267] on input "12" at bounding box center [150, 271] width 23 height 16
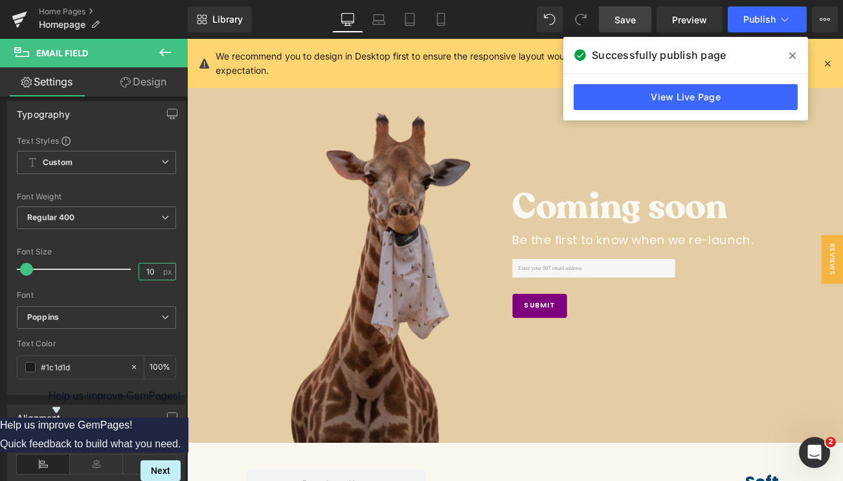
type input "10"
click at [624, 22] on span "Save" at bounding box center [624, 20] width 21 height 14
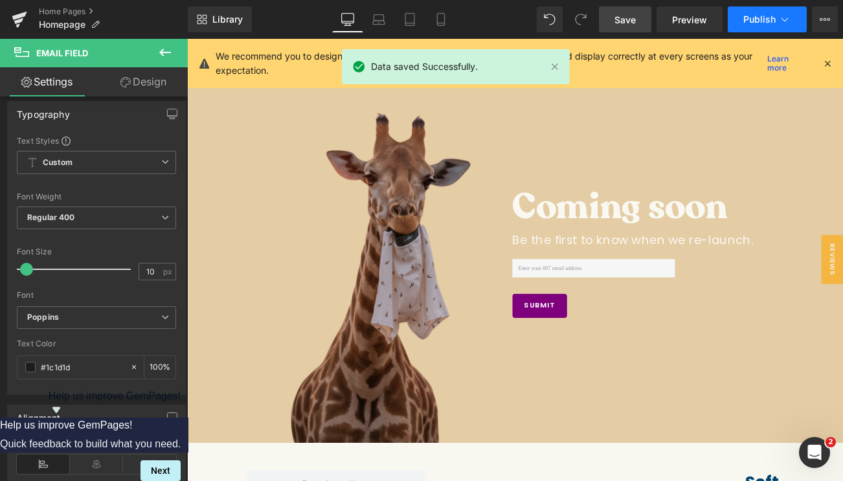
click at [778, 27] on button "Publish" at bounding box center [766, 19] width 79 height 26
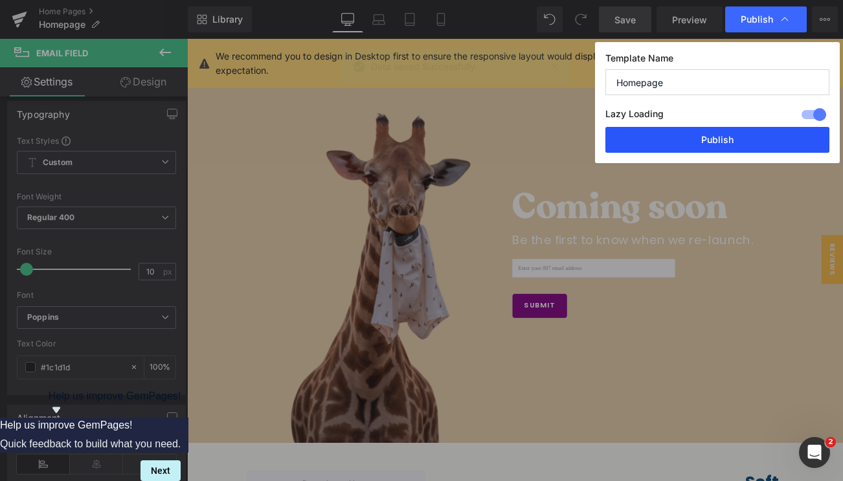
click at [729, 142] on button "Publish" at bounding box center [717, 140] width 224 height 26
